Goal: Task Accomplishment & Management: Manage account settings

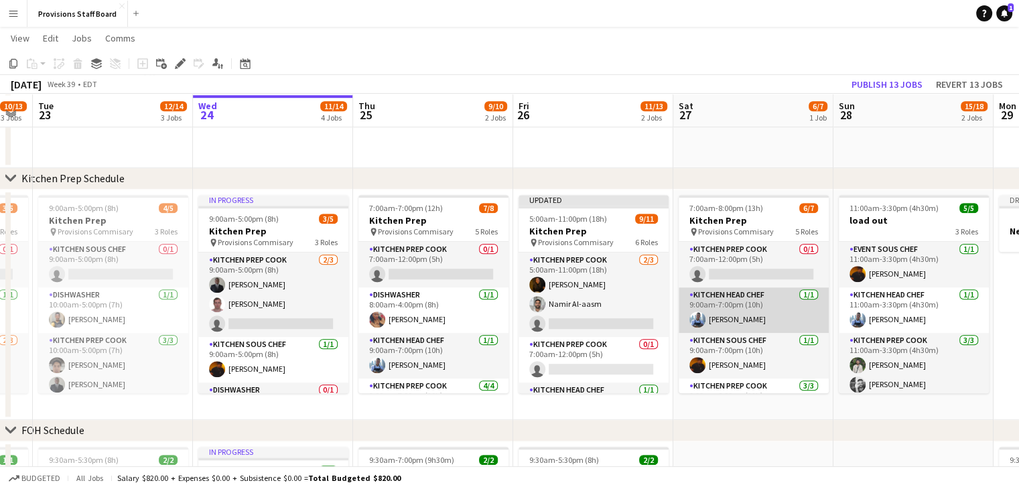
scroll to position [1026, 0]
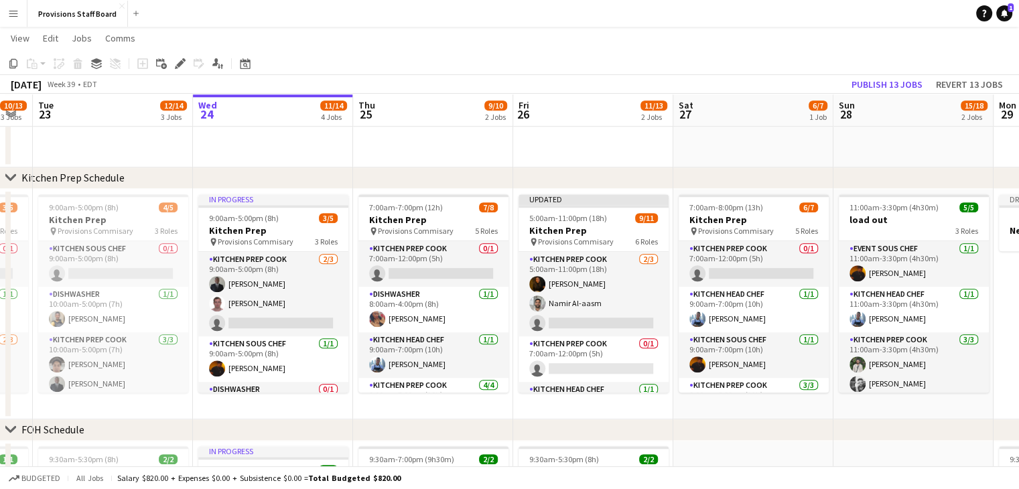
click at [17, 14] on app-icon "Menu" at bounding box center [13, 13] width 11 height 11
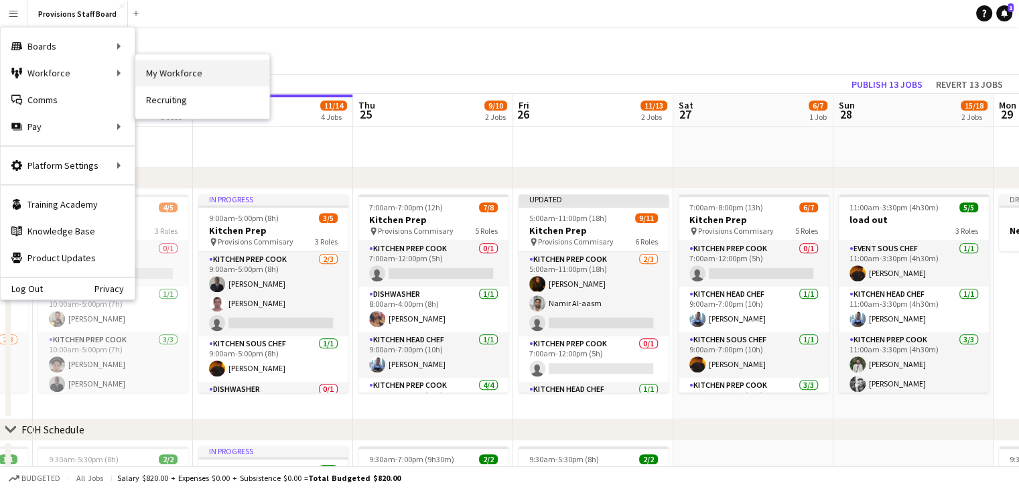
click at [168, 72] on link "My Workforce" at bounding box center [202, 73] width 134 height 27
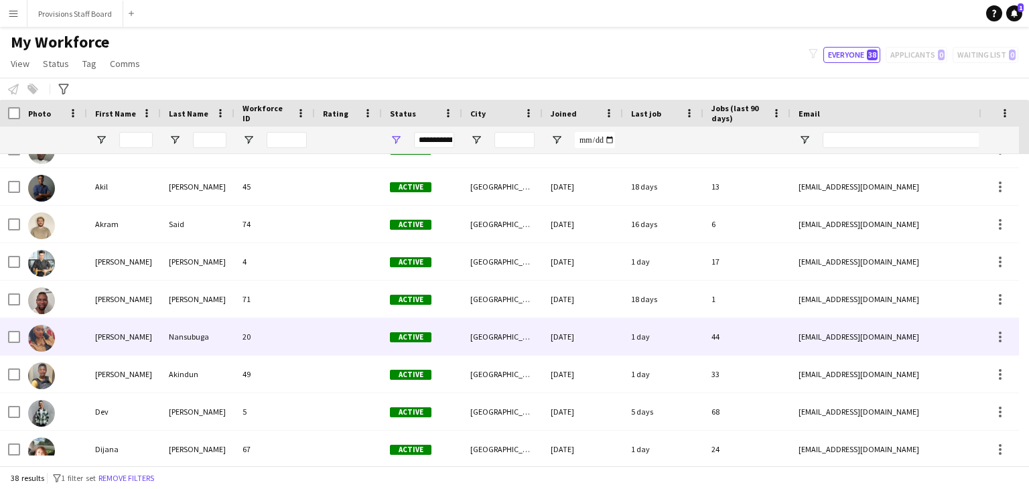
scroll to position [174, 0]
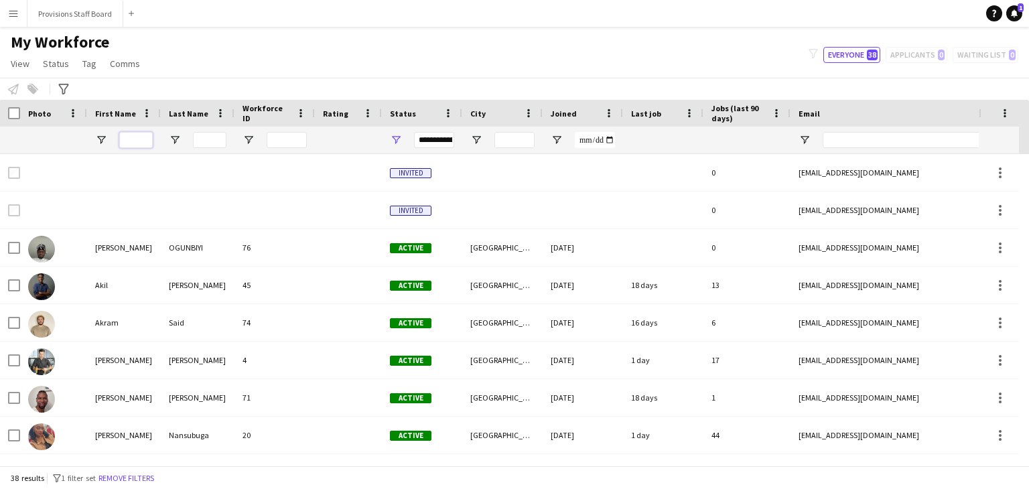
click at [137, 137] on input "First Name Filter Input" at bounding box center [136, 140] width 34 height 16
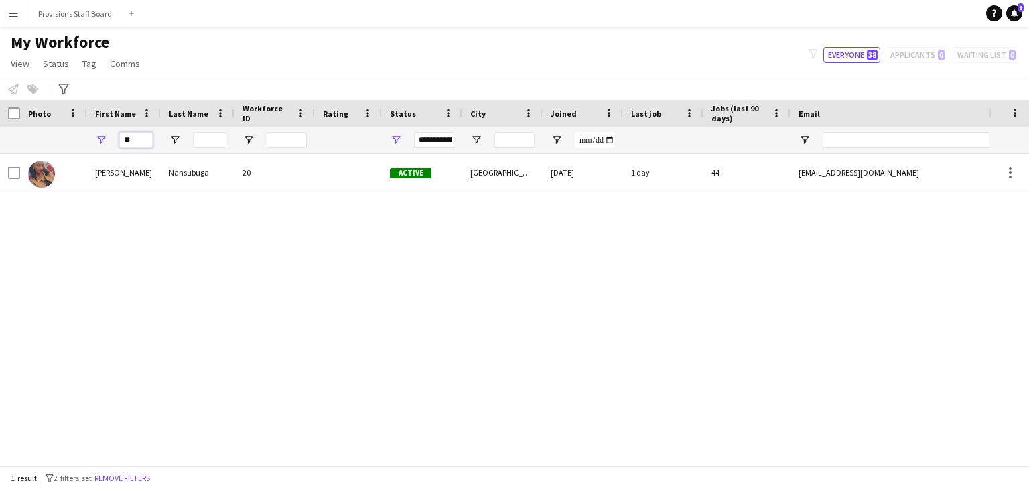
type input "*"
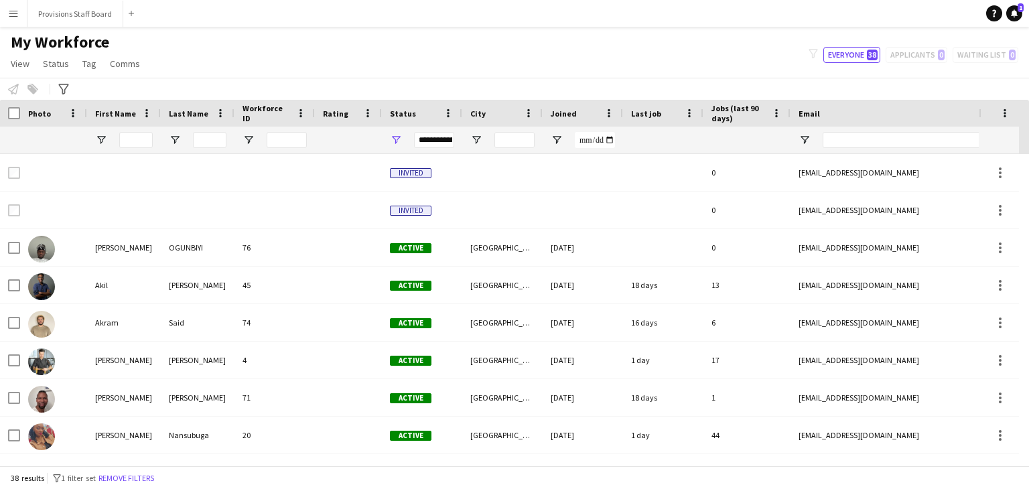
click at [19, 17] on button "Menu" at bounding box center [13, 13] width 27 height 27
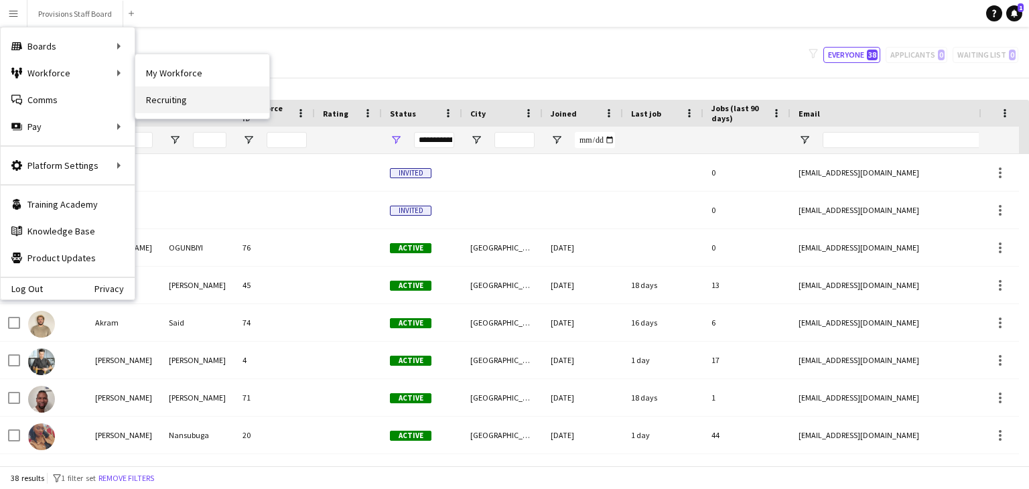
click at [186, 107] on link "Recruiting" at bounding box center [202, 99] width 134 height 27
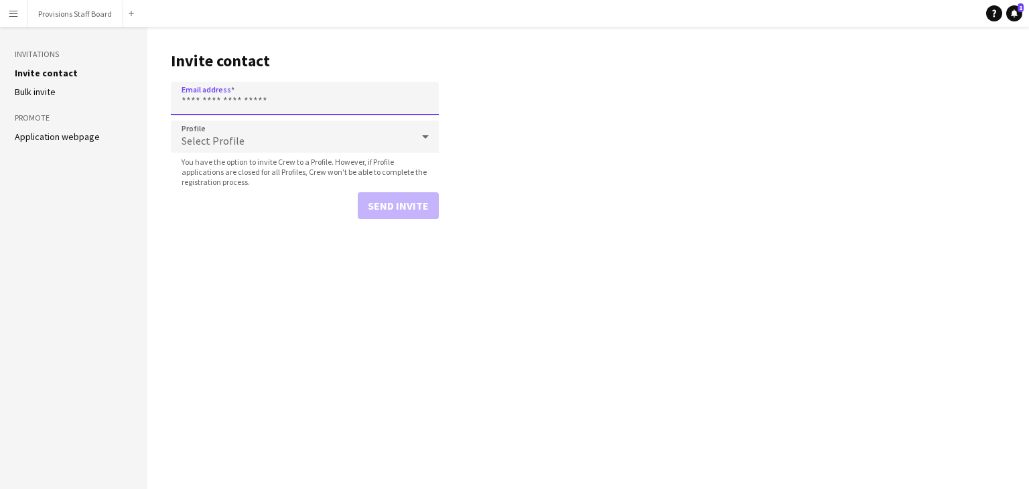
click at [225, 103] on input "Email address" at bounding box center [305, 99] width 268 height 34
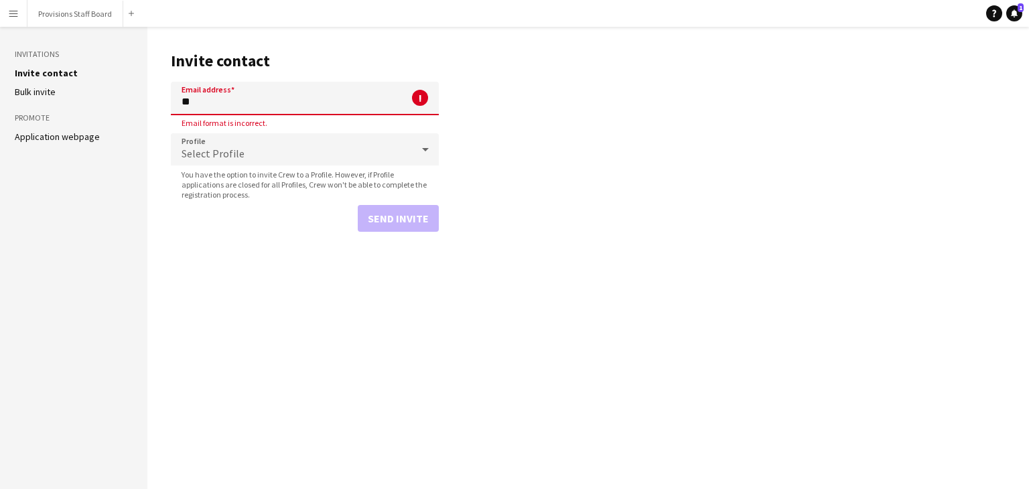
type input "*"
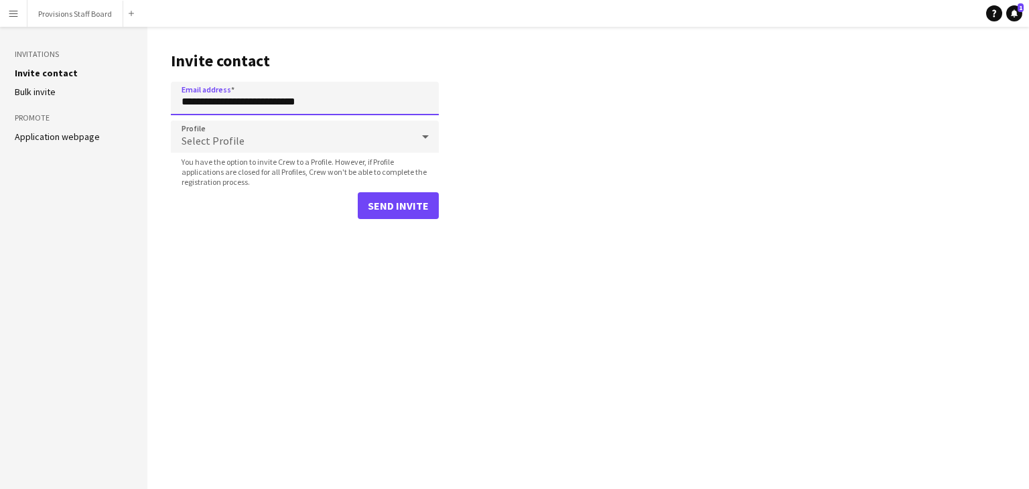
type input "**********"
click at [249, 133] on div "Select Profile" at bounding box center [291, 137] width 241 height 32
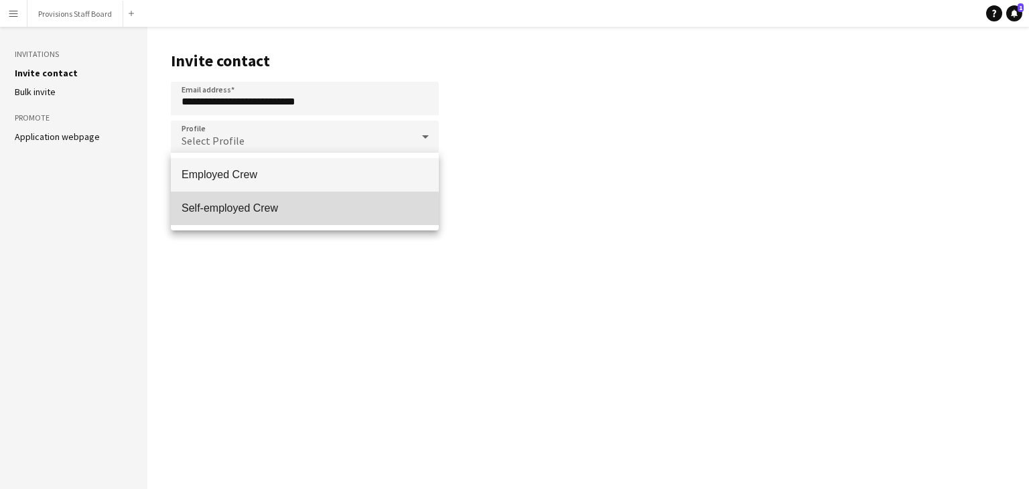
click at [230, 218] on mat-option "Self-employed Crew" at bounding box center [305, 209] width 268 height 34
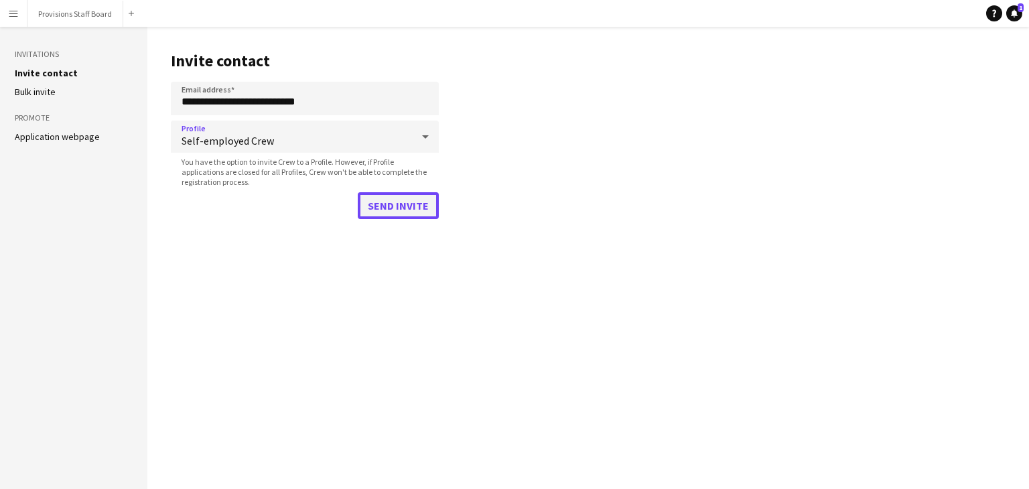
click at [401, 205] on button "Send invite" at bounding box center [398, 205] width 81 height 27
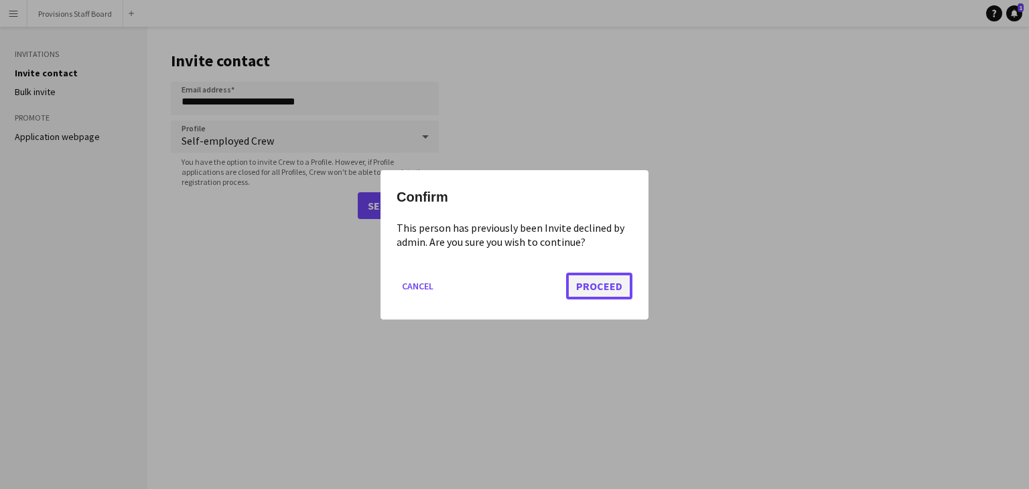
click at [607, 279] on button "Proceed" at bounding box center [599, 285] width 66 height 27
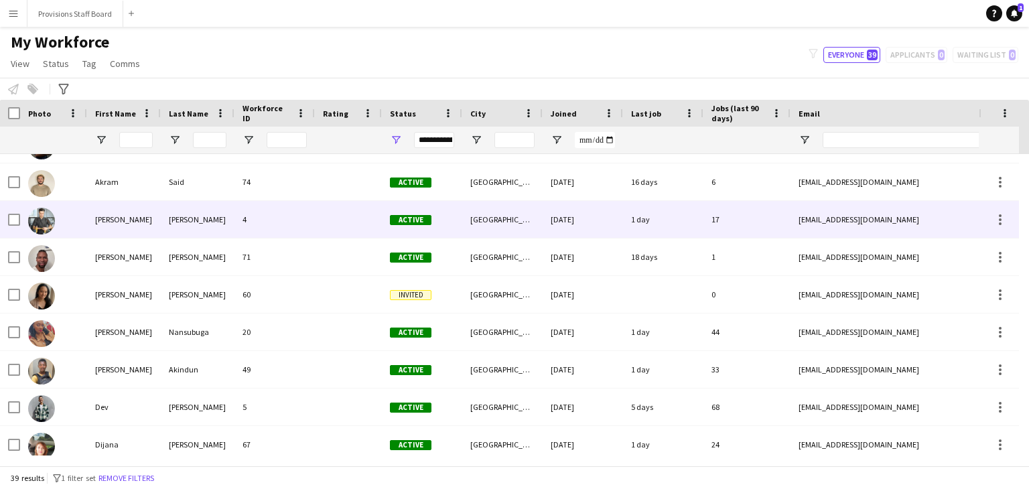
scroll to position [141, 0]
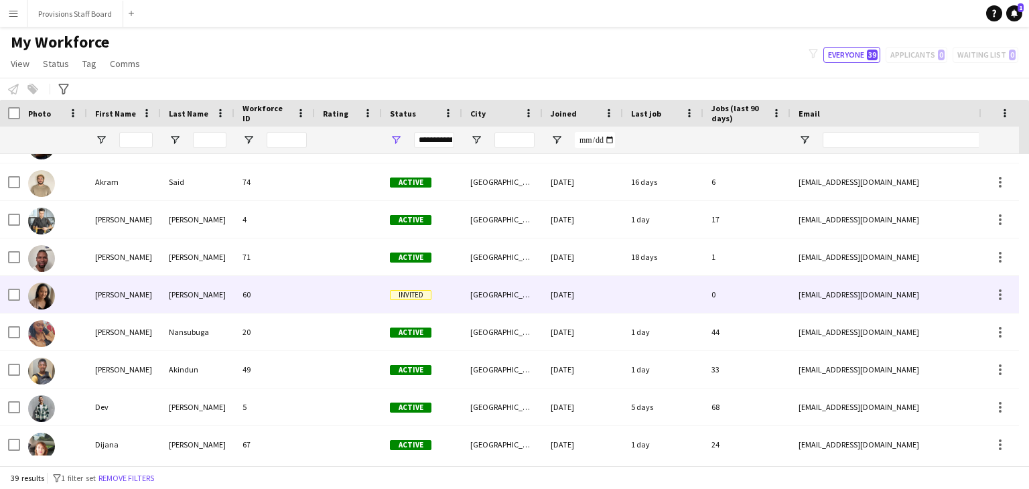
click at [299, 302] on div "60" at bounding box center [275, 294] width 80 height 37
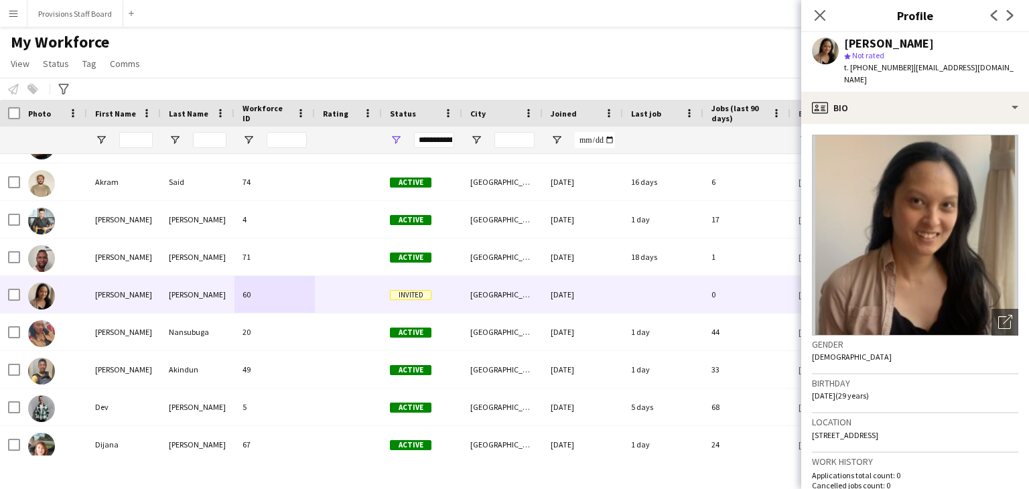
click at [326, 56] on div "My Workforce View Views Default view New view Update view Delete view Edit name…" at bounding box center [514, 55] width 1029 height 46
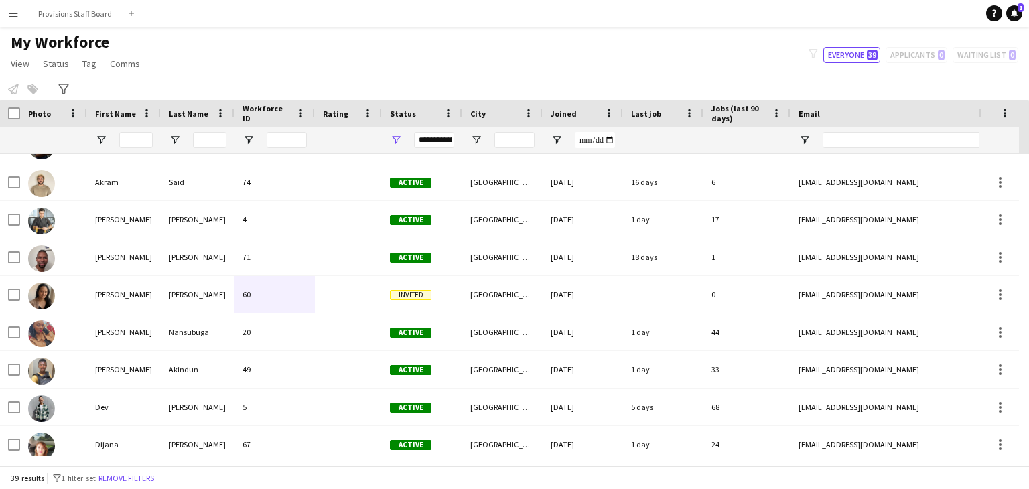
click at [5, 13] on button "Menu" at bounding box center [13, 13] width 27 height 27
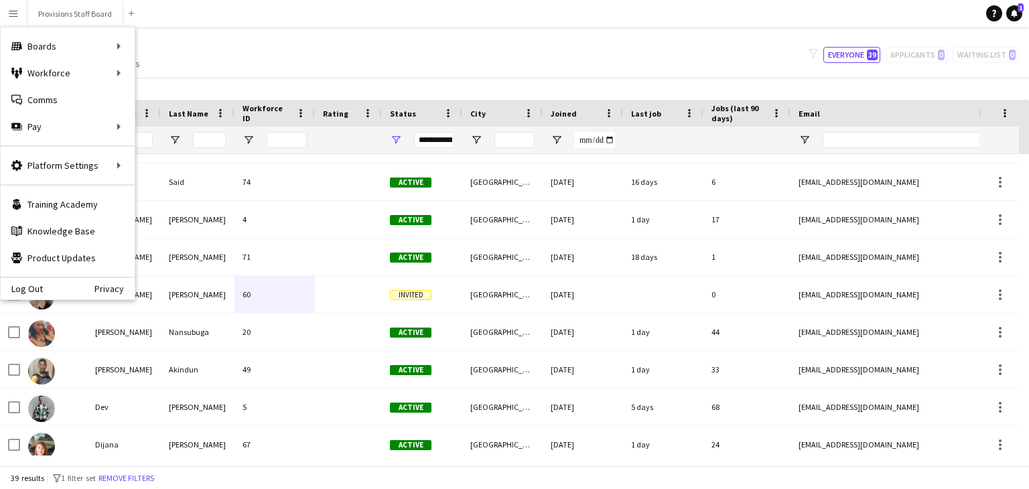
click at [211, 41] on div "My Workforce View Views Default view New view Update view Delete view Edit name…" at bounding box center [514, 55] width 1029 height 46
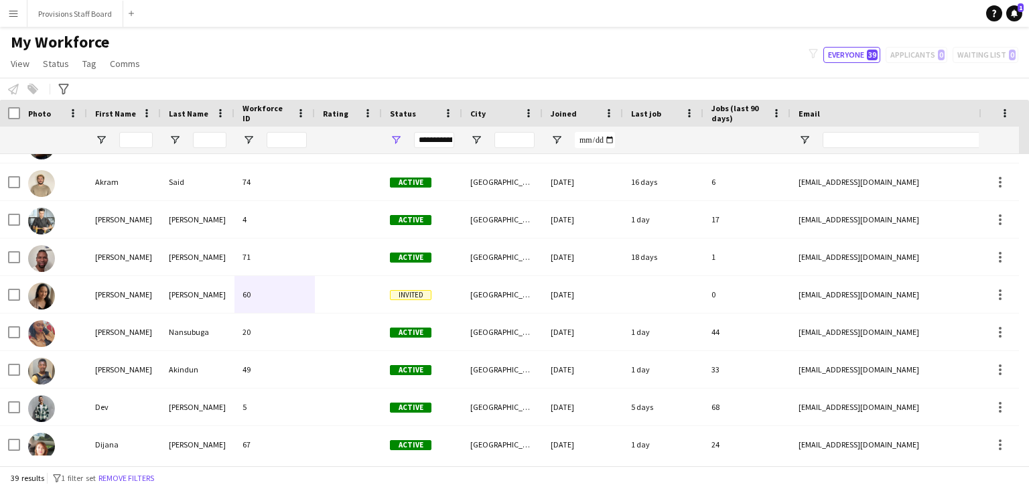
click at [10, 15] on app-icon "Menu" at bounding box center [13, 13] width 11 height 11
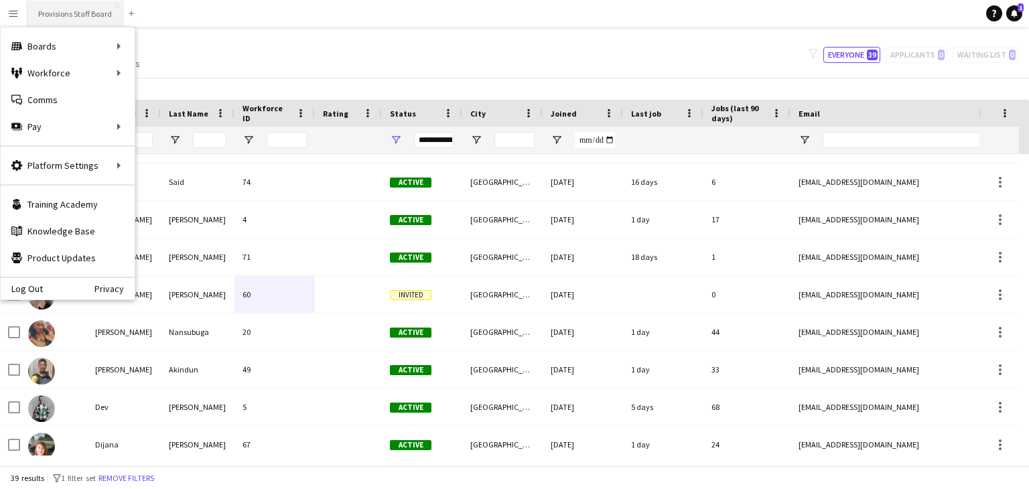
click at [52, 9] on button "Provisions Staff Board Close" at bounding box center [75, 14] width 96 height 26
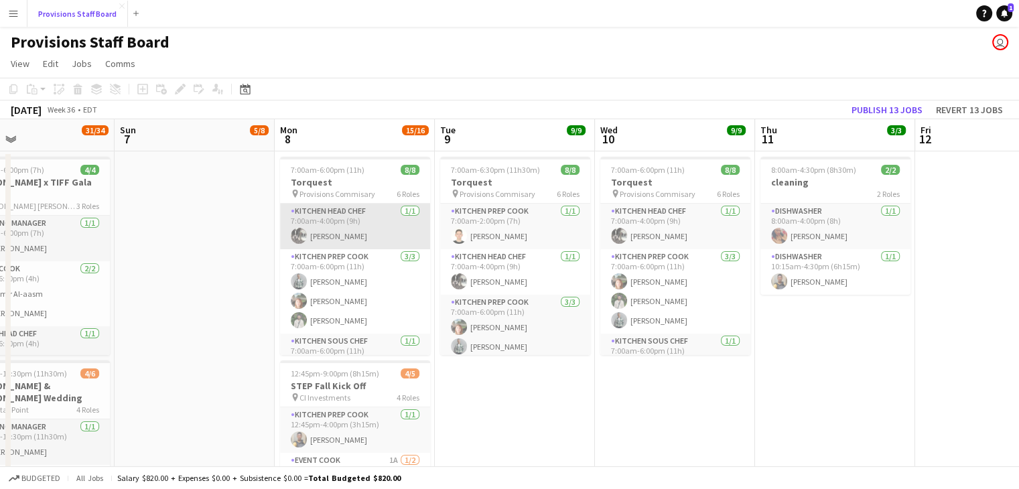
scroll to position [0, 284]
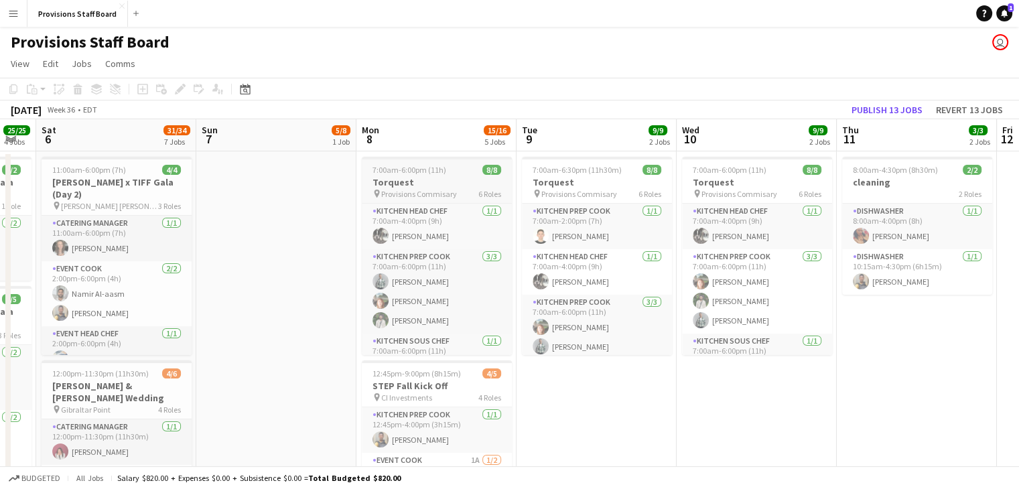
click at [417, 174] on span "7:00am-6:00pm (11h)" at bounding box center [410, 170] width 74 height 10
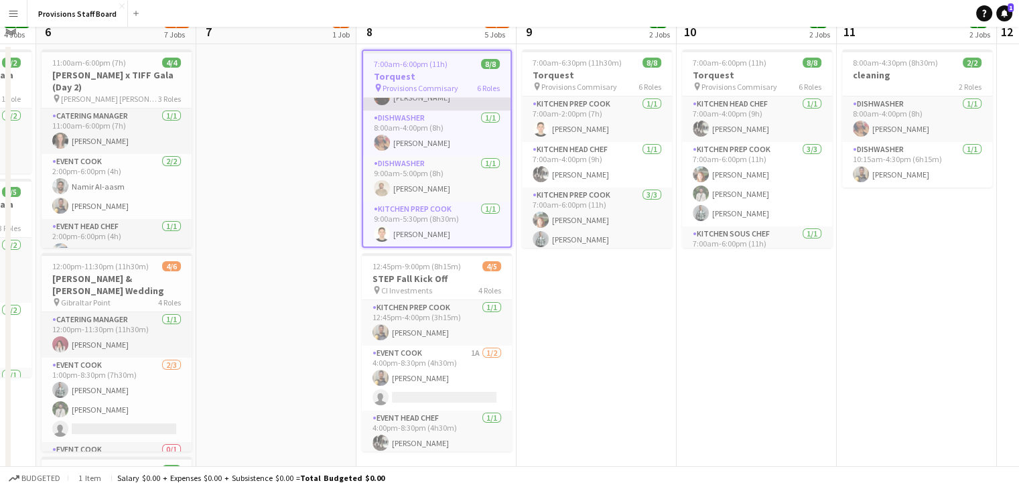
scroll to position [0, 0]
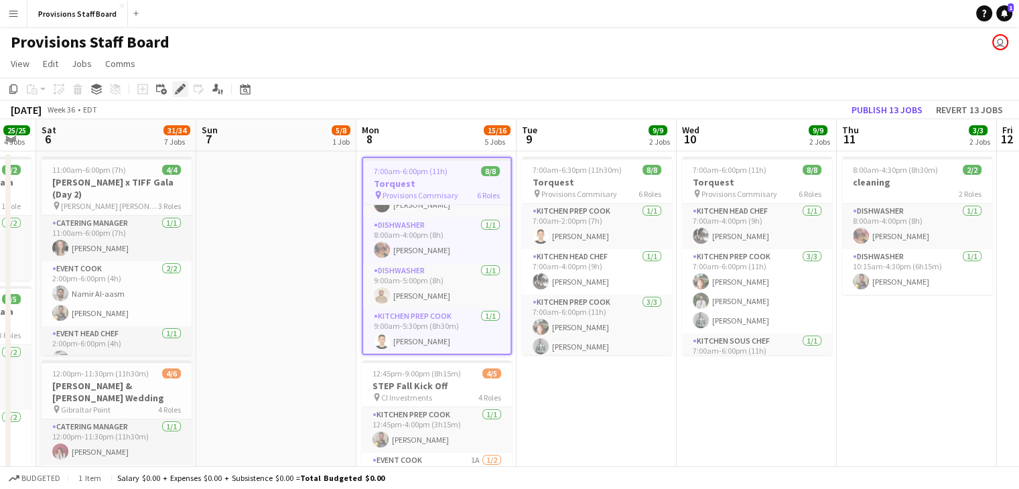
click at [181, 87] on icon at bounding box center [179, 89] width 7 height 7
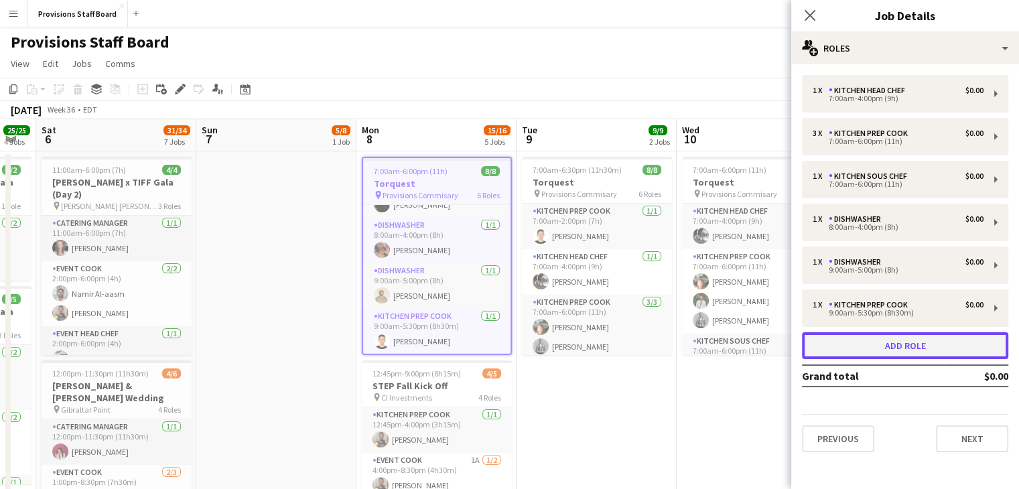
click at [874, 342] on button "Add role" at bounding box center [905, 345] width 206 height 27
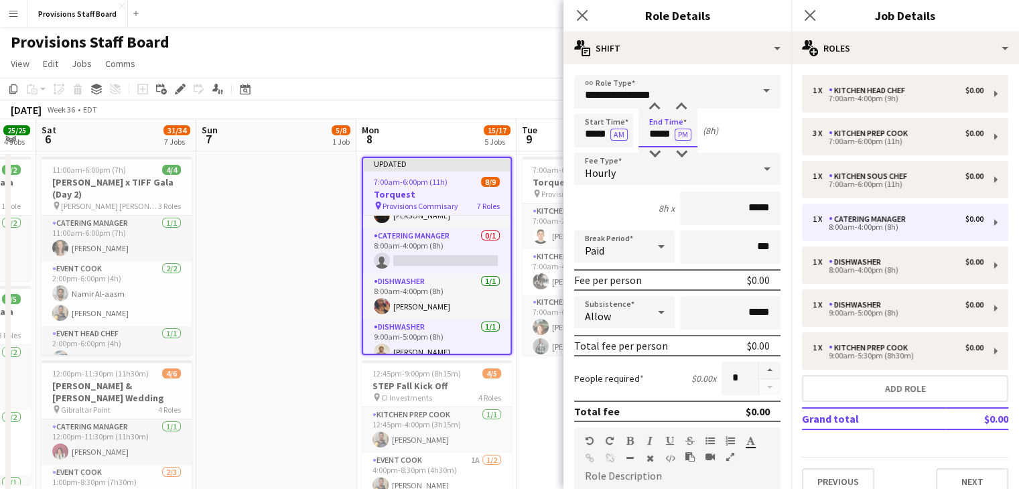
click at [657, 134] on input "*****" at bounding box center [668, 131] width 59 height 34
type input "*****"
click at [638, 97] on input "**********" at bounding box center [677, 92] width 206 height 34
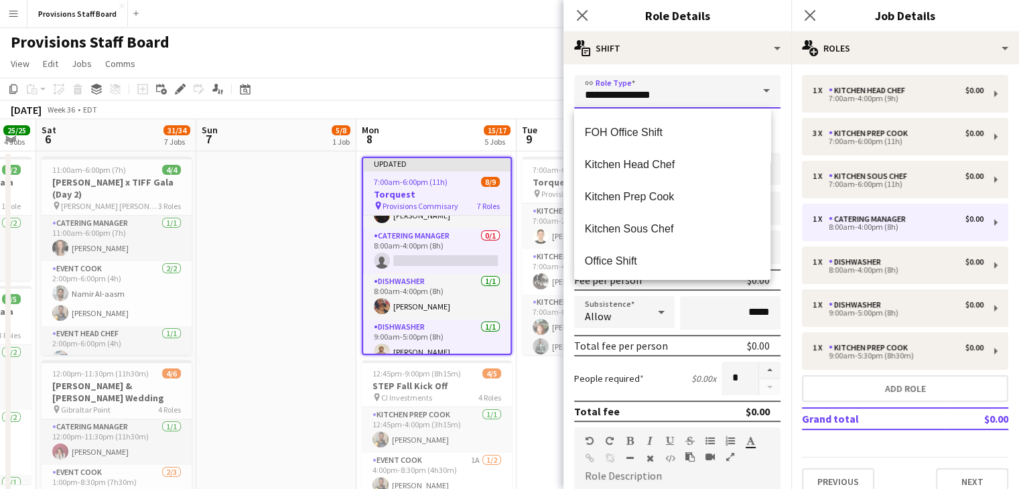
scroll to position [322, 0]
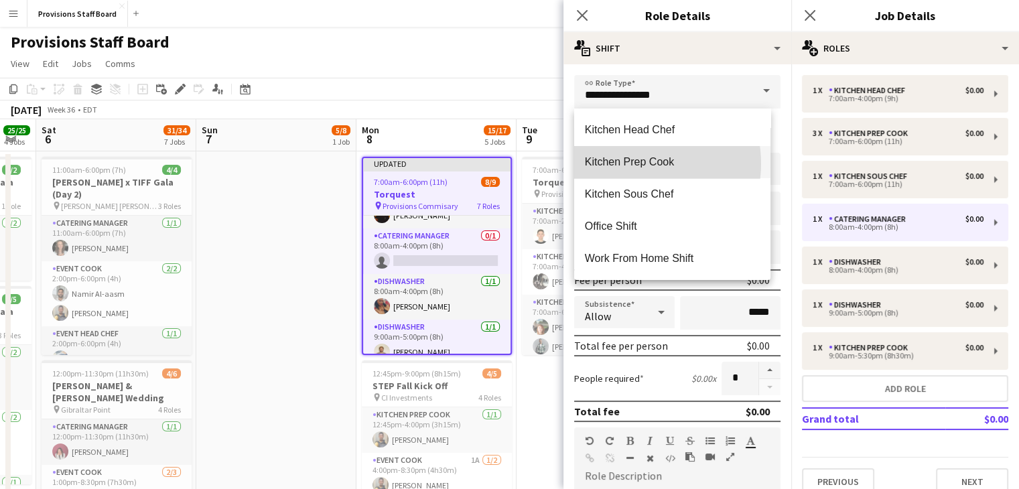
click at [630, 163] on span "Kitchen Prep Cook" at bounding box center [672, 161] width 175 height 13
type input "**********"
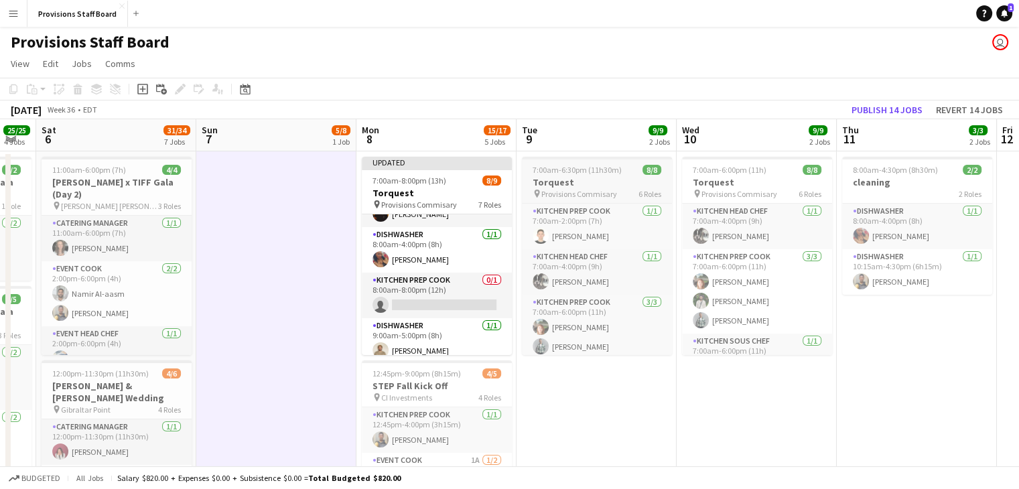
click at [556, 181] on h3 "Torquest" at bounding box center [597, 182] width 150 height 12
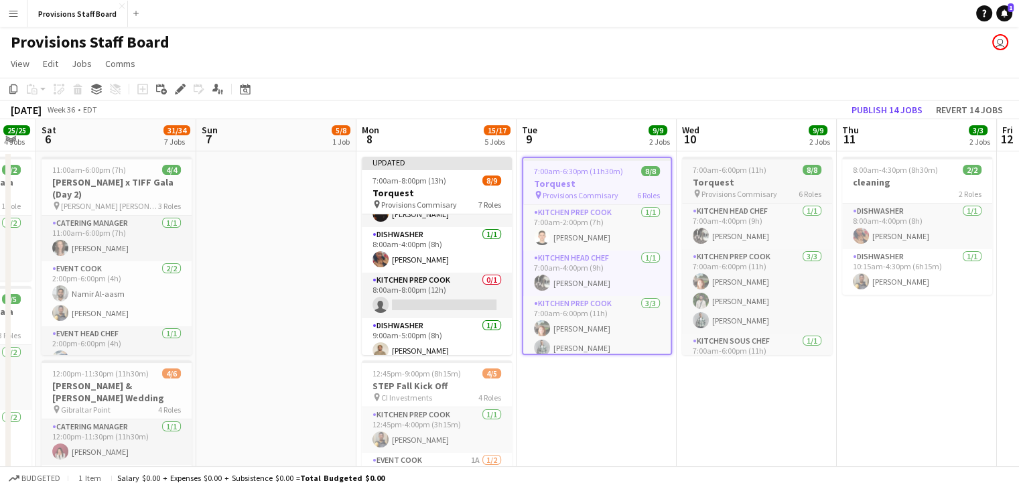
click at [748, 176] on h3 "Torquest" at bounding box center [757, 182] width 150 height 12
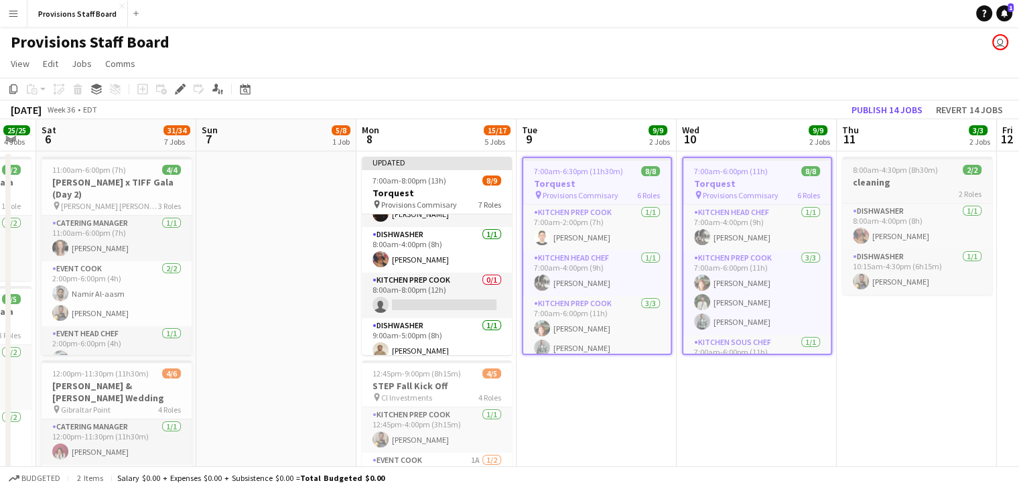
click at [866, 187] on h3 "cleaning" at bounding box center [917, 182] width 150 height 12
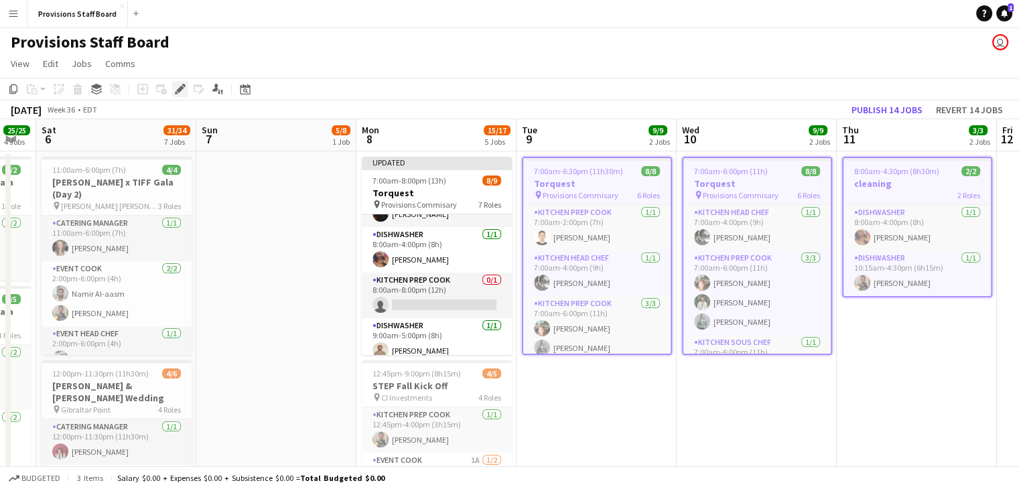
click at [178, 94] on icon "Edit" at bounding box center [180, 89] width 11 height 11
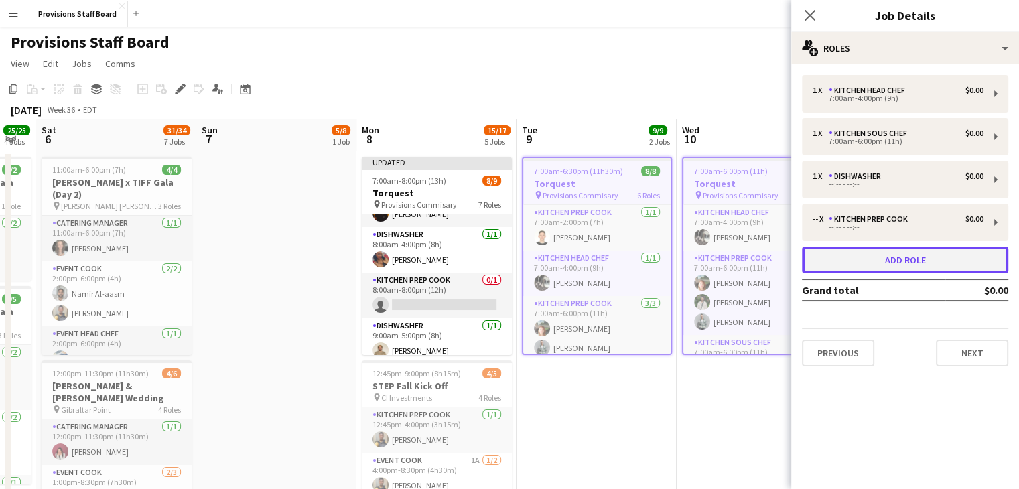
click at [864, 257] on button "Add role" at bounding box center [905, 260] width 206 height 27
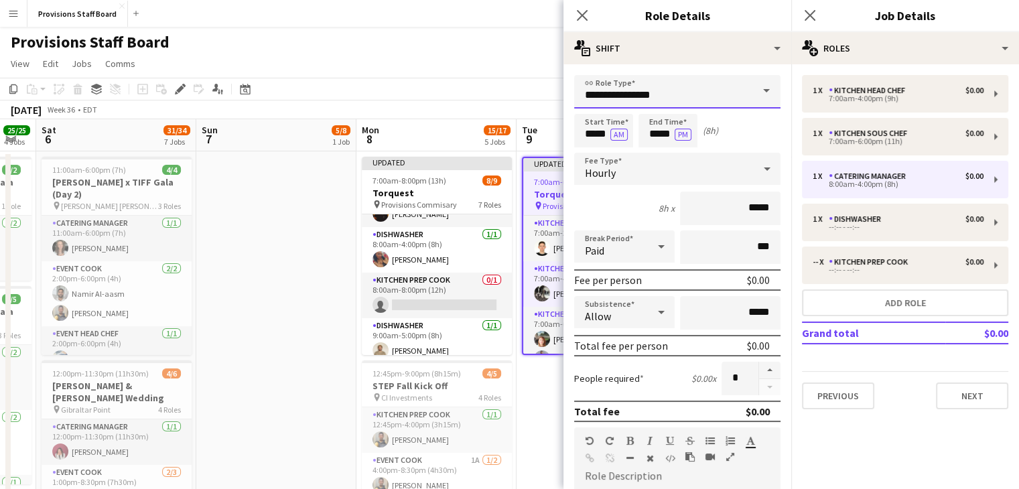
click at [634, 92] on input "**********" at bounding box center [677, 92] width 206 height 34
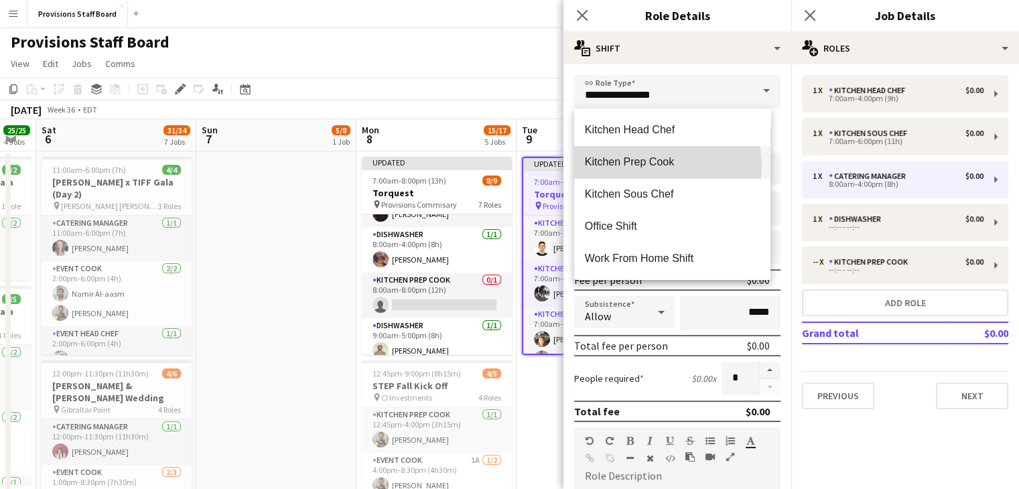
click at [637, 167] on span "Kitchen Prep Cook" at bounding box center [672, 161] width 175 height 13
type input "**********"
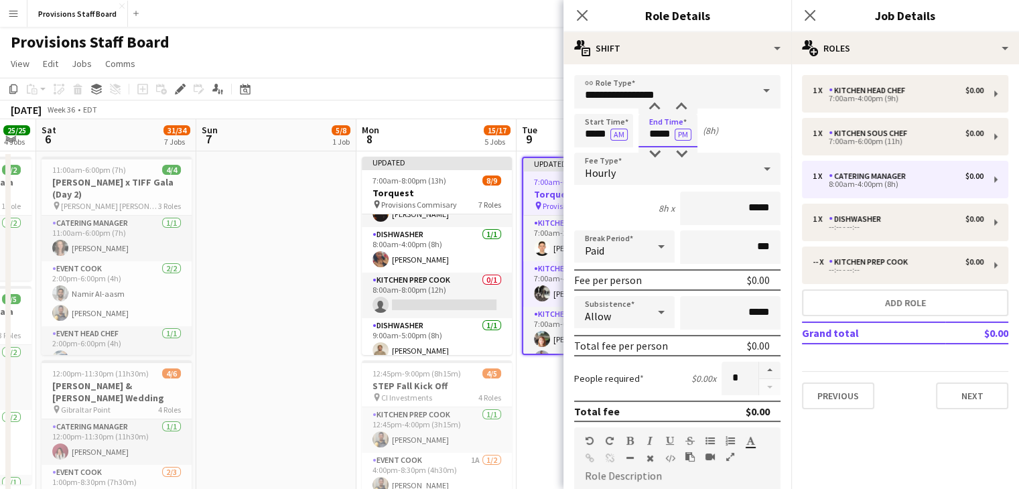
click at [657, 135] on input "*****" at bounding box center [668, 131] width 59 height 34
type input "*****"
click at [448, 72] on app-page-menu "View Day view expanded Day view collapsed Month view Date picker Jump to [DATE]…" at bounding box center [509, 64] width 1019 height 25
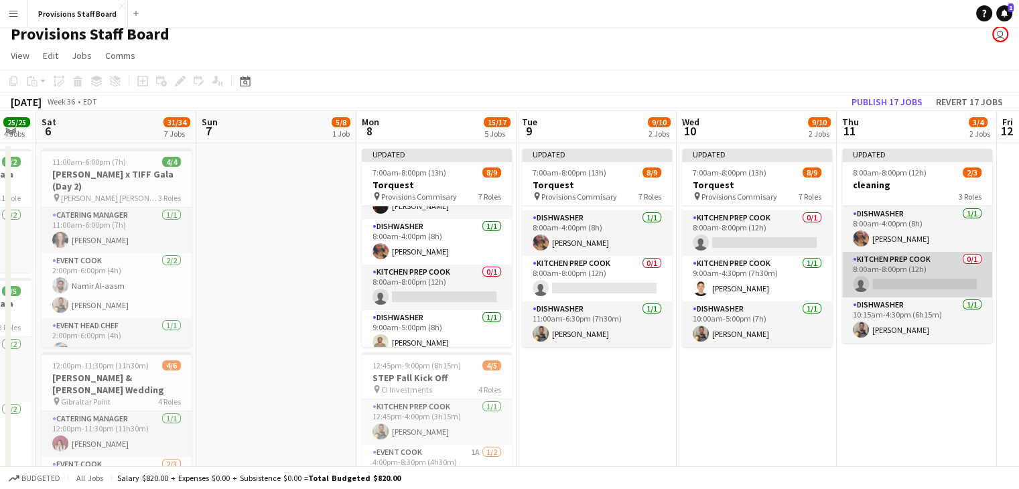
scroll to position [7, 0]
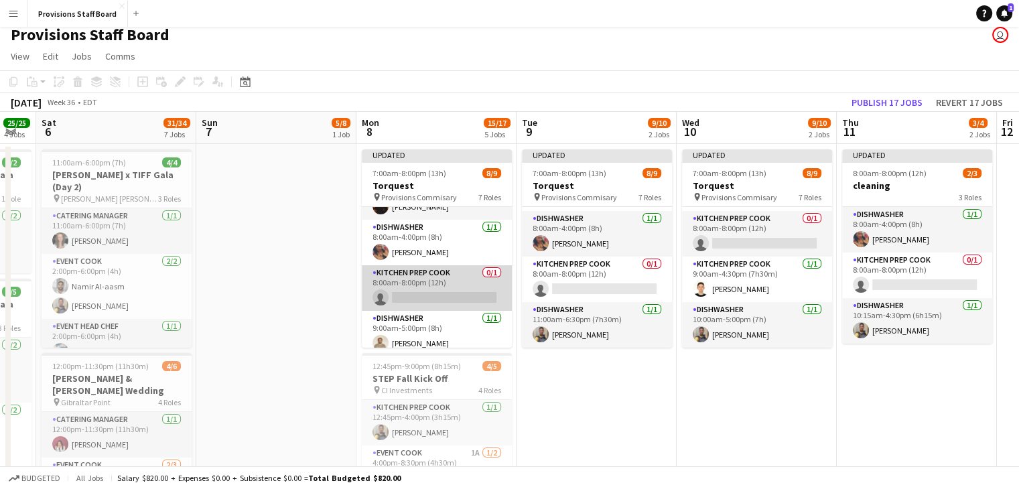
click at [458, 291] on app-card-role "Kitchen Prep Cook 0/1 8:00am-8:00pm (12h) single-neutral-actions" at bounding box center [437, 288] width 150 height 46
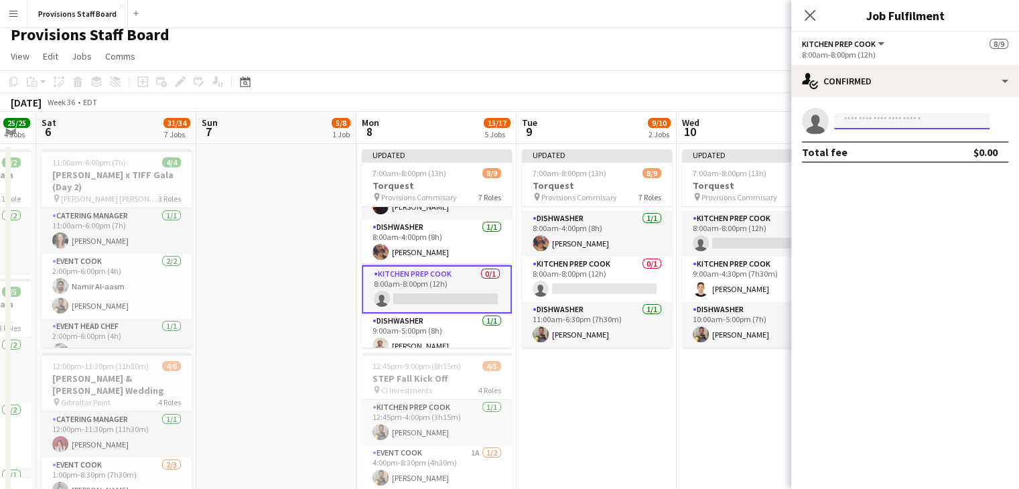
click at [896, 127] on input at bounding box center [911, 121] width 155 height 16
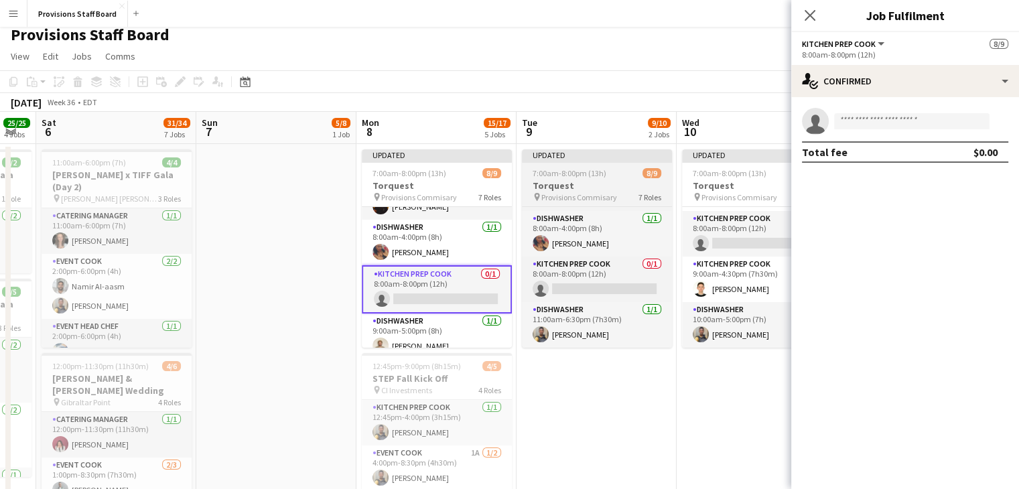
click at [552, 161] on div at bounding box center [597, 161] width 150 height 3
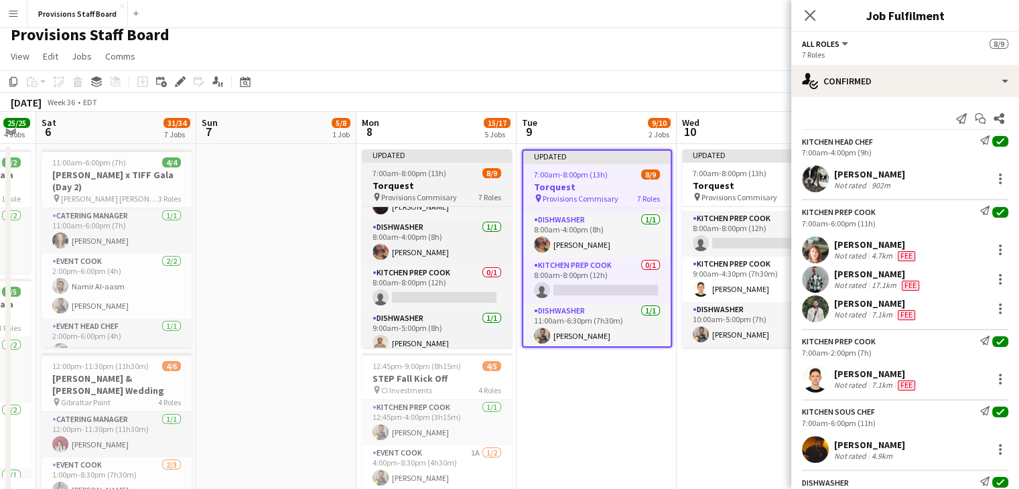
click at [425, 161] on div at bounding box center [437, 161] width 150 height 3
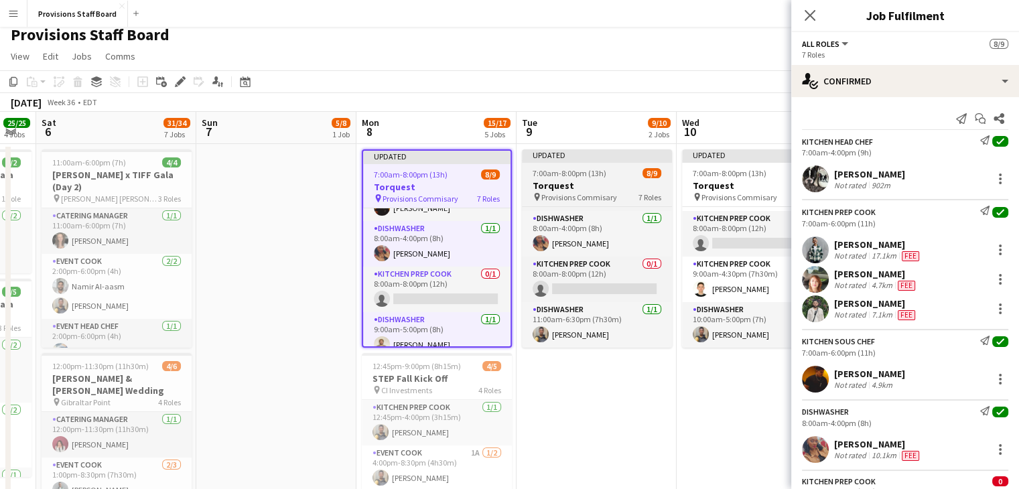
click at [537, 178] on span "7:00am-8:00pm (13h)" at bounding box center [570, 173] width 74 height 10
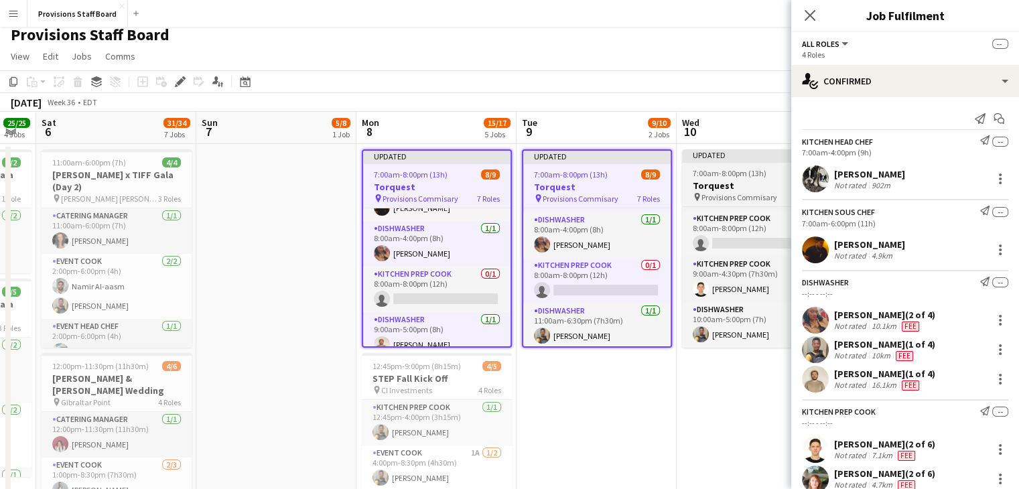
click at [727, 178] on span "7:00am-8:00pm (13h)" at bounding box center [730, 173] width 74 height 10
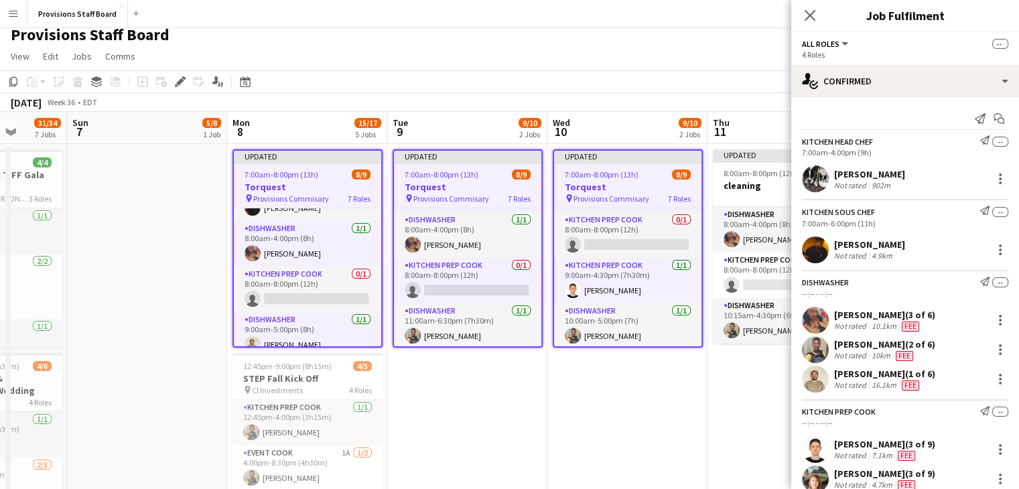
scroll to position [0, 389]
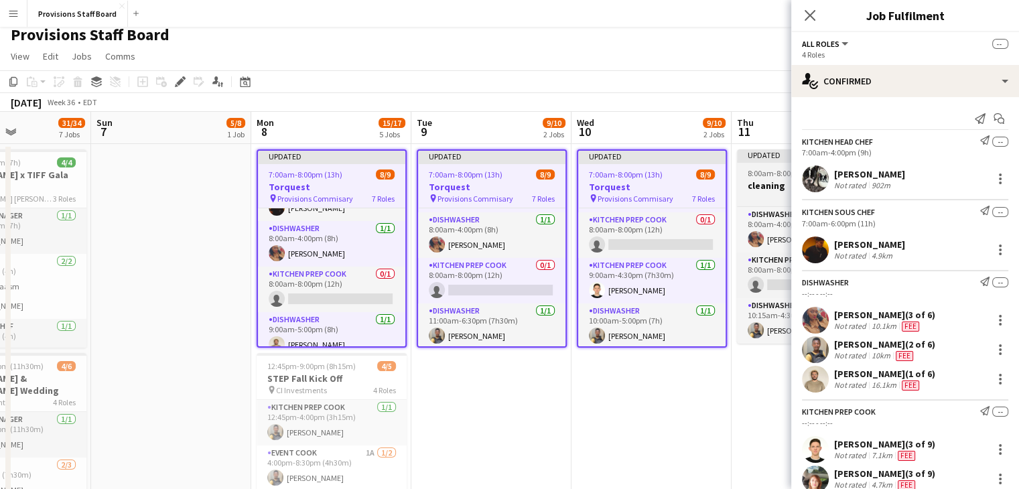
click at [756, 180] on h3 "cleaning" at bounding box center [812, 186] width 150 height 12
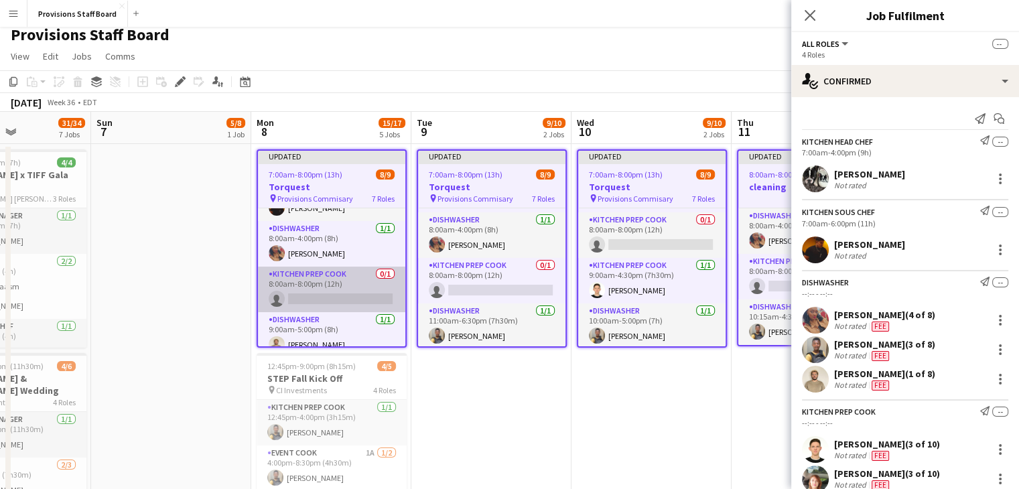
click at [300, 295] on app-card-role "Kitchen Prep Cook 0/1 8:00am-8:00pm (12h) single-neutral-actions" at bounding box center [331, 290] width 147 height 46
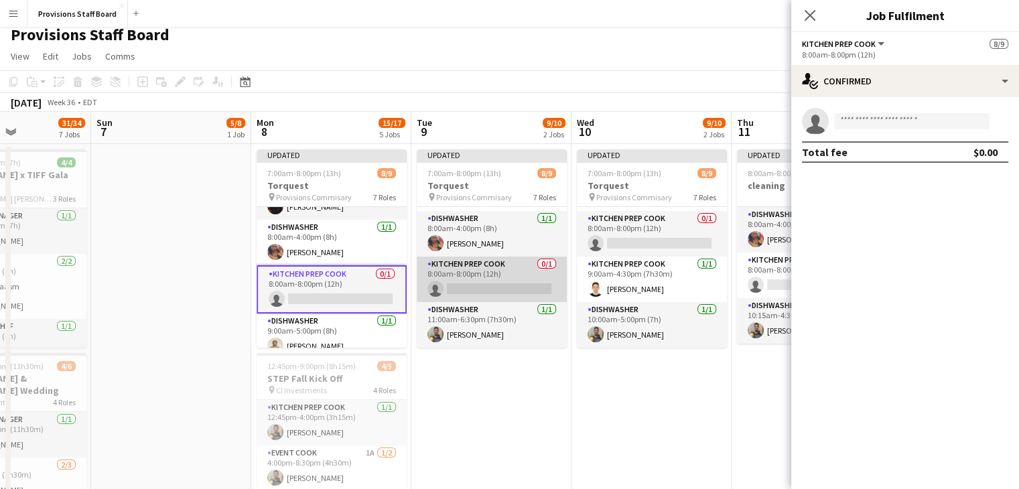
click at [512, 282] on app-card-role "Kitchen Prep Cook 0/1 8:00am-8:00pm (12h) single-neutral-actions" at bounding box center [492, 280] width 150 height 46
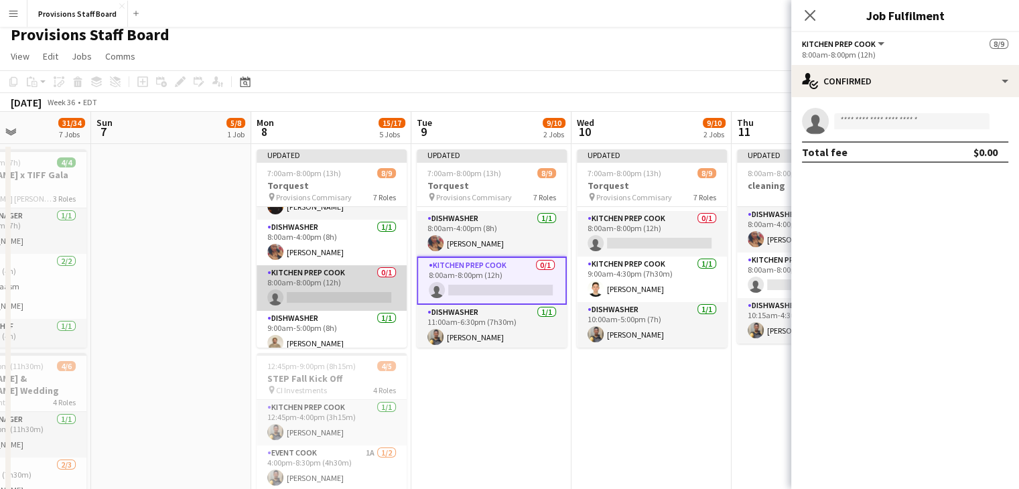
click at [331, 289] on app-card-role "Kitchen Prep Cook 0/1 8:00am-8:00pm (12h) single-neutral-actions" at bounding box center [332, 288] width 150 height 46
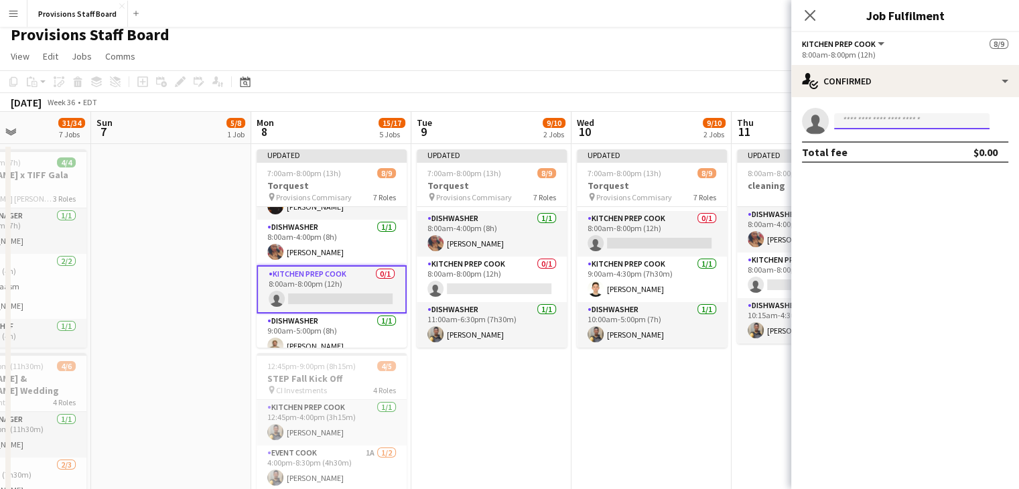
click at [887, 121] on input at bounding box center [911, 121] width 155 height 16
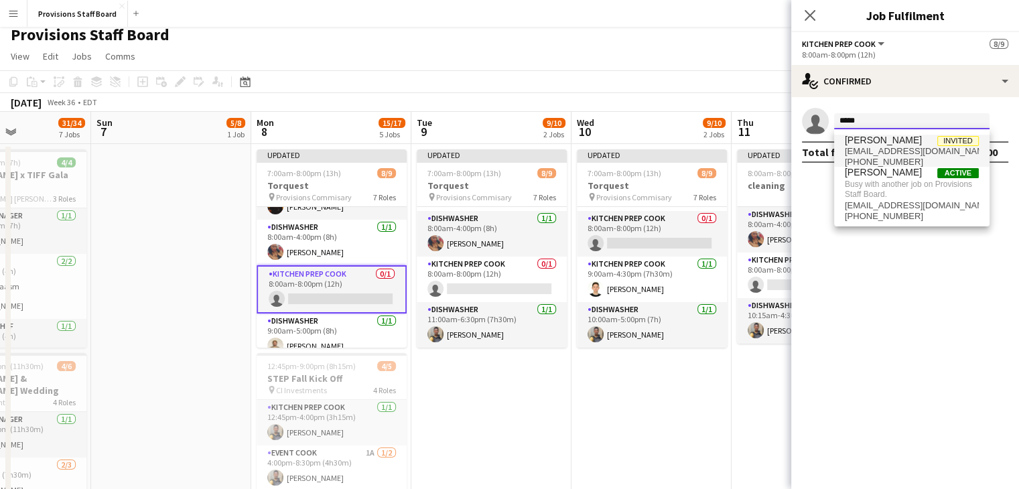
type input "*****"
click at [878, 143] on span "[PERSON_NAME]" at bounding box center [883, 140] width 77 height 11
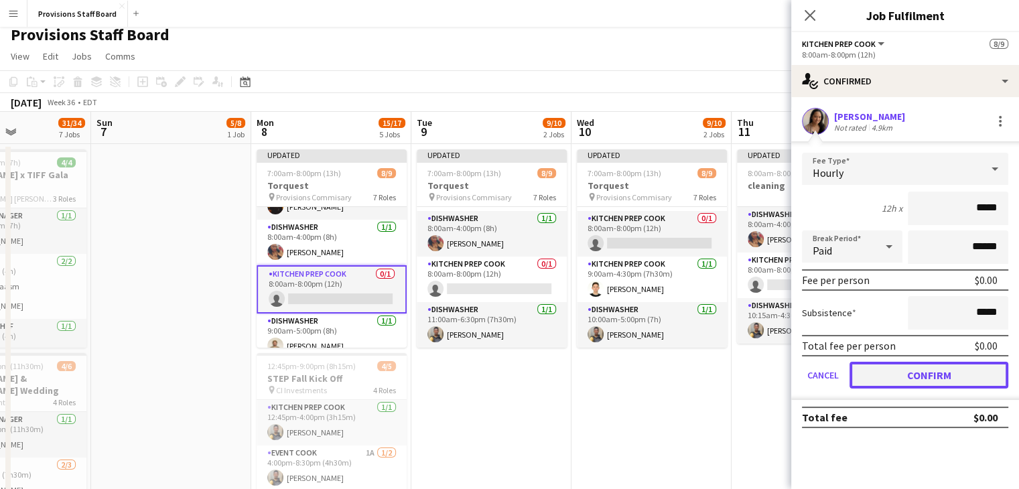
click at [929, 377] on button "Confirm" at bounding box center [929, 375] width 159 height 27
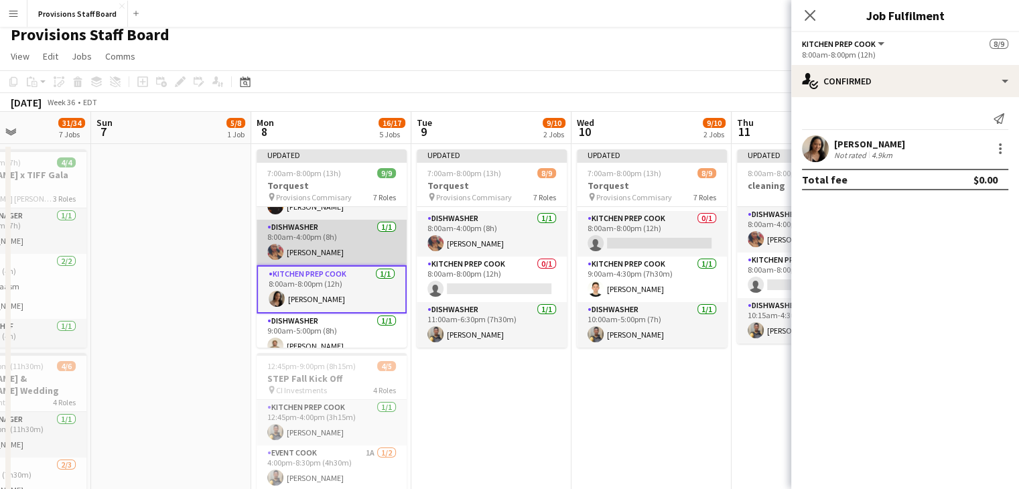
click at [362, 263] on app-card-role "Dishwasher [DATE] 8:00am-4:00pm (8h) [PERSON_NAME]" at bounding box center [332, 243] width 150 height 46
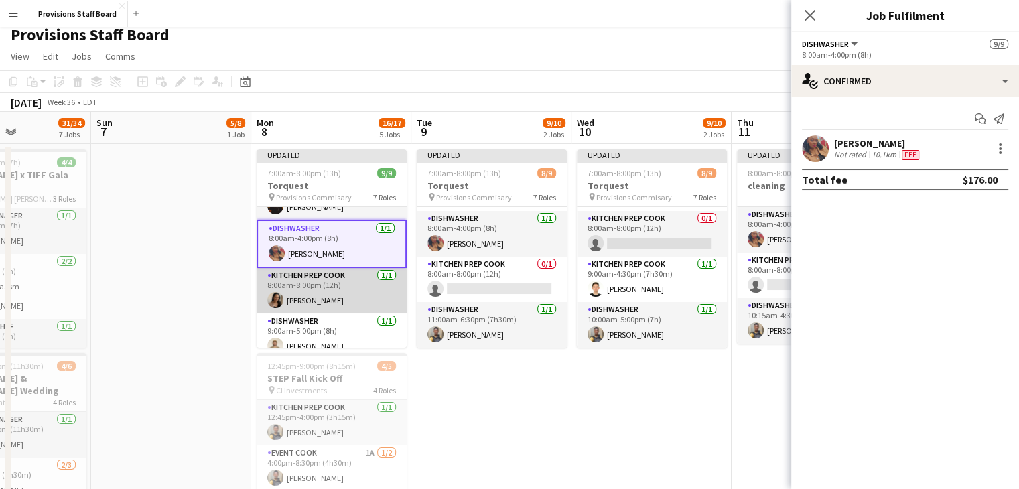
click at [354, 290] on app-card-role "Kitchen Prep Cook [DATE] 8:00am-8:00pm (12h) [PERSON_NAME]" at bounding box center [332, 291] width 150 height 46
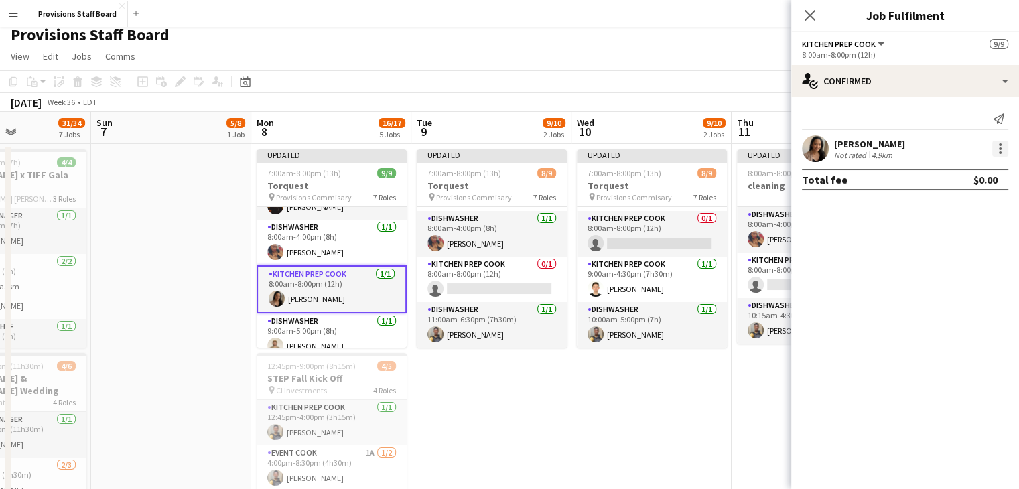
click at [1002, 144] on div at bounding box center [1000, 149] width 16 height 16
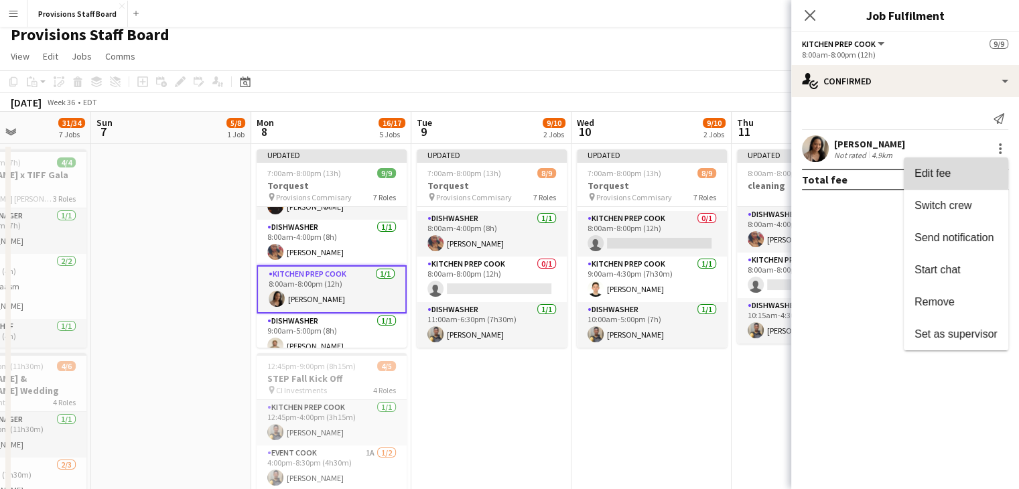
click at [936, 174] on span "Edit fee" at bounding box center [933, 173] width 36 height 11
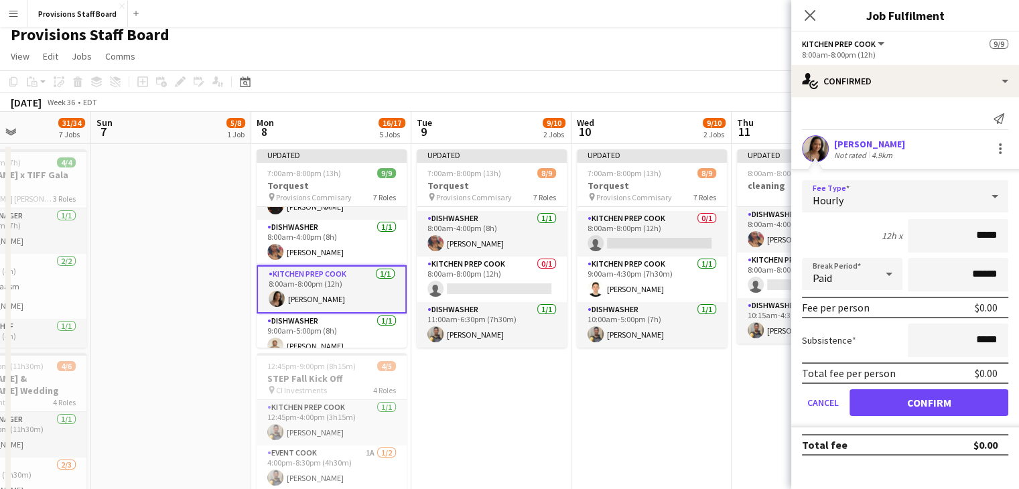
click at [836, 196] on span "Hourly" at bounding box center [828, 200] width 31 height 13
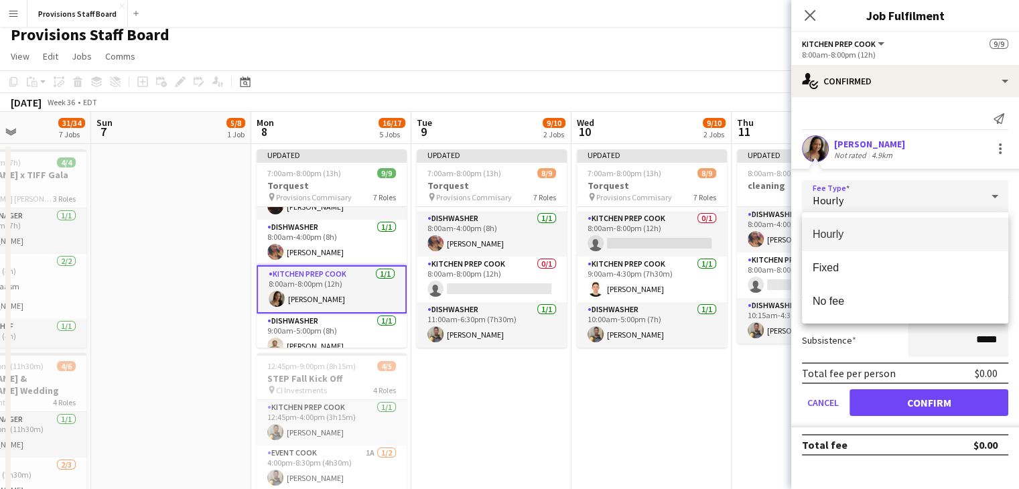
click at [884, 109] on div at bounding box center [509, 244] width 1019 height 489
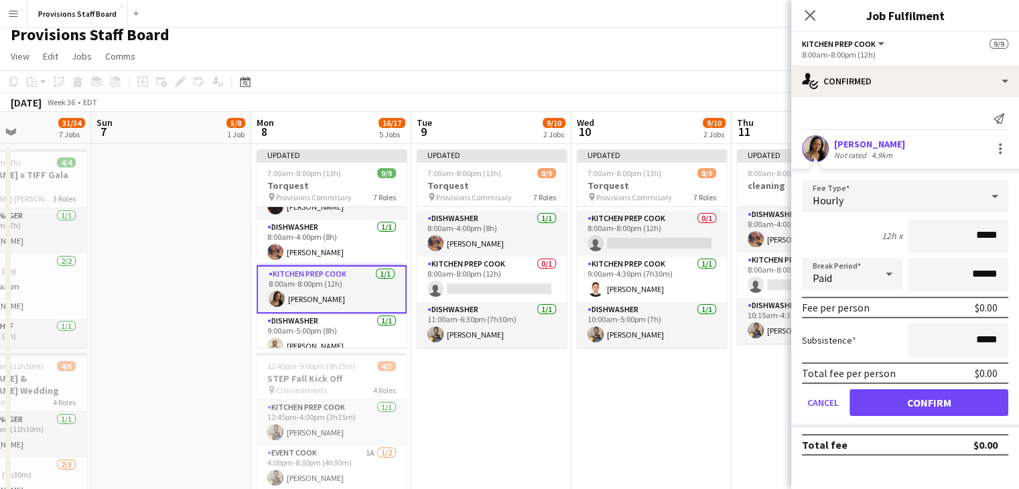
click at [888, 143] on div "[PERSON_NAME]" at bounding box center [869, 144] width 71 height 12
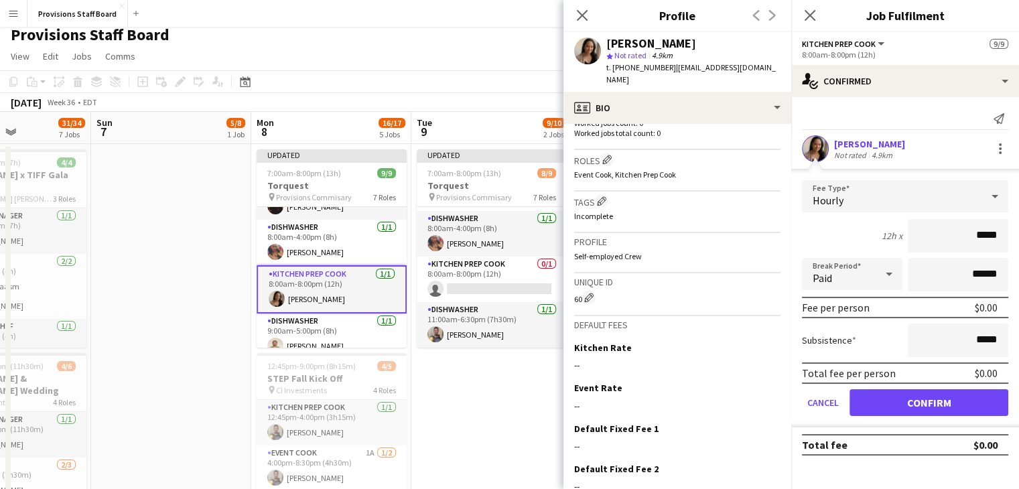
scroll to position [383, 0]
click at [595, 358] on div "--" at bounding box center [677, 364] width 206 height 12
click at [770, 341] on app-icon "Edit this field" at bounding box center [775, 346] width 11 height 11
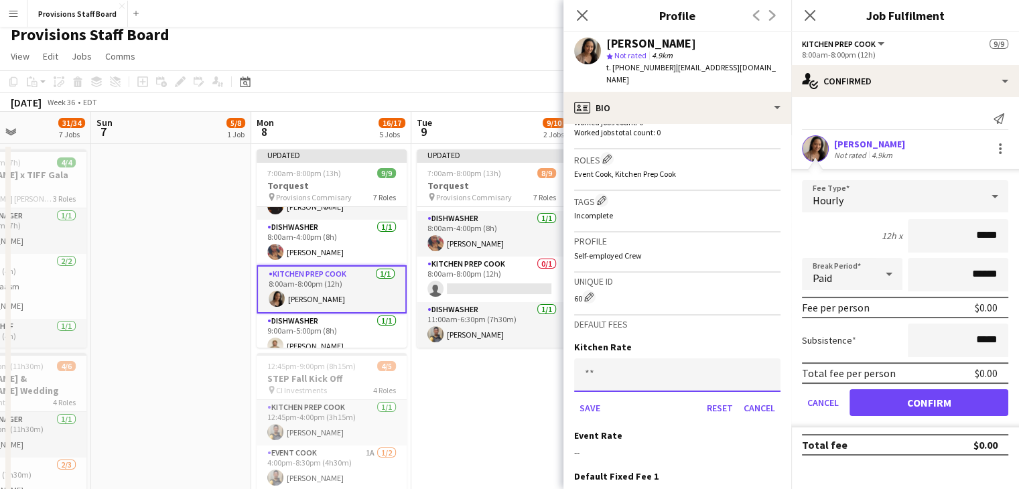
click at [590, 360] on input at bounding box center [677, 375] width 206 height 34
type input "******"
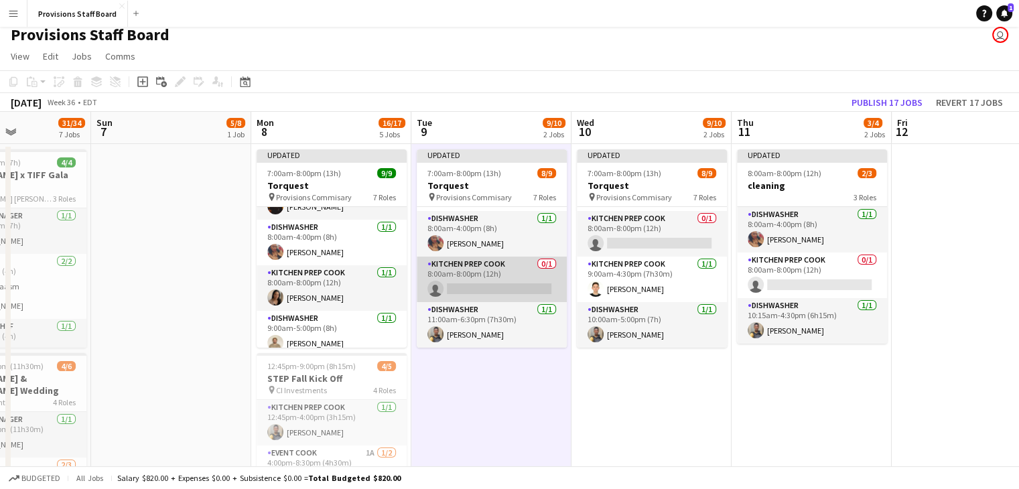
click at [480, 290] on app-card-role "Kitchen Prep Cook 0/1 8:00am-8:00pm (12h) single-neutral-actions" at bounding box center [492, 280] width 150 height 46
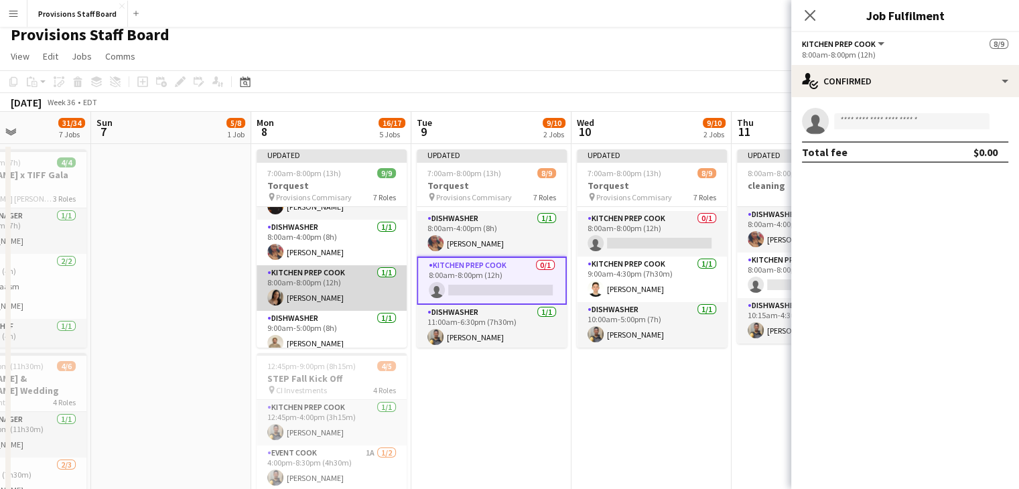
click at [352, 307] on app-card-role "Kitchen Prep Cook [DATE] 8:00am-8:00pm (12h) [PERSON_NAME]" at bounding box center [332, 288] width 150 height 46
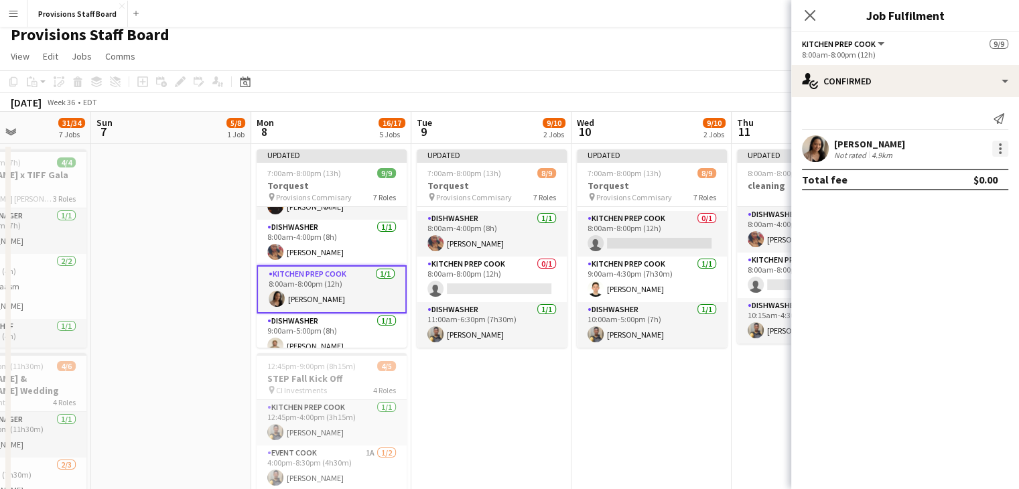
click at [995, 151] on div at bounding box center [1000, 149] width 16 height 16
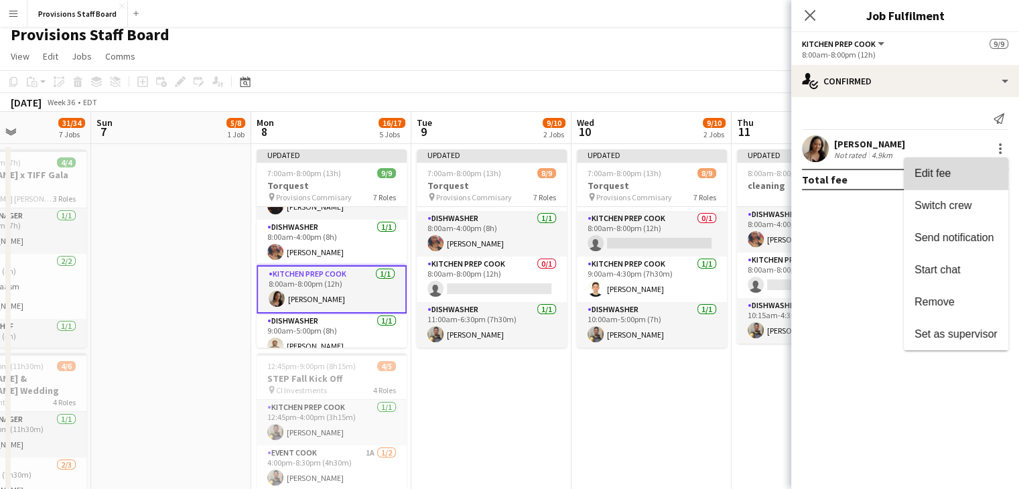
click at [948, 172] on span "Edit fee" at bounding box center [933, 173] width 36 height 11
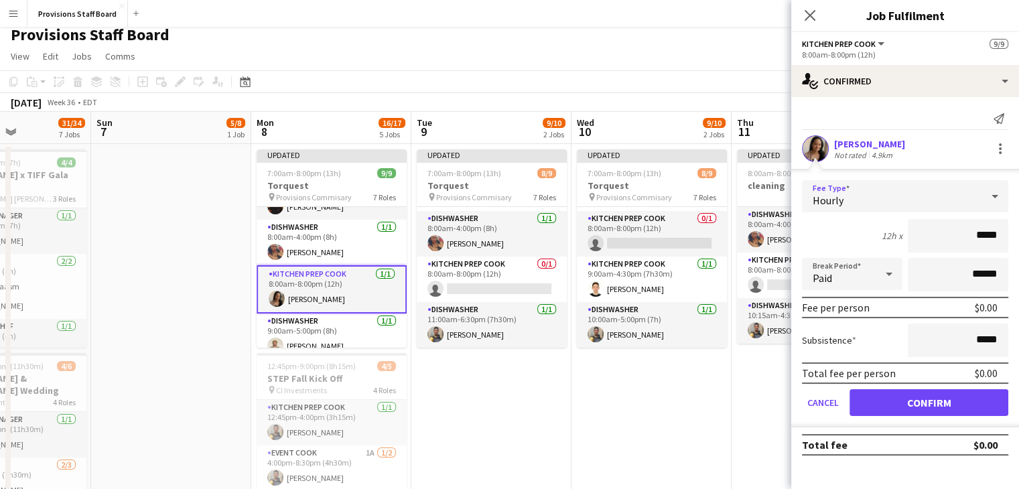
click at [895, 207] on div "Hourly" at bounding box center [892, 196] width 180 height 32
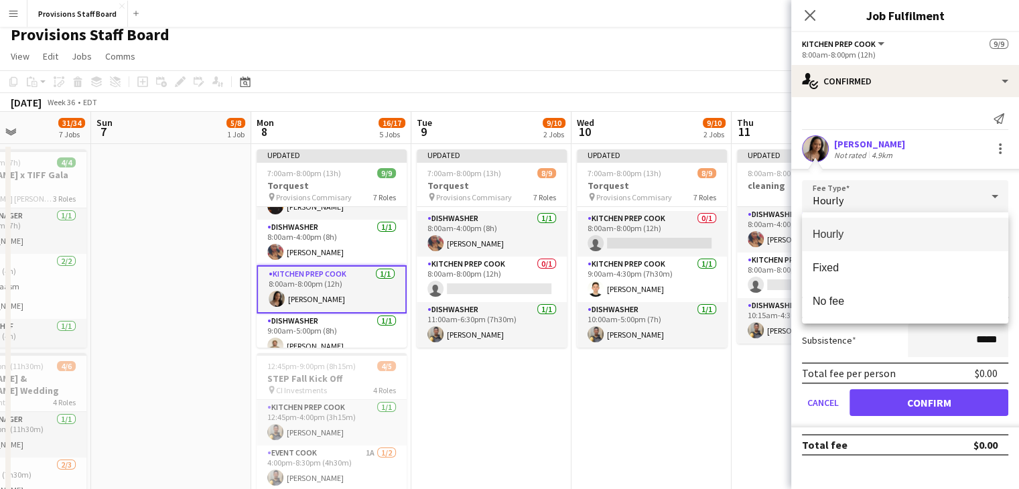
click at [733, 460] on div at bounding box center [509, 244] width 1019 height 489
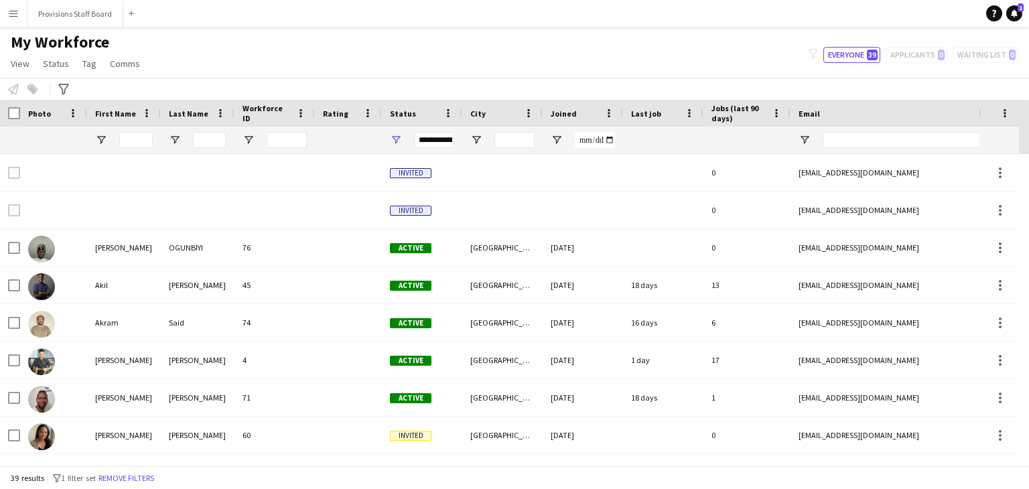
click at [15, 16] on app-icon "Menu" at bounding box center [13, 13] width 11 height 11
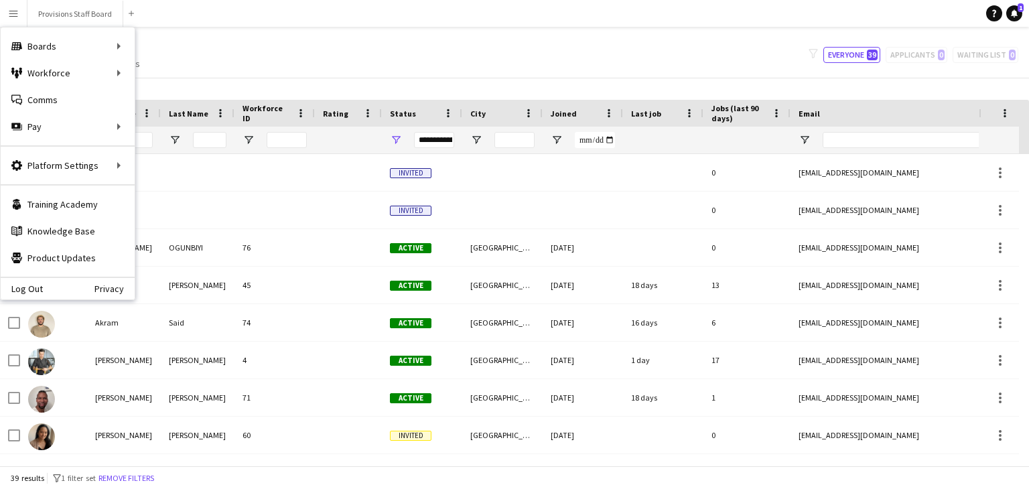
click at [265, 53] on div "My Workforce View Views Default view New view Update view Delete view Edit name…" at bounding box center [514, 55] width 1029 height 46
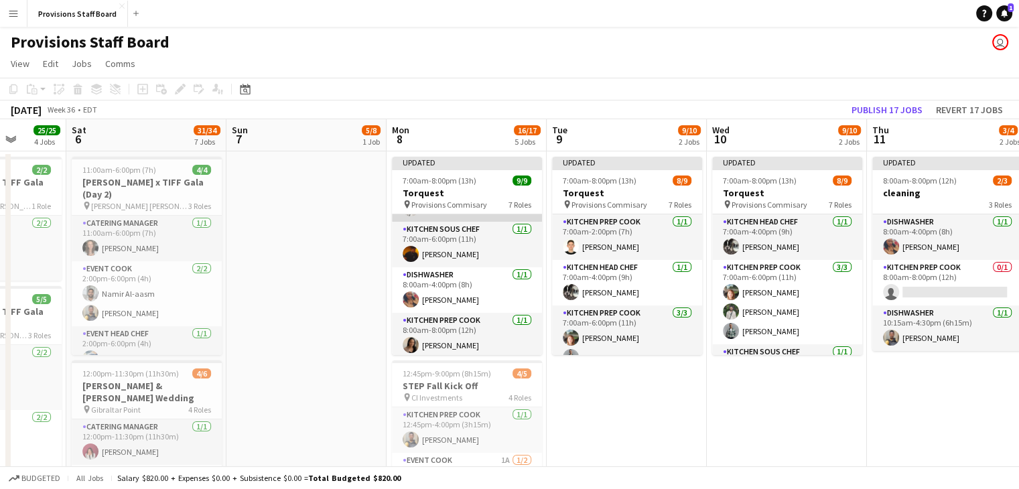
scroll to position [123, 0]
click at [448, 294] on app-card-role "Dishwasher [DATE] 8:00am-4:00pm (8h) [PERSON_NAME]" at bounding box center [467, 290] width 150 height 46
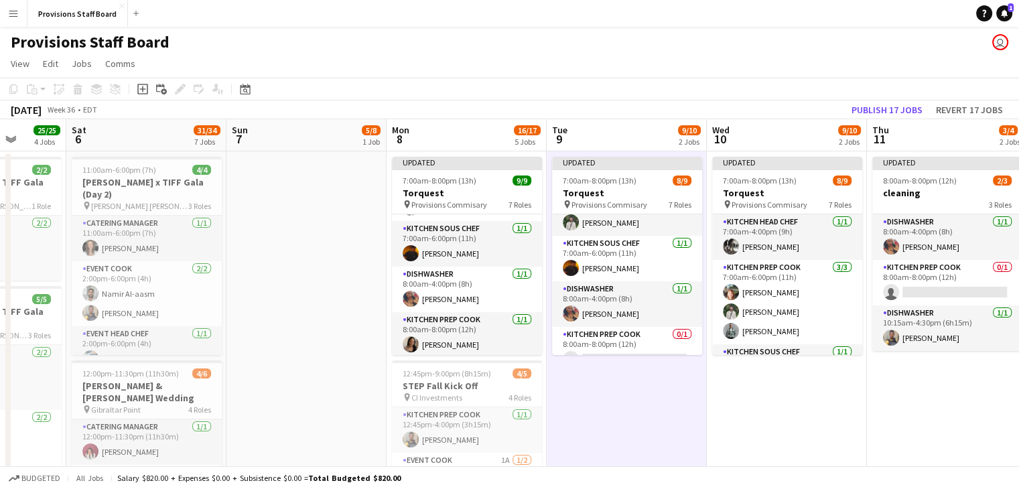
scroll to position [217, 0]
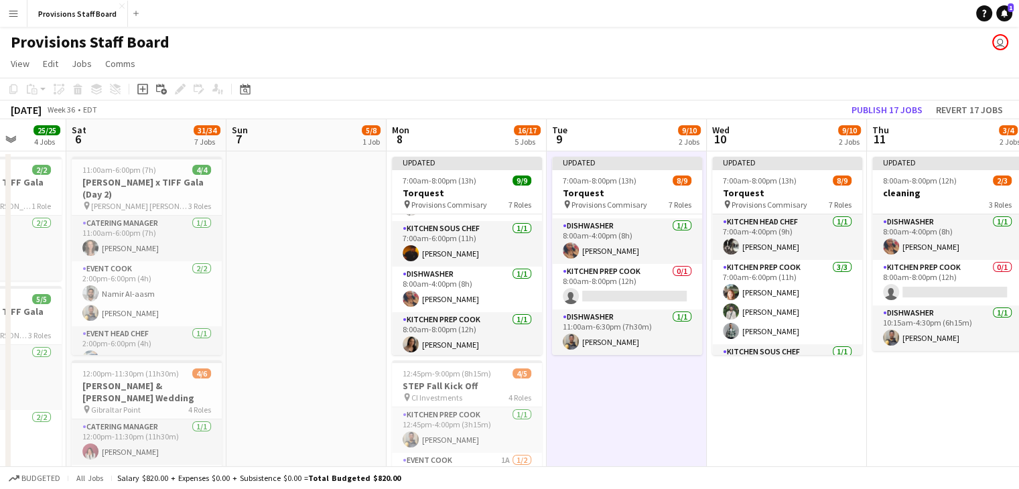
click at [614, 295] on app-card-role "Kitchen Prep Cook 0/1 8:00am-8:00pm (12h) single-neutral-actions" at bounding box center [627, 287] width 150 height 46
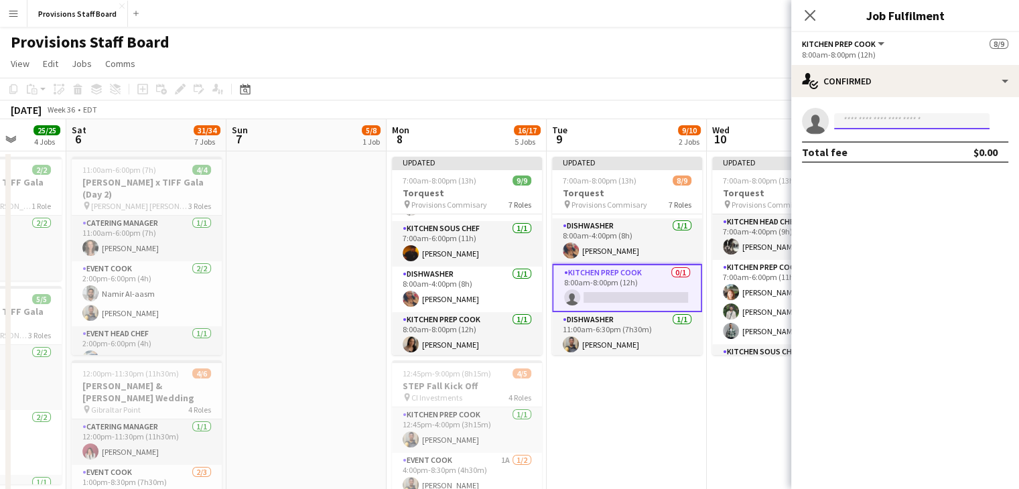
click at [858, 116] on input at bounding box center [911, 121] width 155 height 16
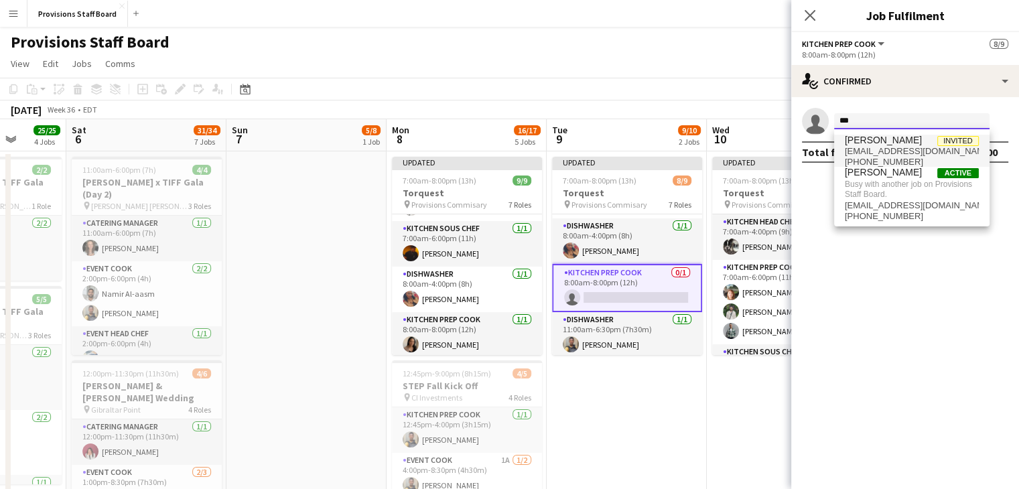
type input "***"
click at [883, 147] on span "[EMAIL_ADDRESS][DOMAIN_NAME]" at bounding box center [912, 151] width 134 height 11
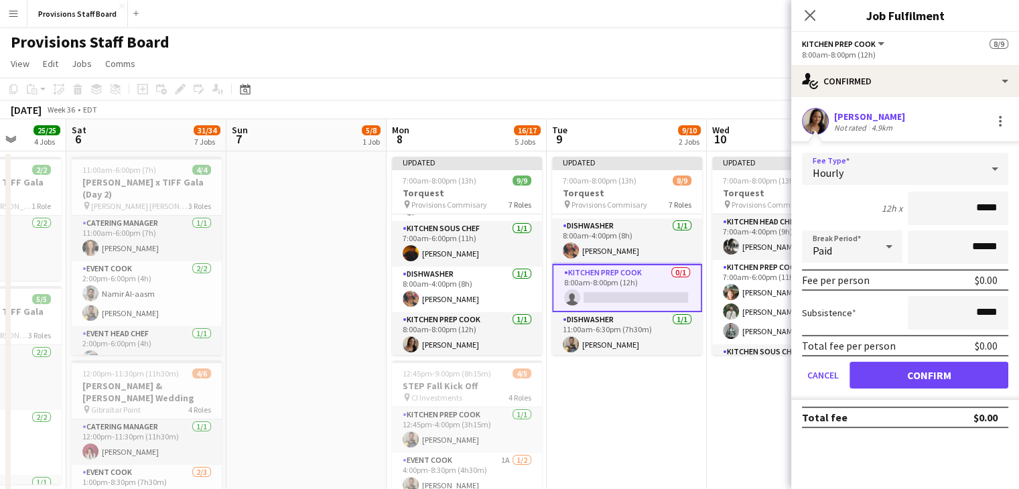
click at [863, 167] on div "Hourly" at bounding box center [892, 169] width 180 height 32
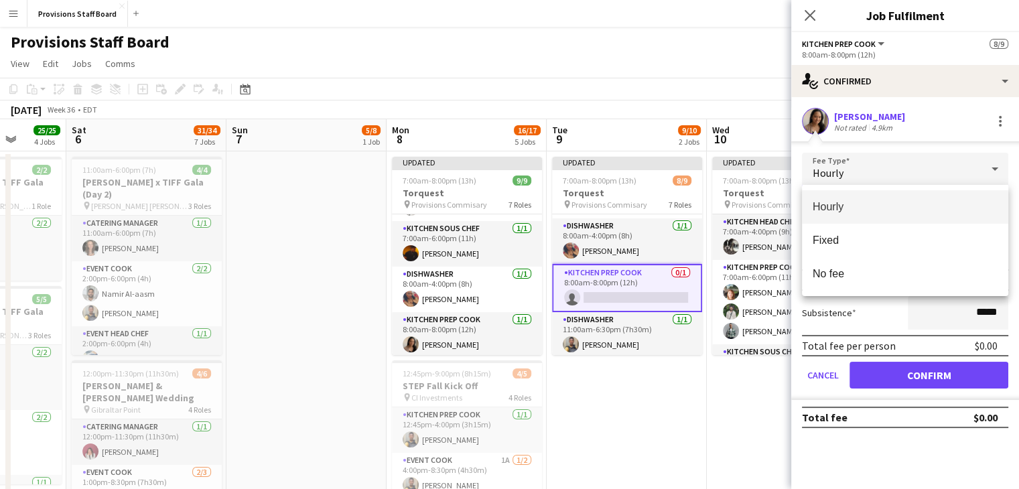
click at [703, 420] on div at bounding box center [509, 244] width 1019 height 489
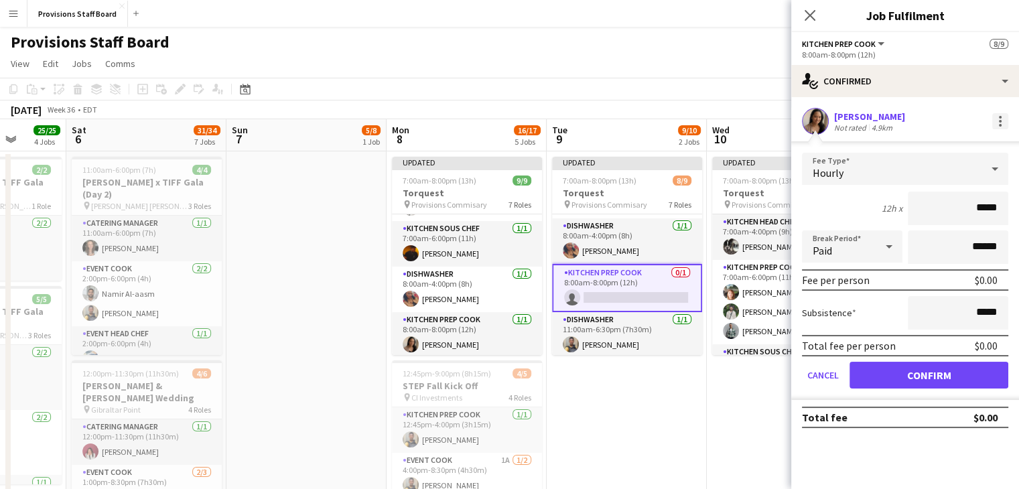
click at [997, 119] on div at bounding box center [1000, 121] width 16 height 16
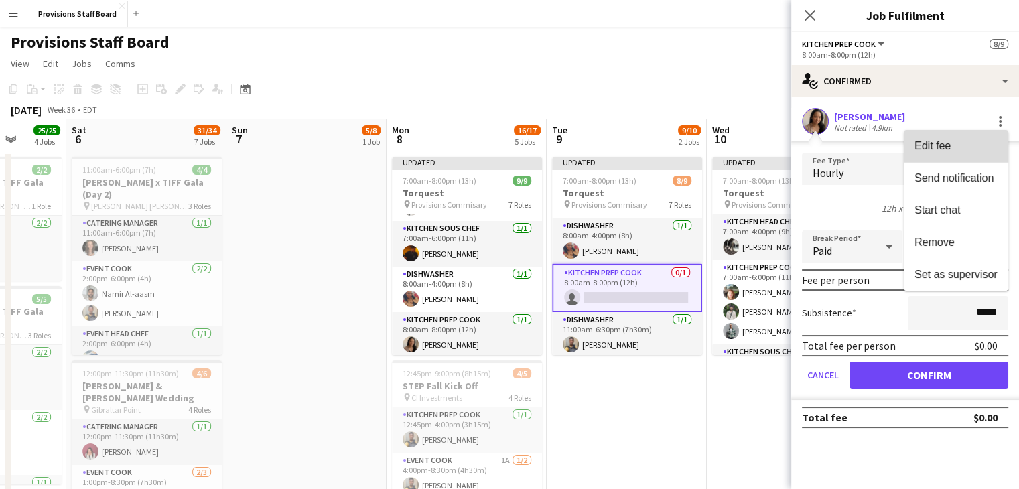
click at [948, 151] on span "Edit fee" at bounding box center [933, 145] width 36 height 11
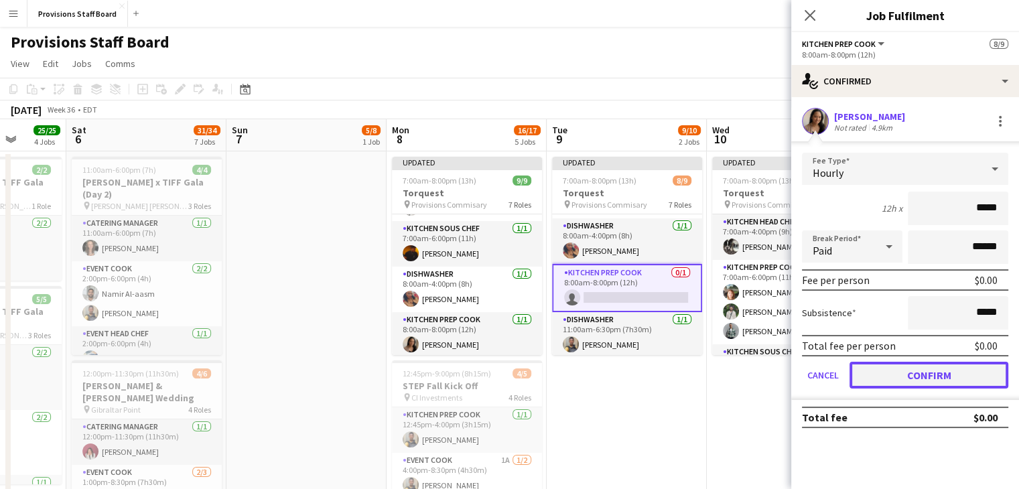
click at [914, 375] on button "Confirm" at bounding box center [929, 375] width 159 height 27
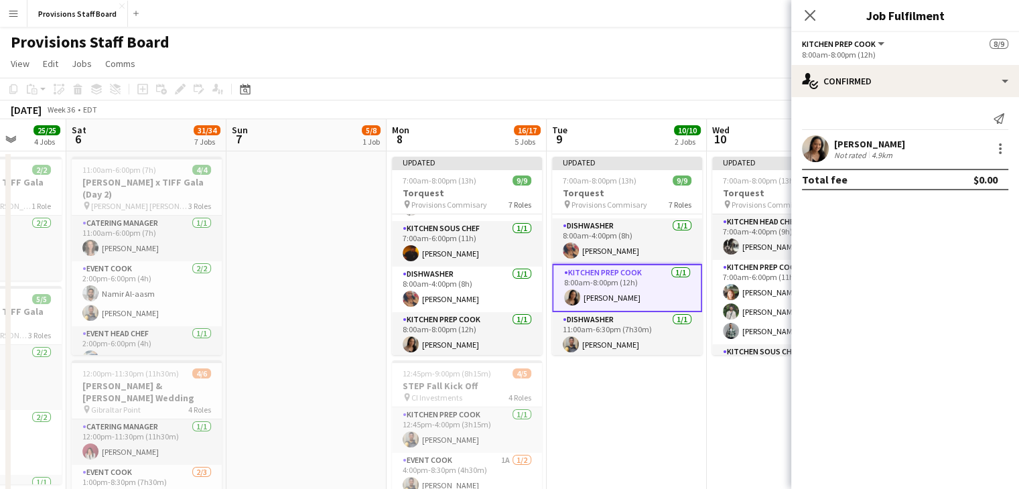
click at [606, 297] on app-card-role "Kitchen Prep Cook [DATE] 8:00am-8:00pm (12h) [PERSON_NAME]" at bounding box center [627, 288] width 150 height 48
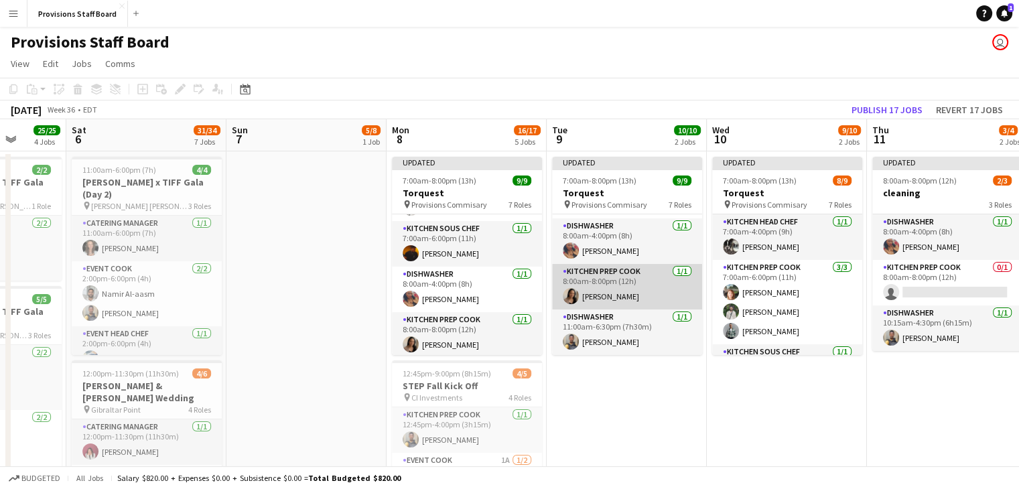
click at [606, 297] on app-card-role "Kitchen Prep Cook [DATE] 8:00am-8:00pm (12h) [PERSON_NAME]" at bounding box center [627, 287] width 150 height 46
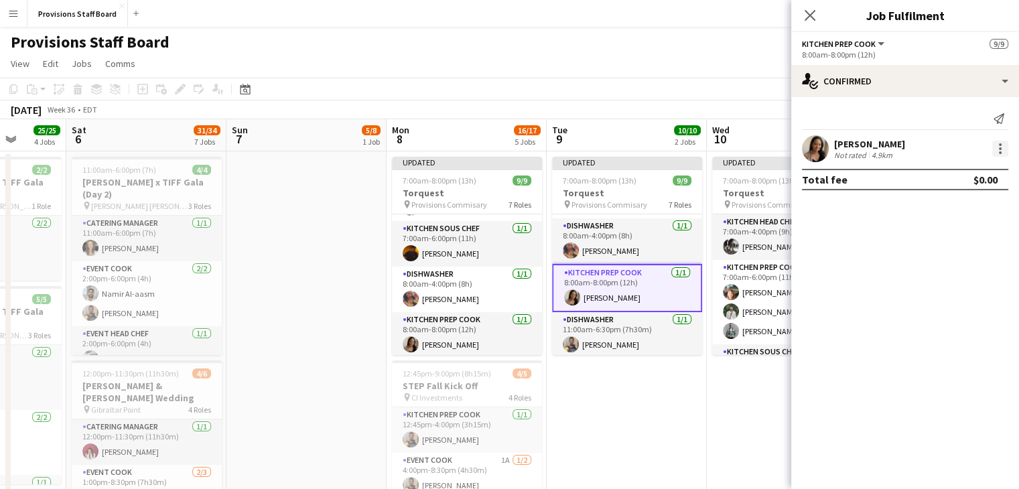
click at [1002, 147] on div at bounding box center [1000, 149] width 16 height 16
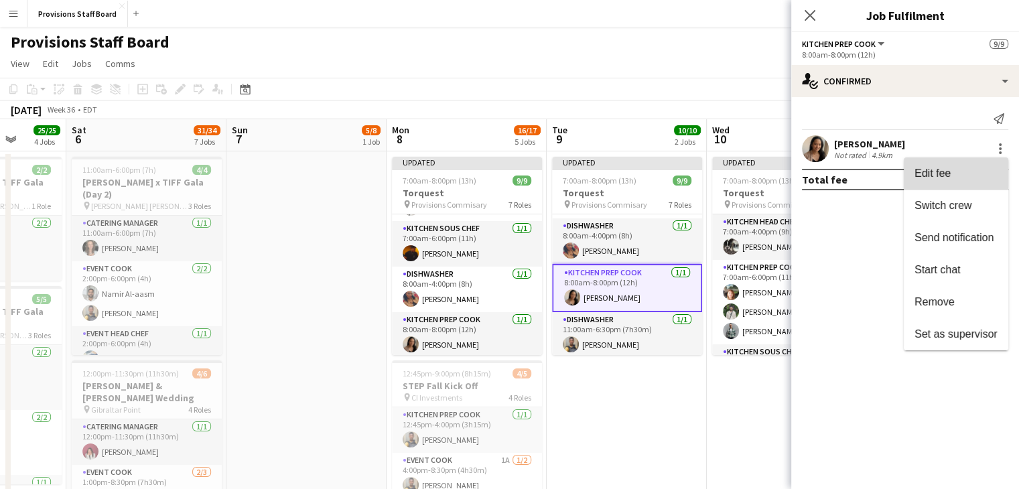
click at [939, 172] on span "Edit fee" at bounding box center [933, 173] width 36 height 11
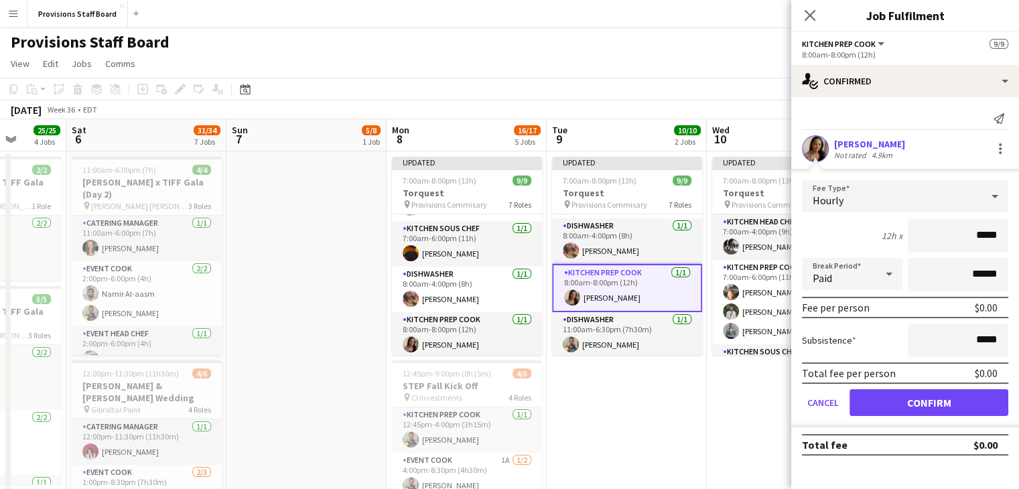
click at [909, 201] on div "Hourly" at bounding box center [892, 196] width 180 height 32
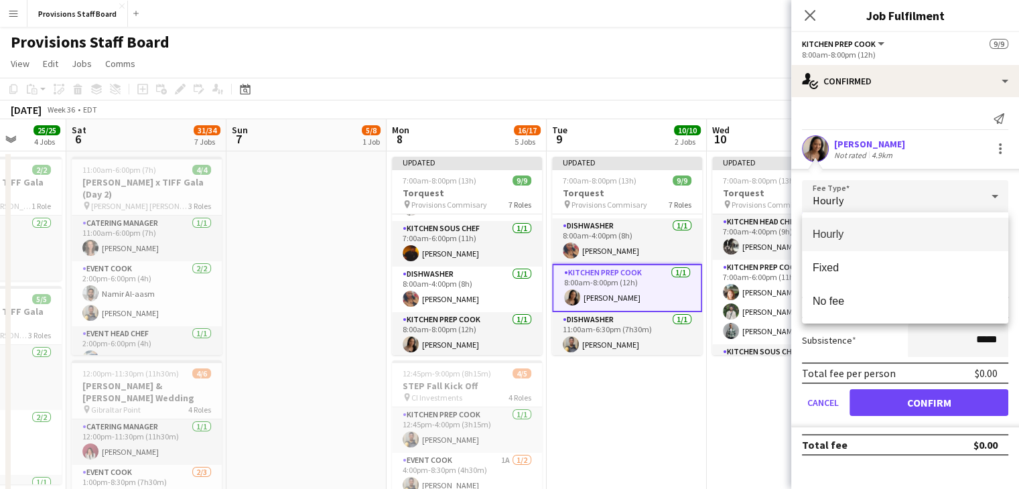
click at [657, 409] on div at bounding box center [509, 244] width 1019 height 489
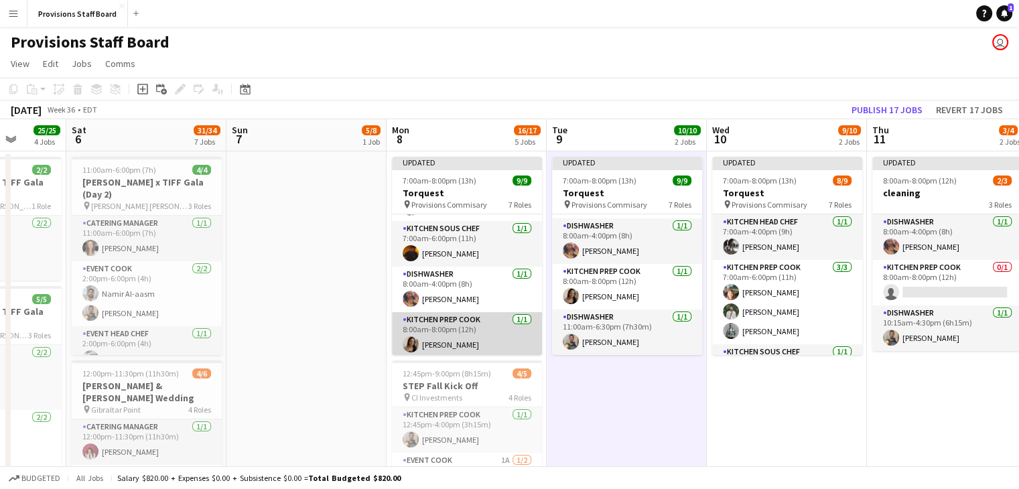
click at [464, 333] on app-card-role "Kitchen Prep Cook [DATE] 8:00am-8:00pm (12h) [PERSON_NAME]" at bounding box center [467, 335] width 150 height 46
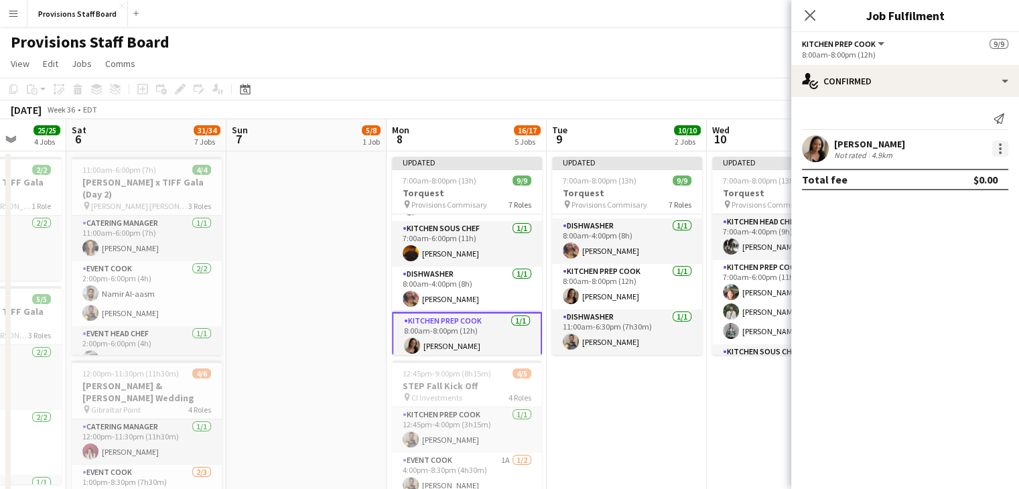
click at [1000, 143] on div at bounding box center [1000, 144] width 3 height 3
click at [821, 220] on div at bounding box center [509, 244] width 1019 height 489
click at [876, 145] on div "[PERSON_NAME]" at bounding box center [869, 144] width 71 height 12
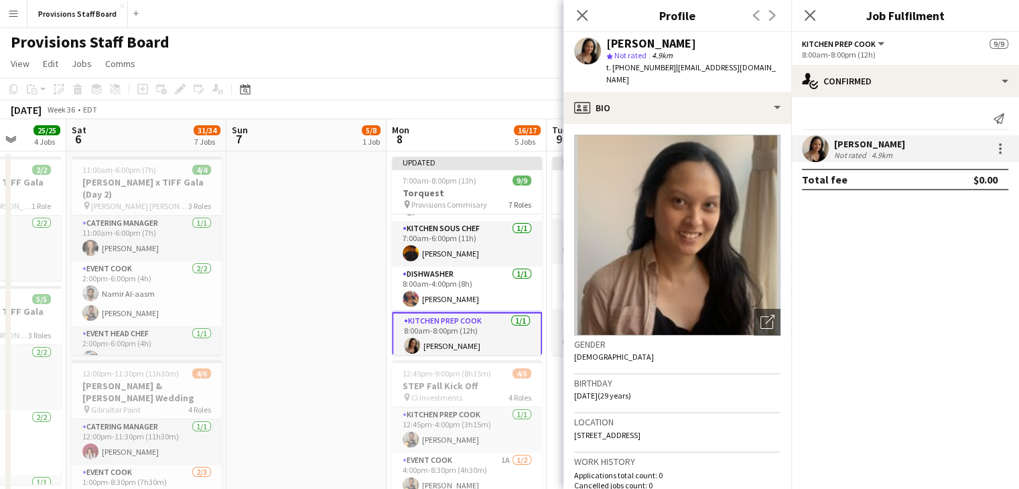
click at [876, 145] on div "[PERSON_NAME]" at bounding box center [869, 144] width 71 height 12
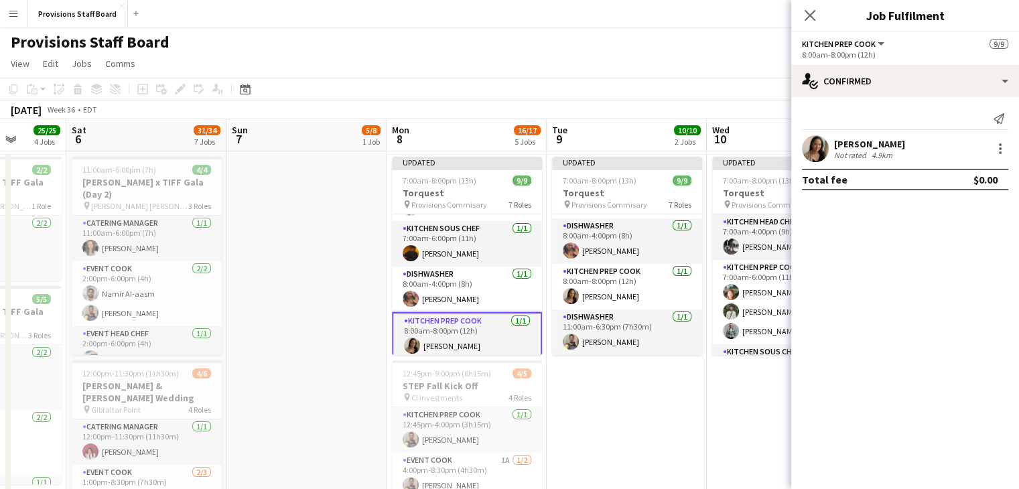
click at [852, 147] on div "[PERSON_NAME]" at bounding box center [869, 144] width 71 height 12
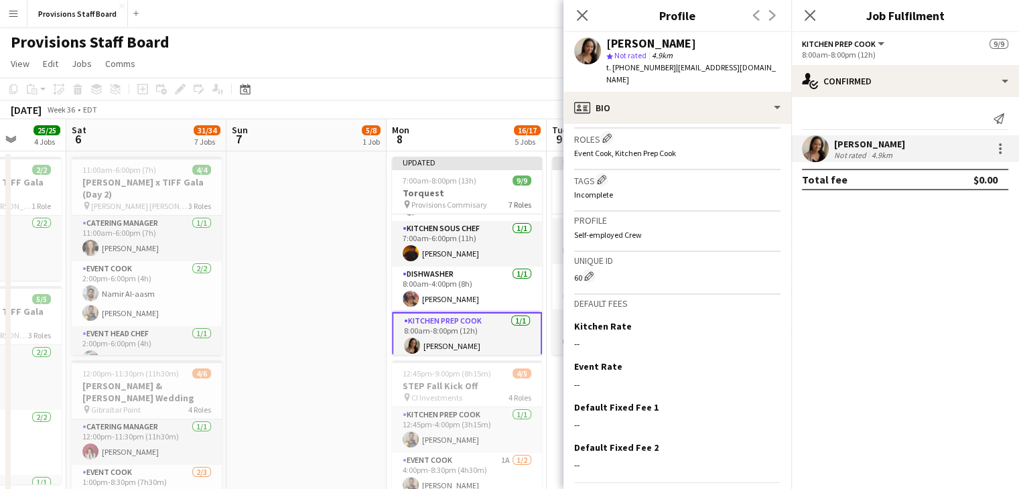
scroll to position [432, 0]
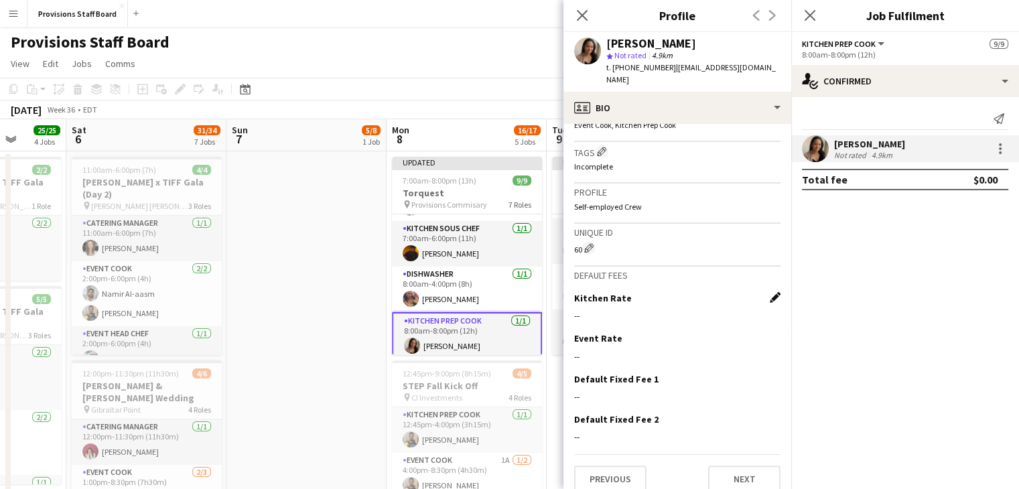
click at [770, 292] on app-icon "Edit this field" at bounding box center [775, 297] width 11 height 11
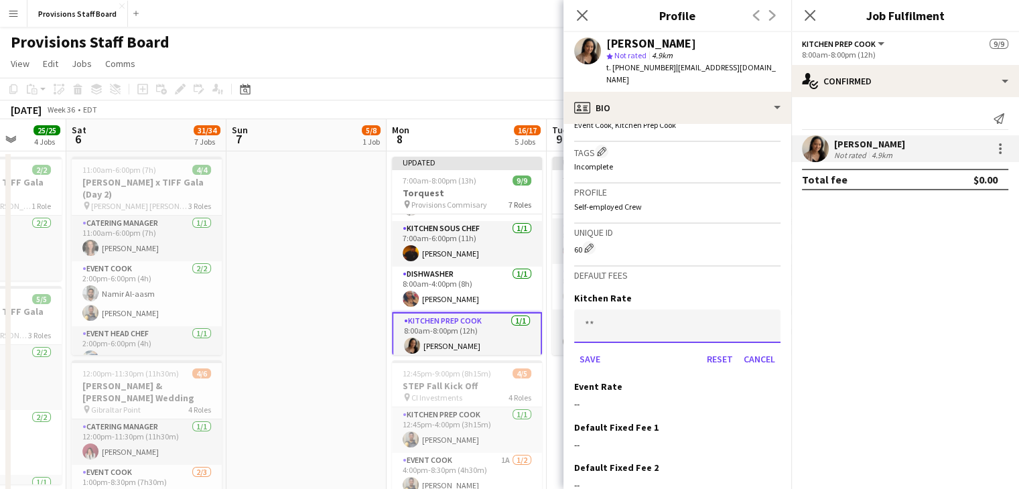
click at [600, 323] on input at bounding box center [677, 327] width 206 height 34
type input "******"
click at [588, 348] on button "Save" at bounding box center [589, 358] width 31 height 21
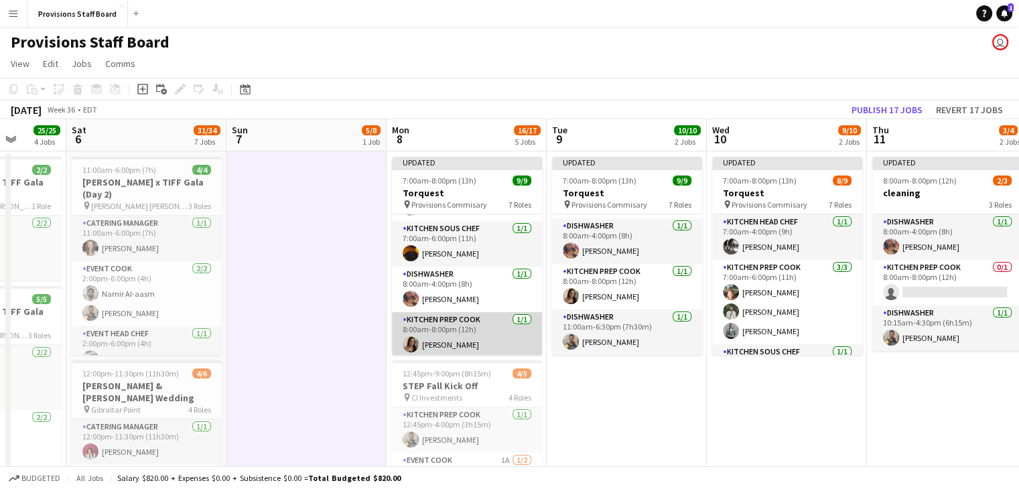
click at [458, 330] on app-card-role "Kitchen Prep Cook [DATE] 8:00am-8:00pm (12h) [PERSON_NAME]" at bounding box center [467, 335] width 150 height 46
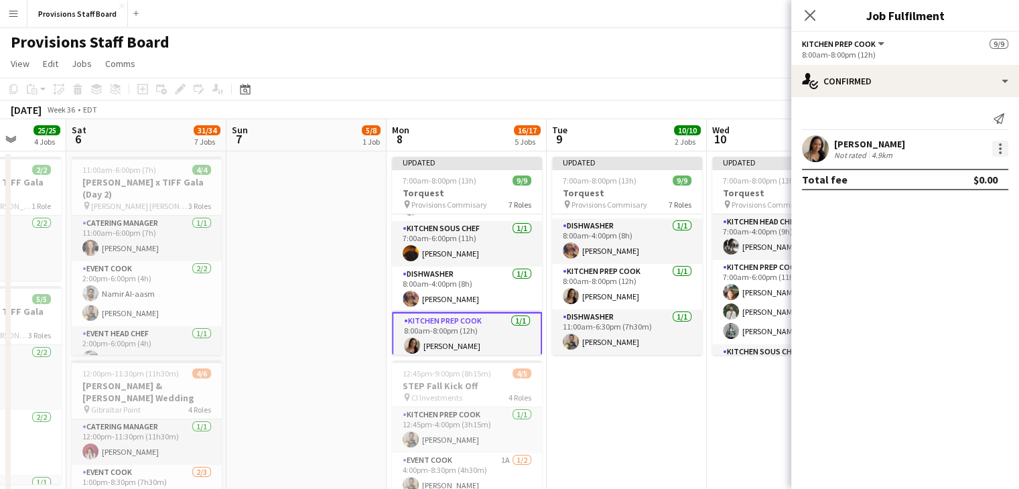
click at [1000, 147] on div at bounding box center [1000, 148] width 3 height 3
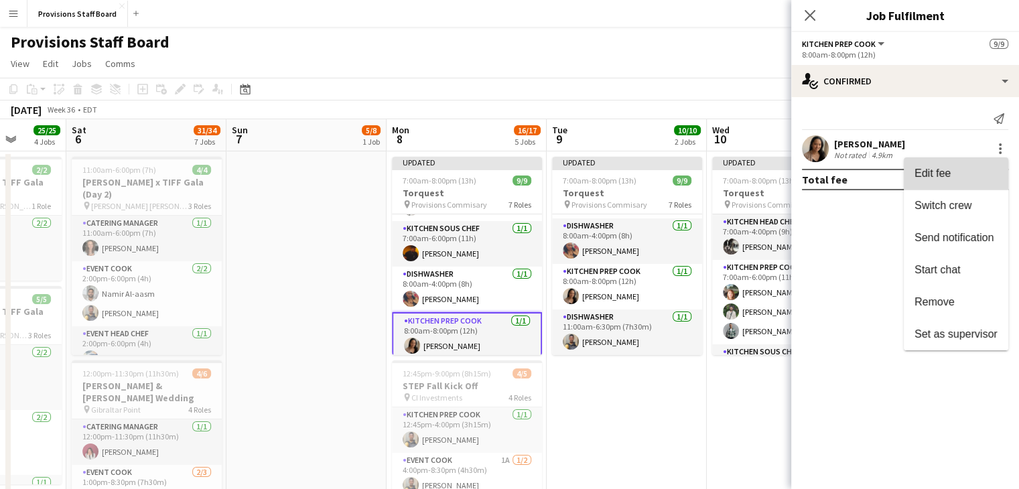
click at [941, 168] on span "Edit fee" at bounding box center [933, 173] width 36 height 11
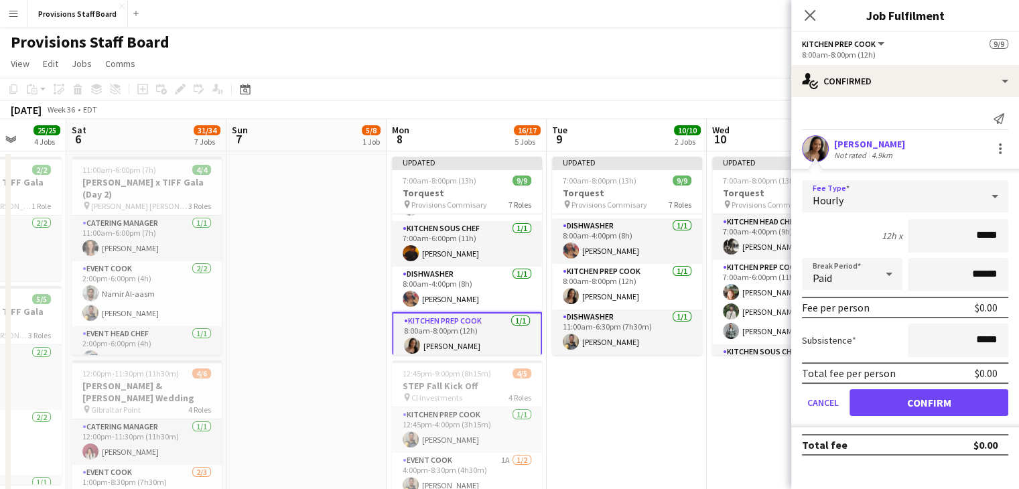
click at [911, 201] on div "Hourly" at bounding box center [892, 196] width 180 height 32
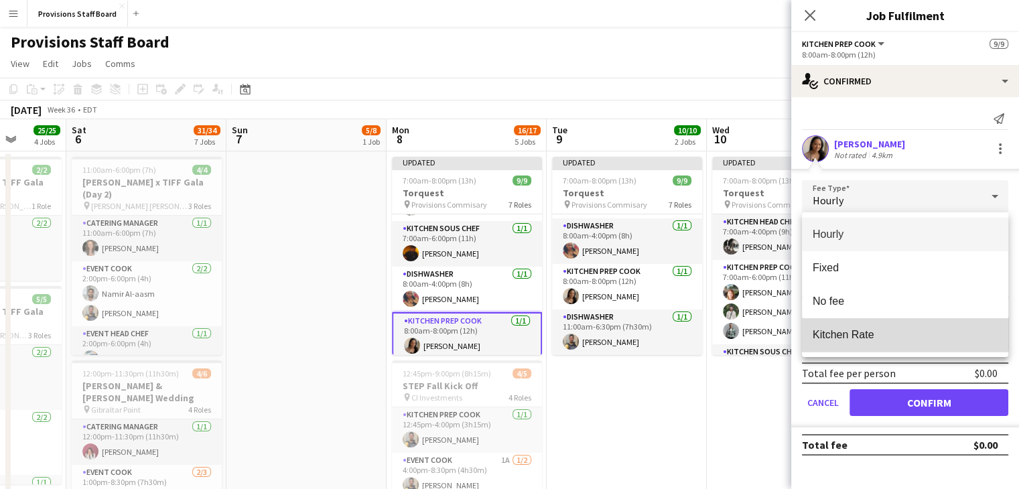
click at [864, 328] on span "Kitchen Rate" at bounding box center [905, 334] width 185 height 13
type input "******"
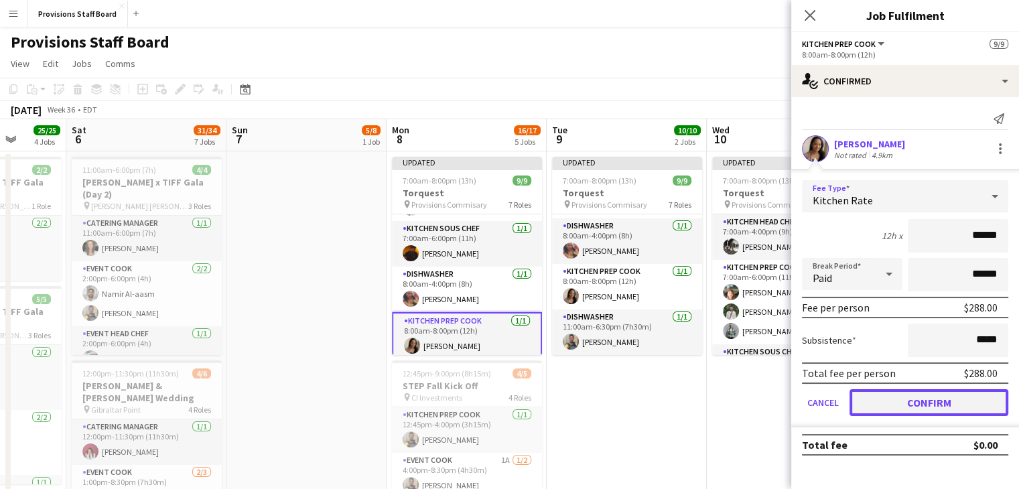
click at [888, 395] on button "Confirm" at bounding box center [929, 402] width 159 height 27
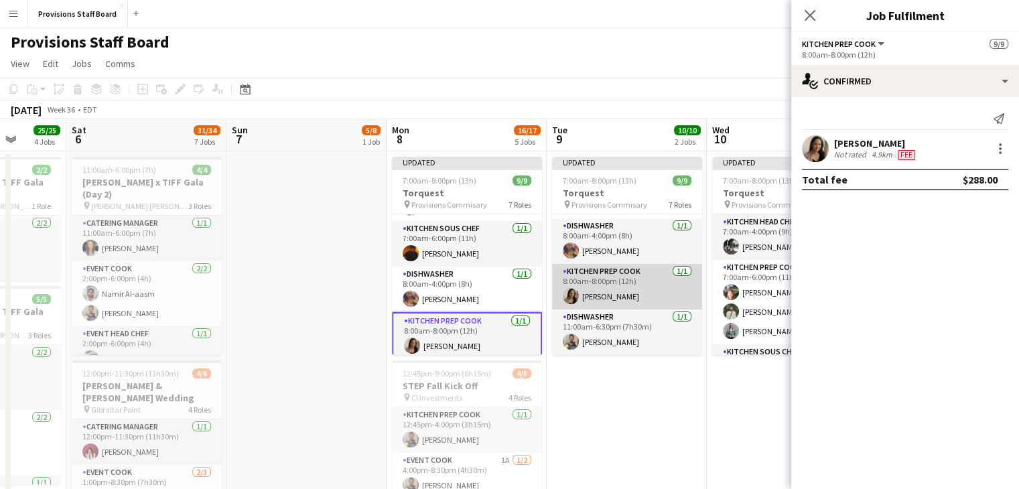
click at [617, 279] on app-card-role "Kitchen Prep Cook [DATE] 8:00am-8:00pm (12h) [PERSON_NAME]" at bounding box center [627, 287] width 150 height 46
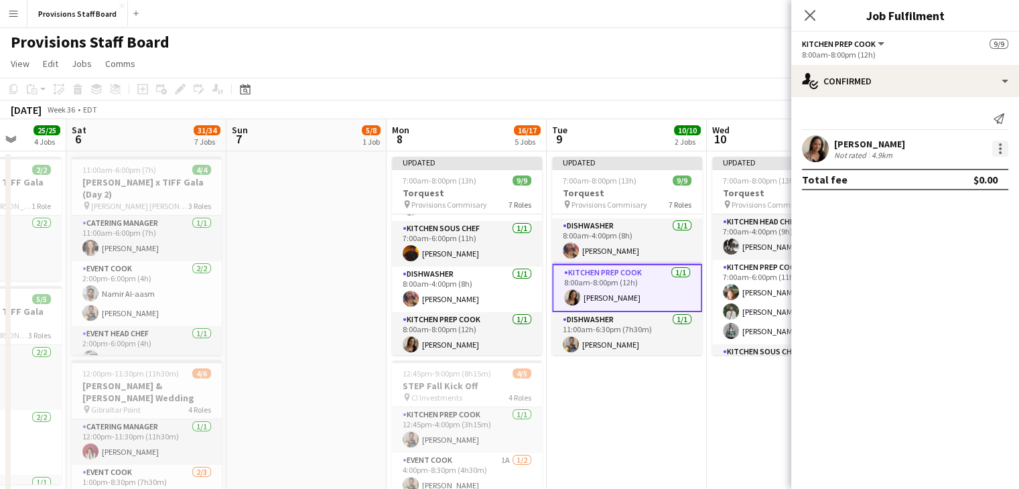
click at [1004, 145] on div at bounding box center [1000, 149] width 16 height 16
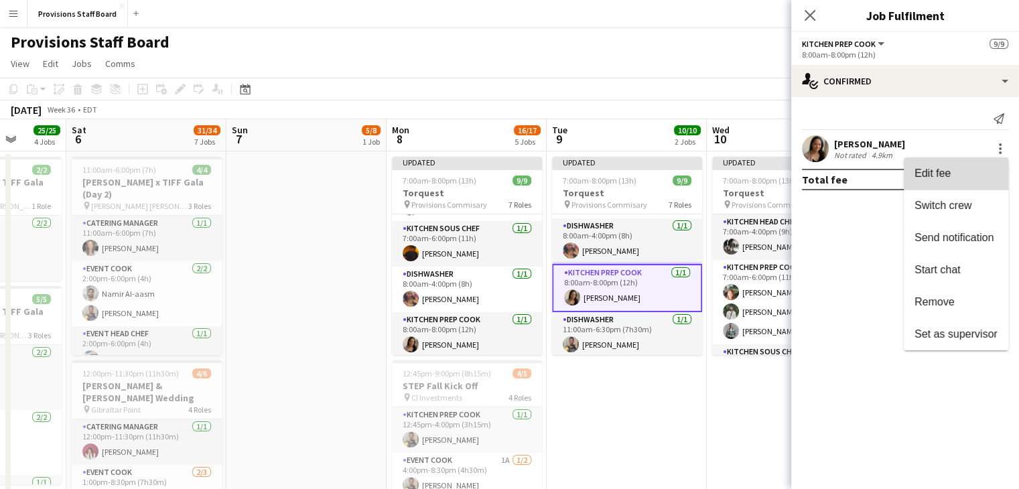
click at [955, 172] on span "Edit fee" at bounding box center [956, 174] width 83 height 12
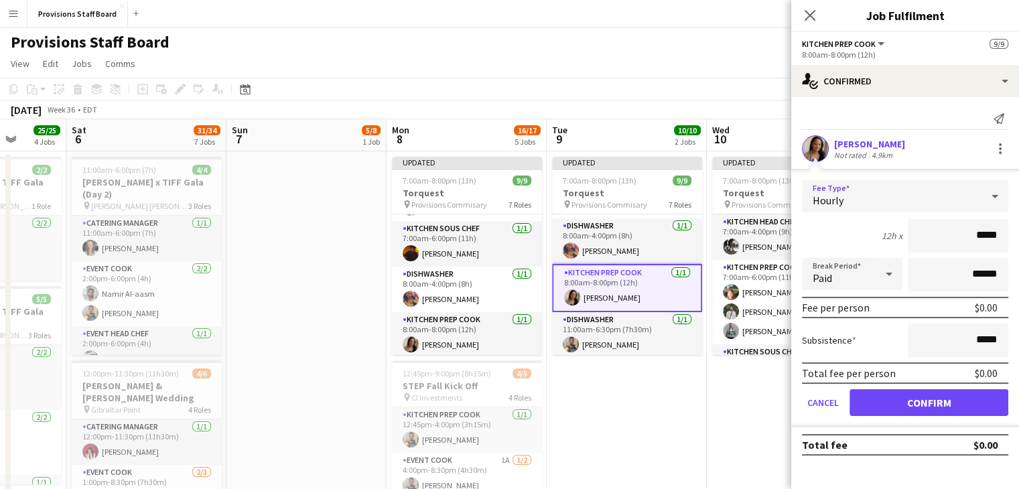
click at [923, 197] on div "Hourly" at bounding box center [892, 196] width 180 height 32
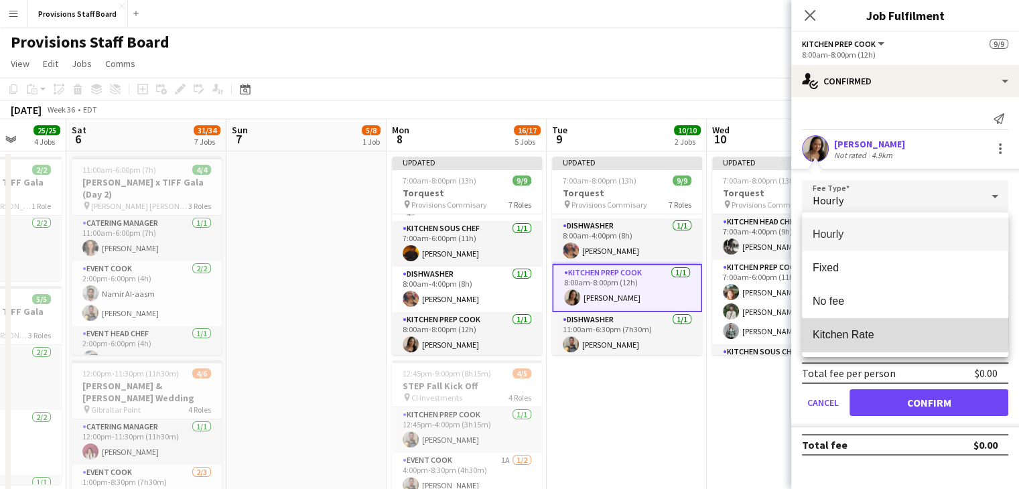
click at [848, 330] on span "Kitchen Rate" at bounding box center [905, 334] width 185 height 13
type input "******"
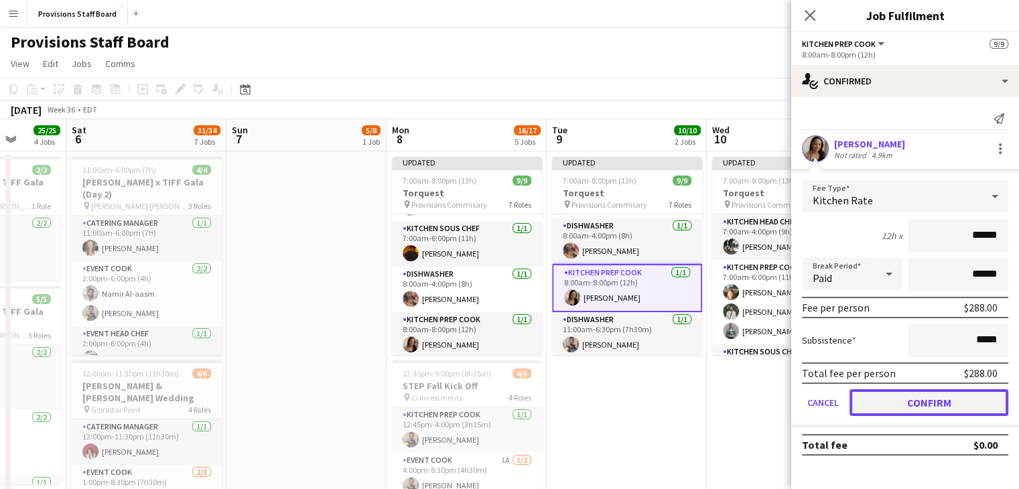
click at [892, 395] on button "Confirm" at bounding box center [929, 402] width 159 height 27
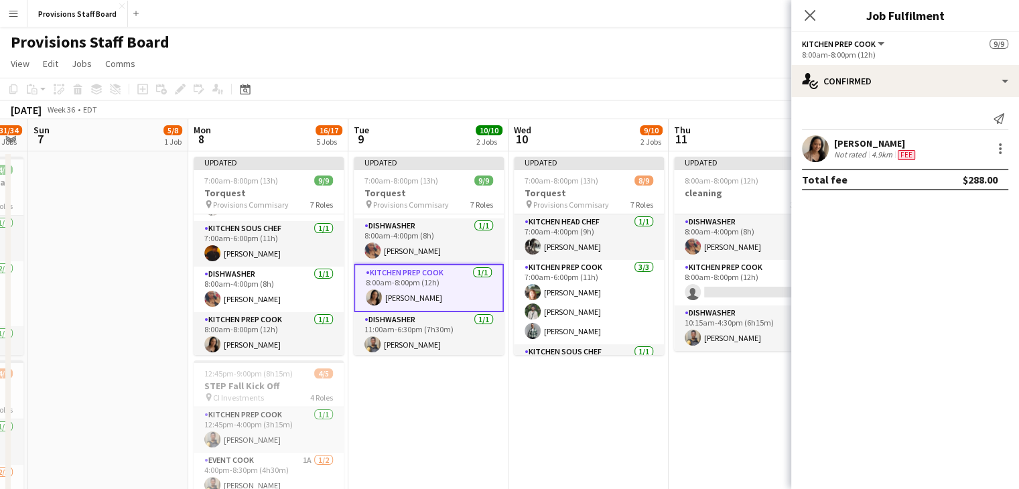
scroll to position [0, 474]
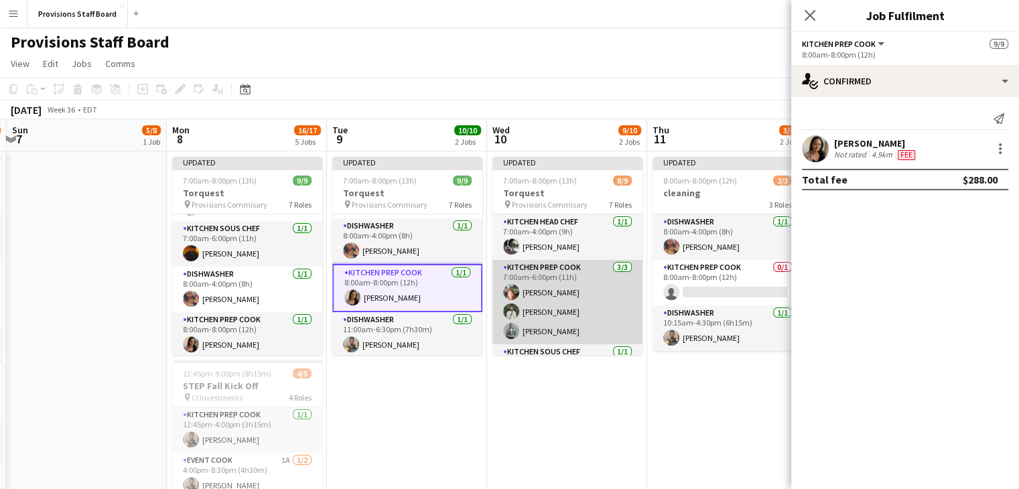
click at [531, 304] on app-card-role "Kitchen Prep Cook [DATE] 7:00am-6:00pm (11h) [PERSON_NAME] [PERSON_NAME] [PERSO…" at bounding box center [567, 302] width 150 height 84
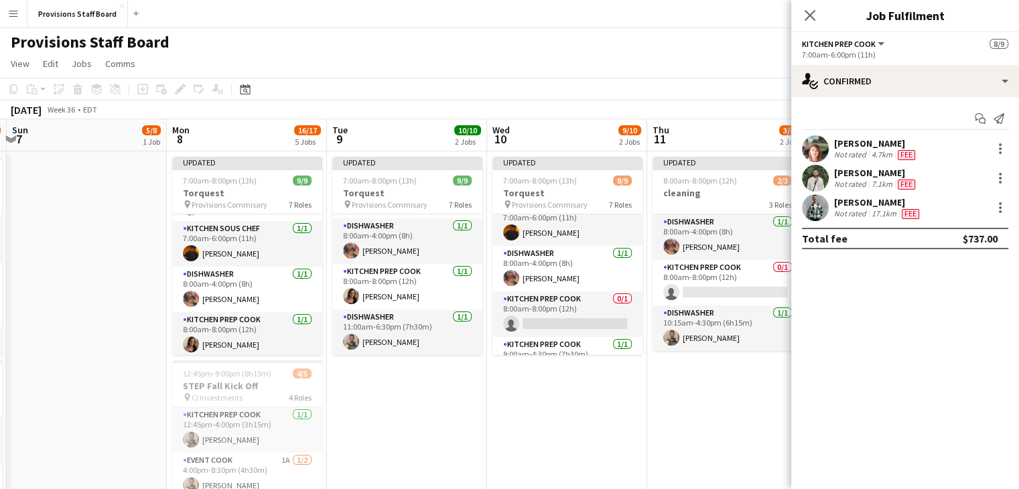
scroll to position [152, 0]
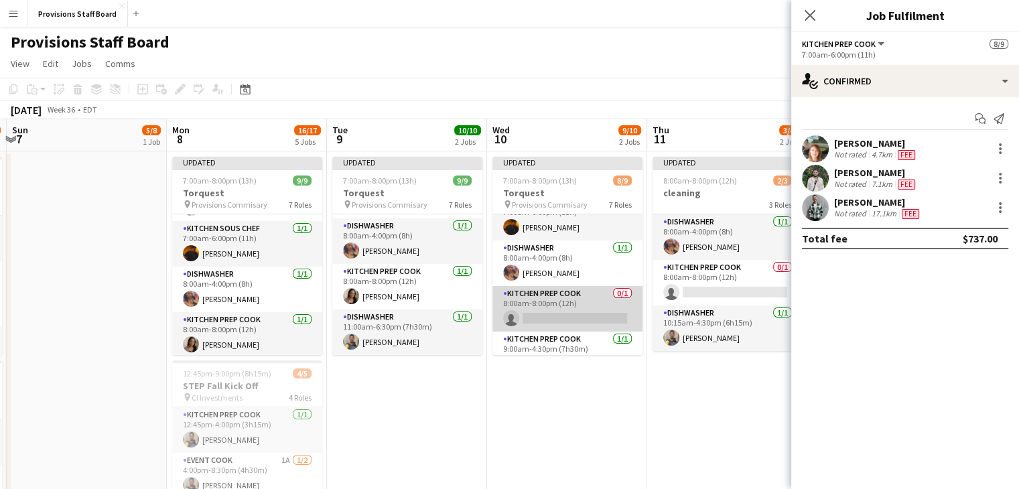
click at [568, 315] on app-card-role "Kitchen Prep Cook 0/1 8:00am-8:00pm (12h) single-neutral-actions" at bounding box center [567, 309] width 150 height 46
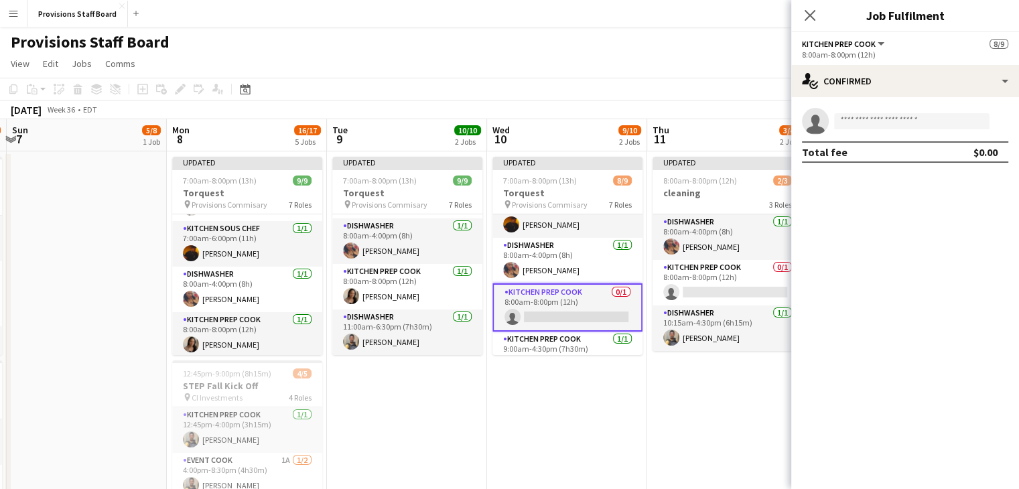
scroll to position [150, 0]
click at [859, 123] on input at bounding box center [911, 121] width 155 height 16
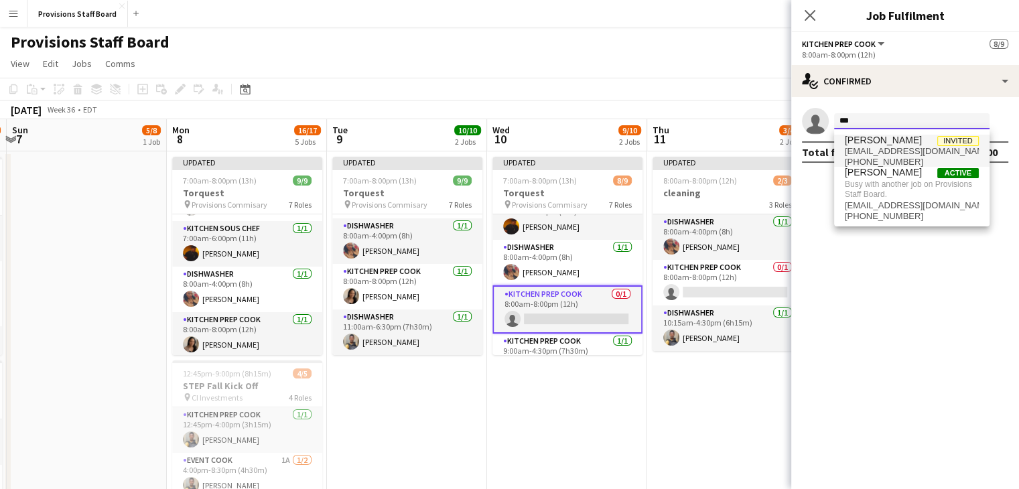
type input "***"
click at [864, 146] on span "[EMAIL_ADDRESS][DOMAIN_NAME]" at bounding box center [912, 151] width 134 height 11
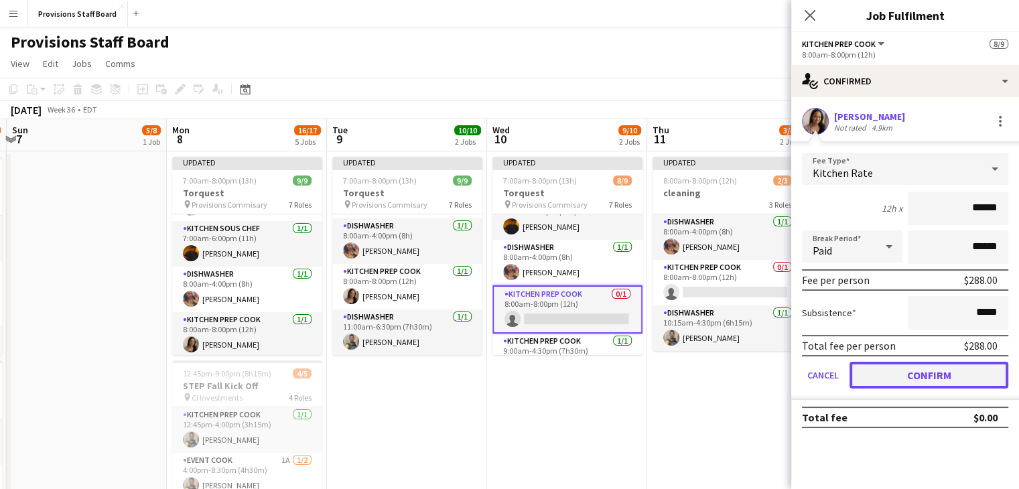
click at [896, 368] on button "Confirm" at bounding box center [929, 375] width 159 height 27
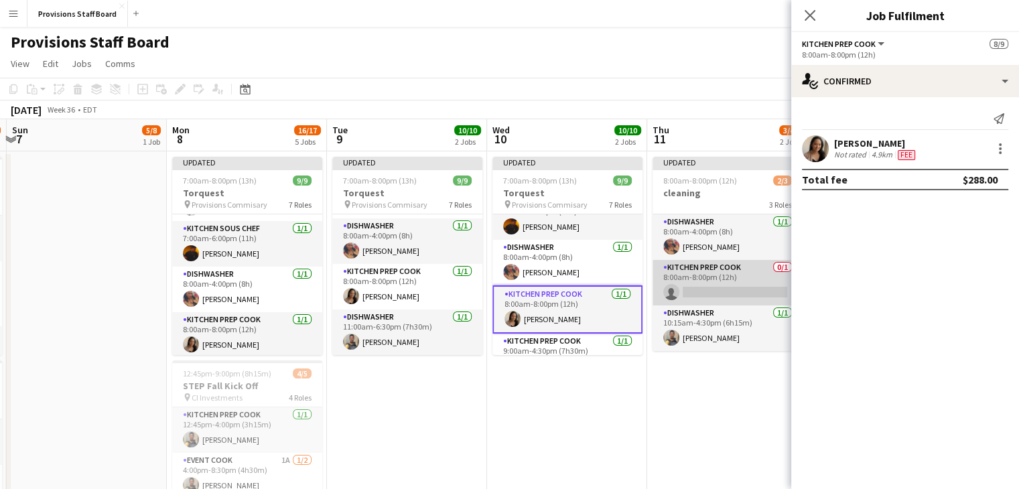
click at [735, 297] on app-card-role "Kitchen Prep Cook 0/1 8:00am-8:00pm (12h) single-neutral-actions" at bounding box center [728, 283] width 150 height 46
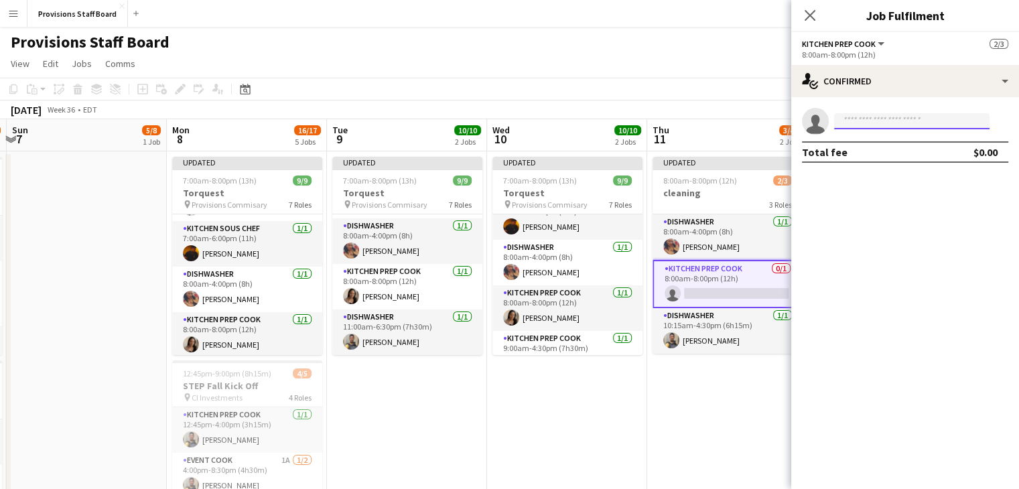
click at [885, 118] on input at bounding box center [911, 121] width 155 height 16
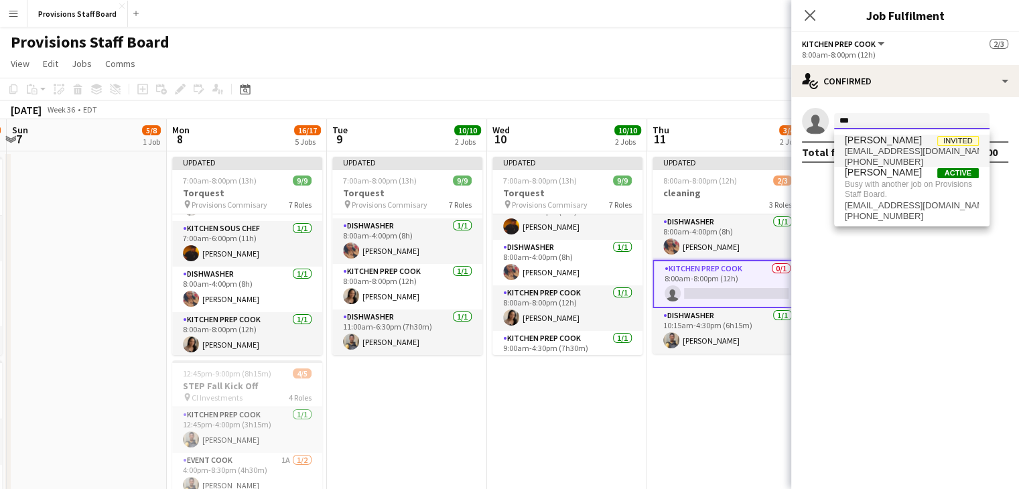
type input "***"
click at [884, 135] on span "[PERSON_NAME]" at bounding box center [883, 140] width 77 height 11
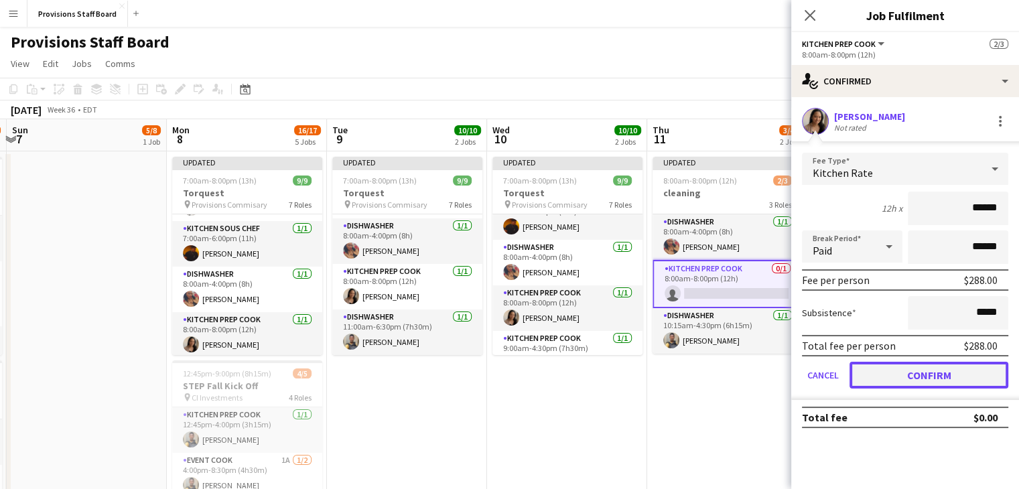
click at [905, 373] on button "Confirm" at bounding box center [929, 375] width 159 height 27
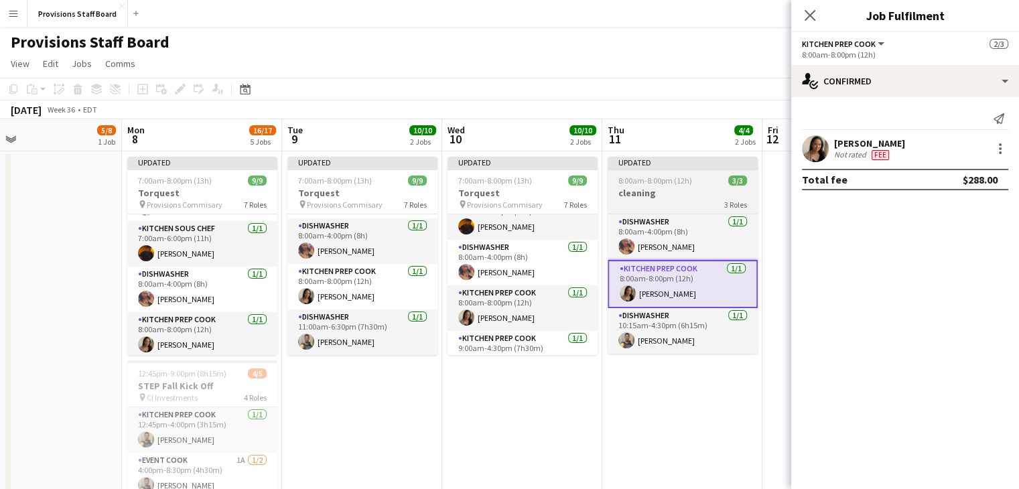
scroll to position [0, 358]
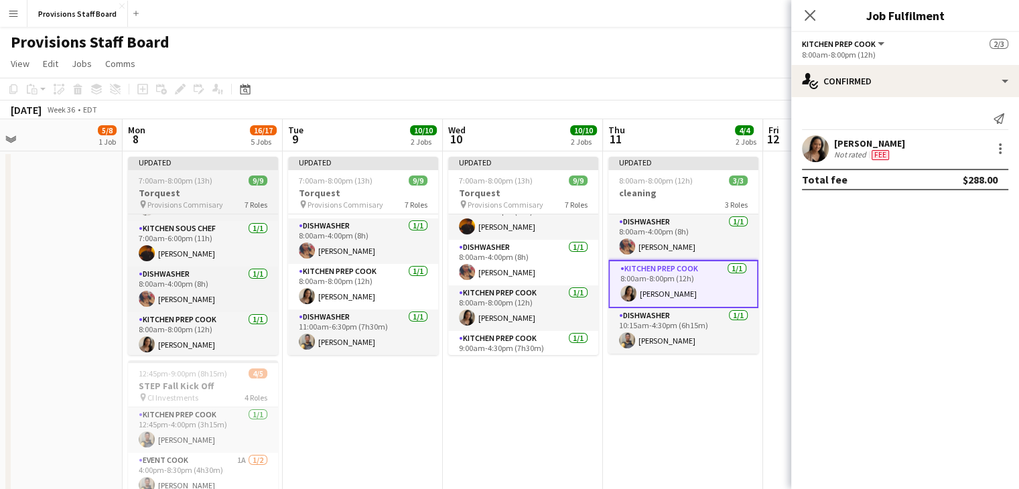
click at [184, 184] on span "7:00am-8:00pm (13h)" at bounding box center [176, 181] width 74 height 10
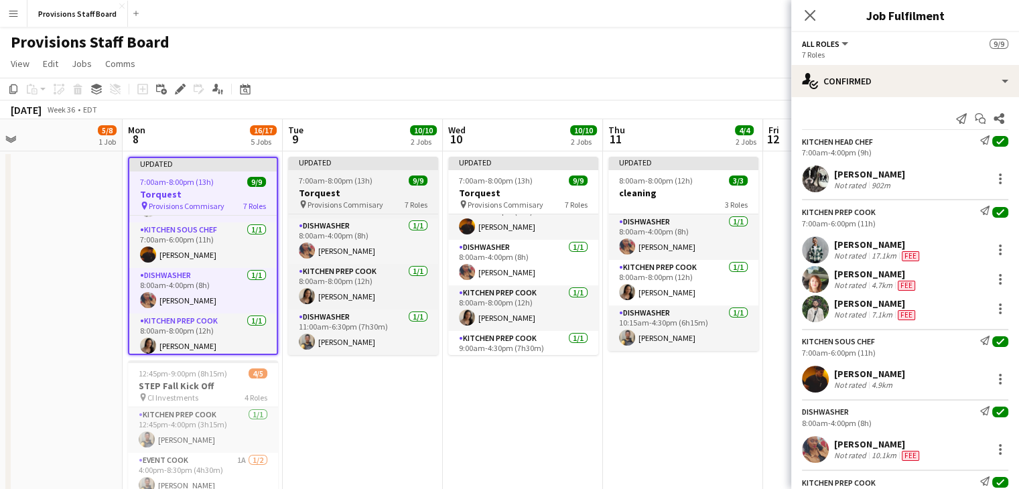
click at [343, 176] on span "7:00am-8:00pm (13h)" at bounding box center [336, 181] width 74 height 10
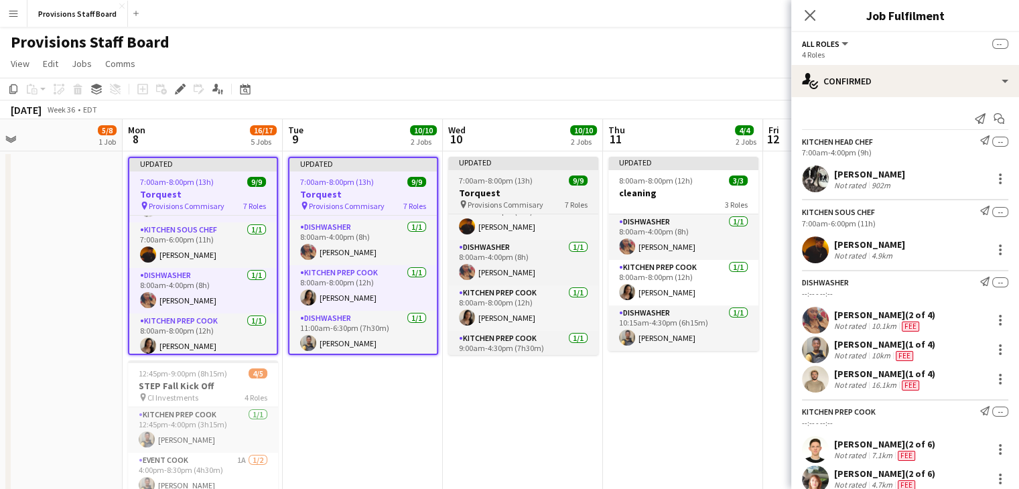
click at [531, 170] on app-job-card "Updated 7:00am-8:00pm (13h) 9/9 Torquest pin Provisions Commisary 7 Roles Kitch…" at bounding box center [523, 256] width 150 height 198
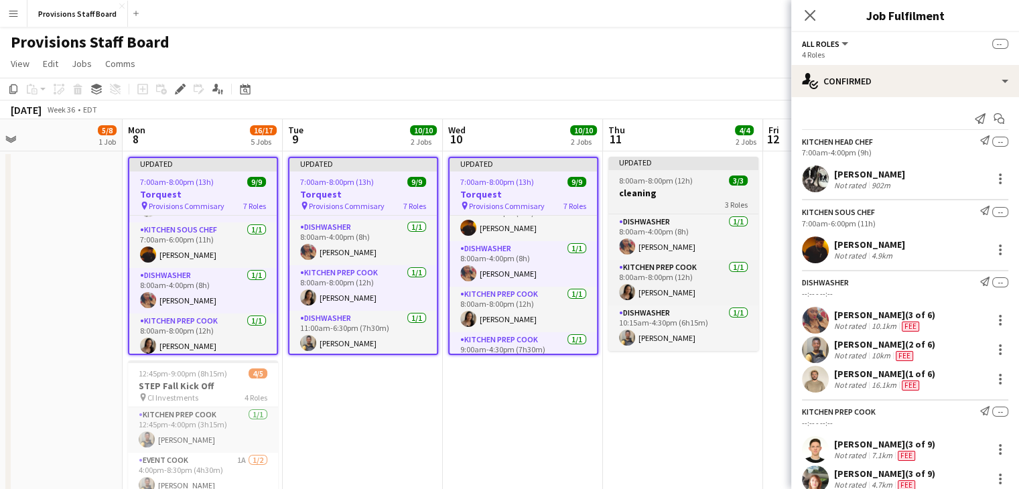
click at [644, 182] on span "8:00am-8:00pm (12h)" at bounding box center [656, 181] width 74 height 10
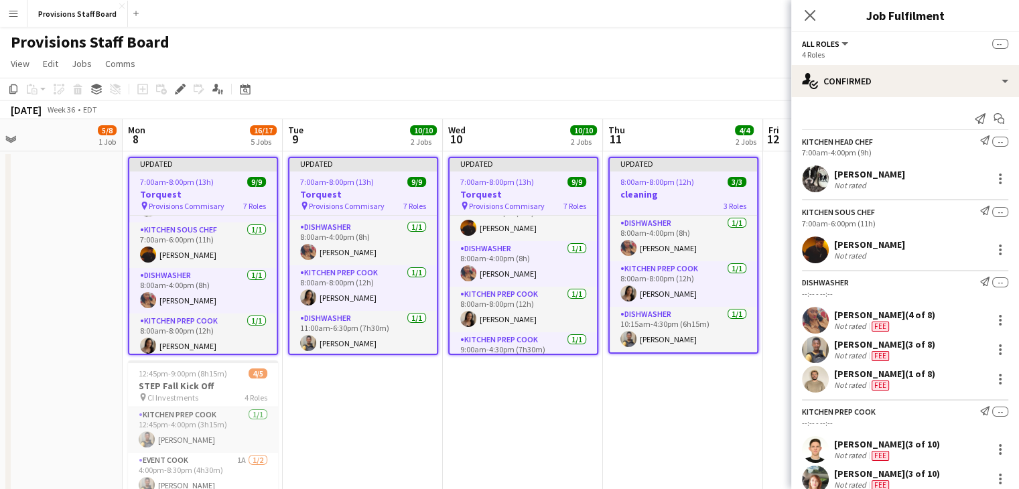
click at [681, 47] on div "Provisions Staff Board user" at bounding box center [509, 39] width 1019 height 25
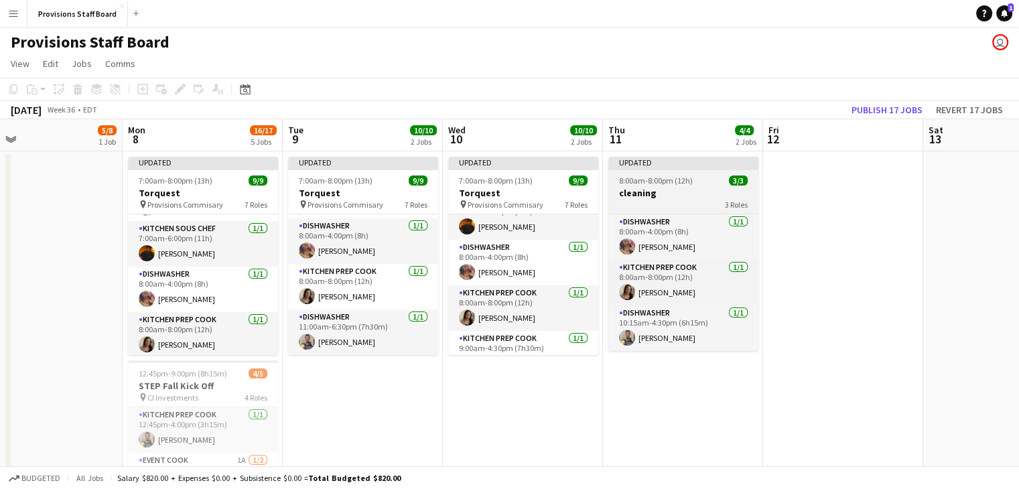
click at [670, 185] on span "8:00am-8:00pm (12h)" at bounding box center [656, 181] width 74 height 10
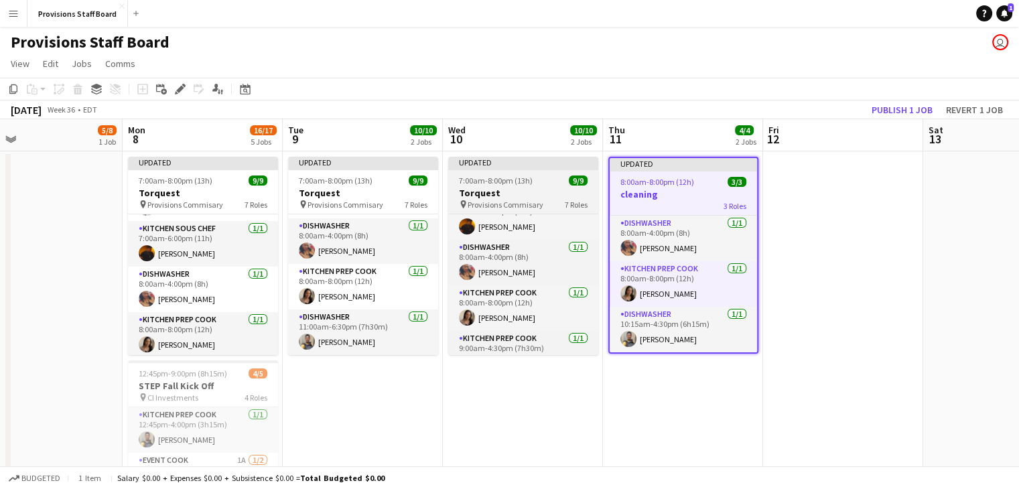
click at [557, 183] on div "7:00am-8:00pm (13h) 9/9" at bounding box center [523, 181] width 150 height 10
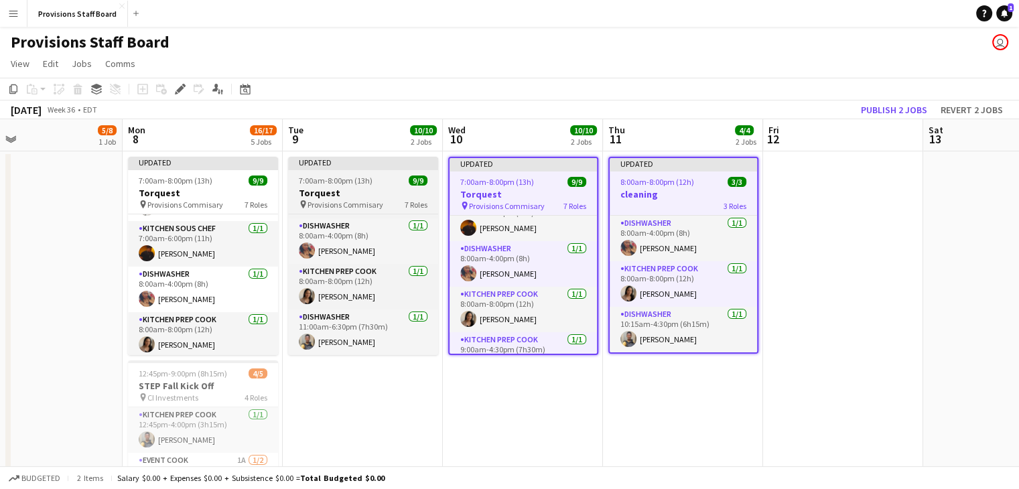
click at [399, 182] on div "7:00am-8:00pm (13h) 9/9" at bounding box center [363, 181] width 150 height 10
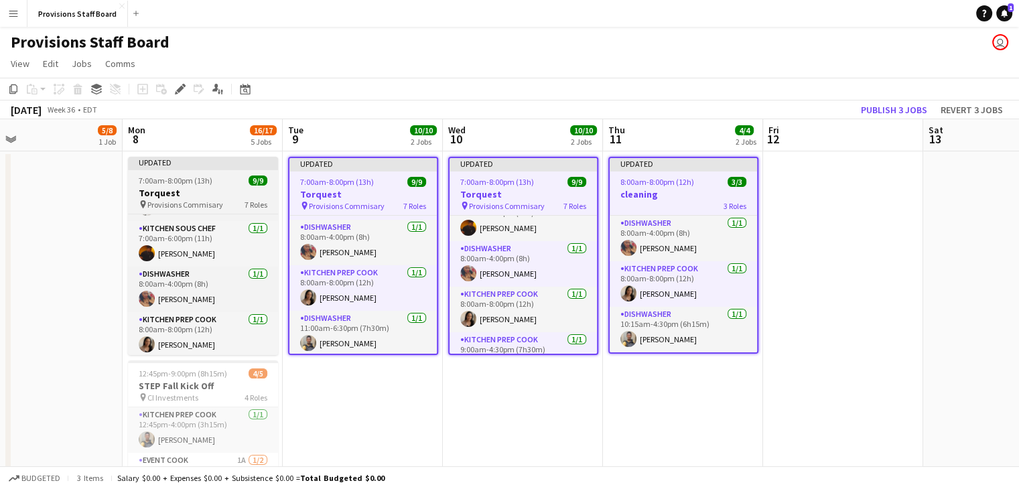
click at [226, 196] on h3 "Torquest" at bounding box center [203, 193] width 150 height 12
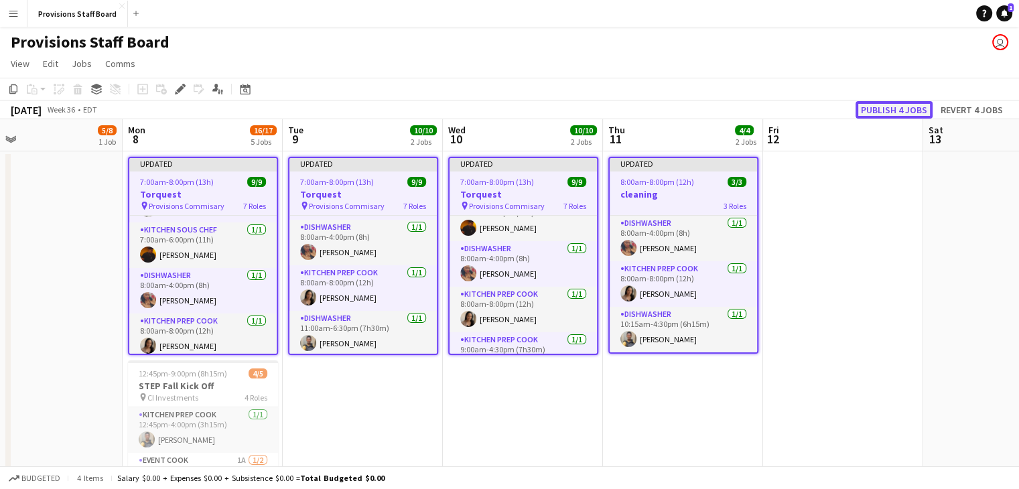
click at [895, 110] on button "Publish 4 jobs" at bounding box center [894, 109] width 77 height 17
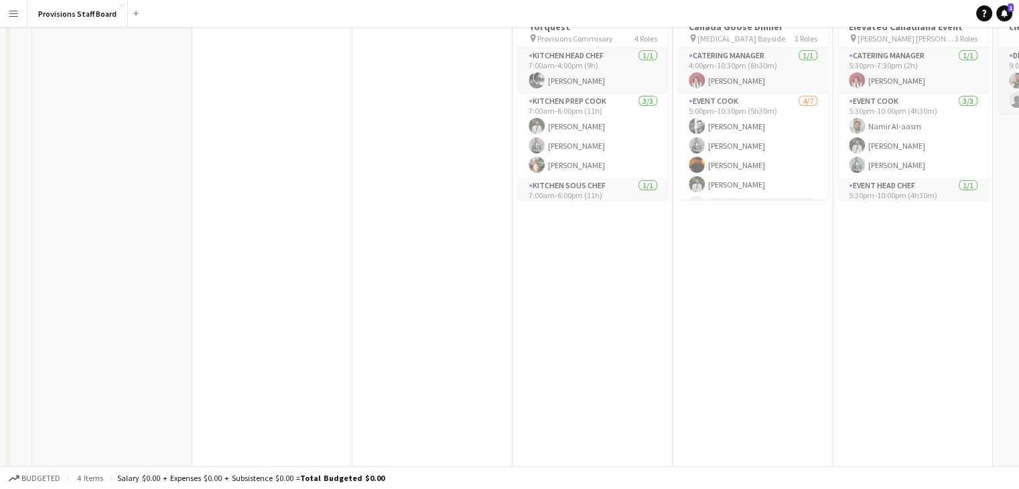
scroll to position [0, 0]
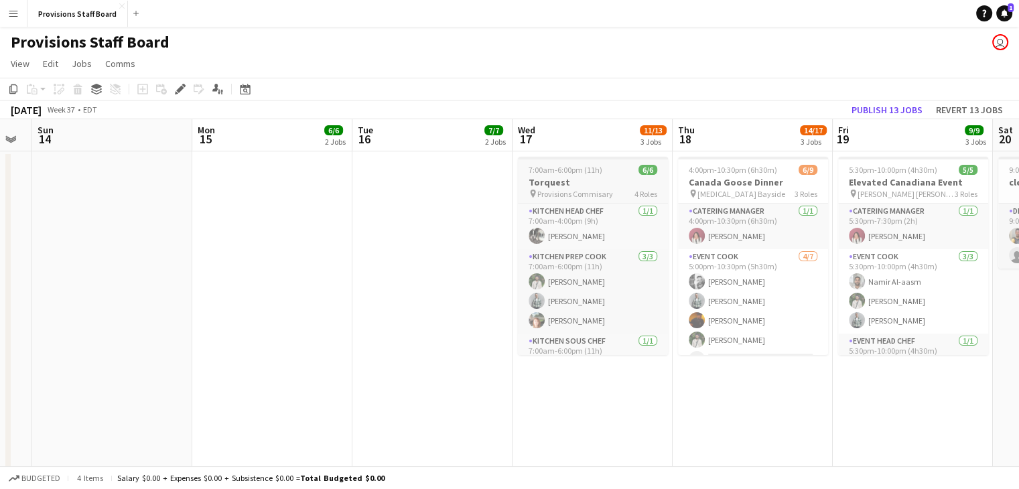
click at [587, 193] on span "Provisions Commisary" at bounding box center [575, 194] width 76 height 10
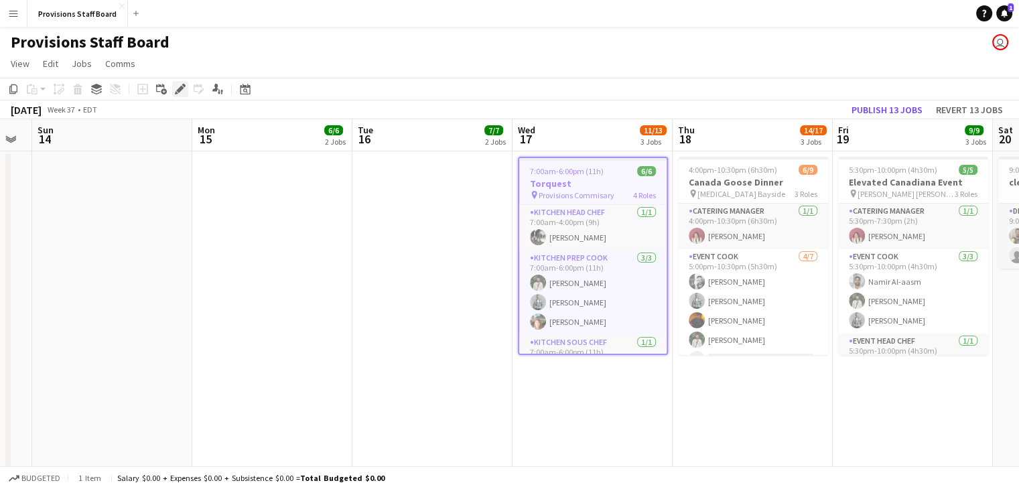
click at [180, 91] on icon at bounding box center [179, 89] width 7 height 7
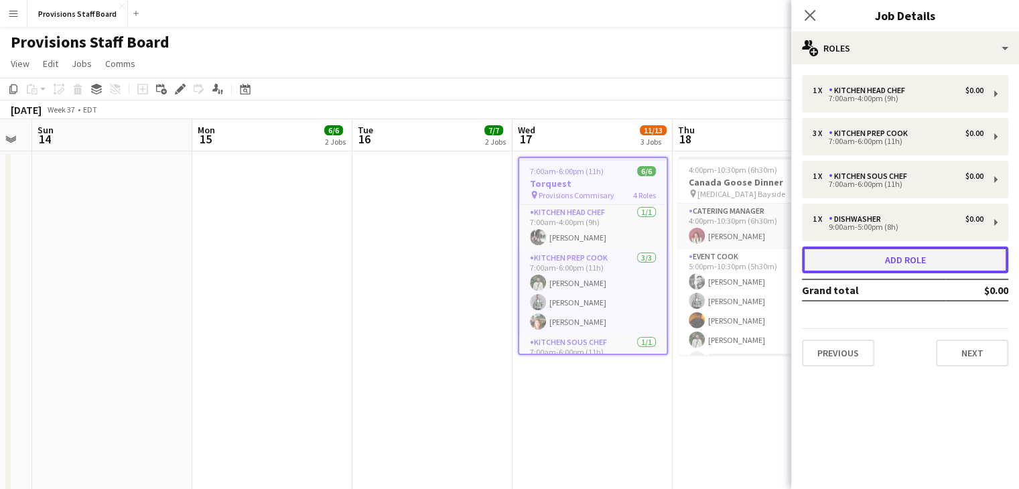
click at [868, 261] on button "Add role" at bounding box center [905, 260] width 206 height 27
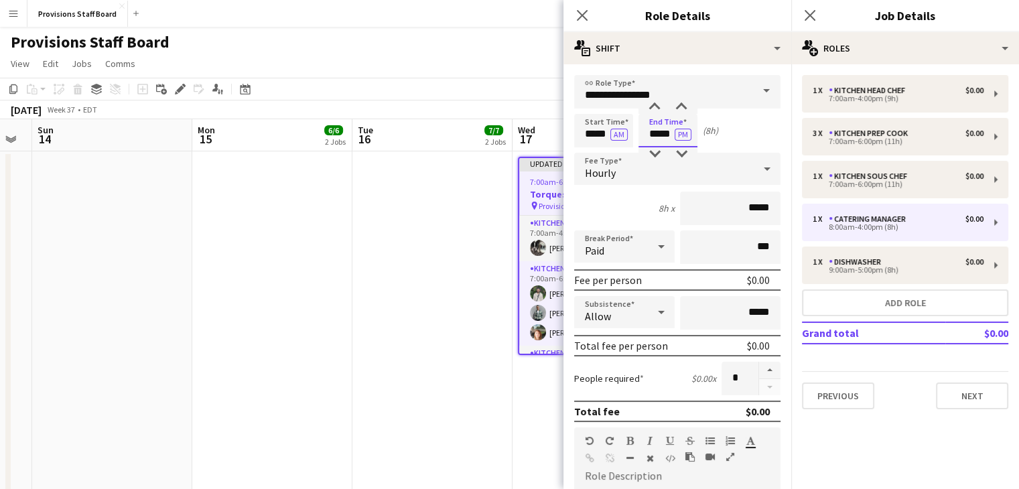
click at [662, 135] on input "*****" at bounding box center [668, 131] width 59 height 34
click at [657, 155] on div at bounding box center [654, 153] width 27 height 13
click at [686, 103] on div at bounding box center [681, 107] width 27 height 13
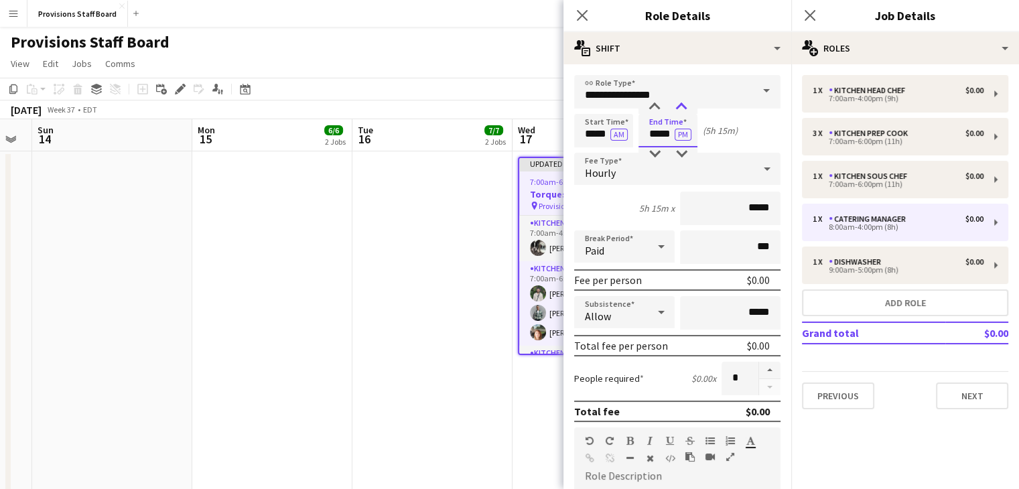
type input "*****"
click at [686, 103] on div at bounding box center [681, 107] width 27 height 13
click at [954, 401] on button "Next" at bounding box center [972, 396] width 72 height 27
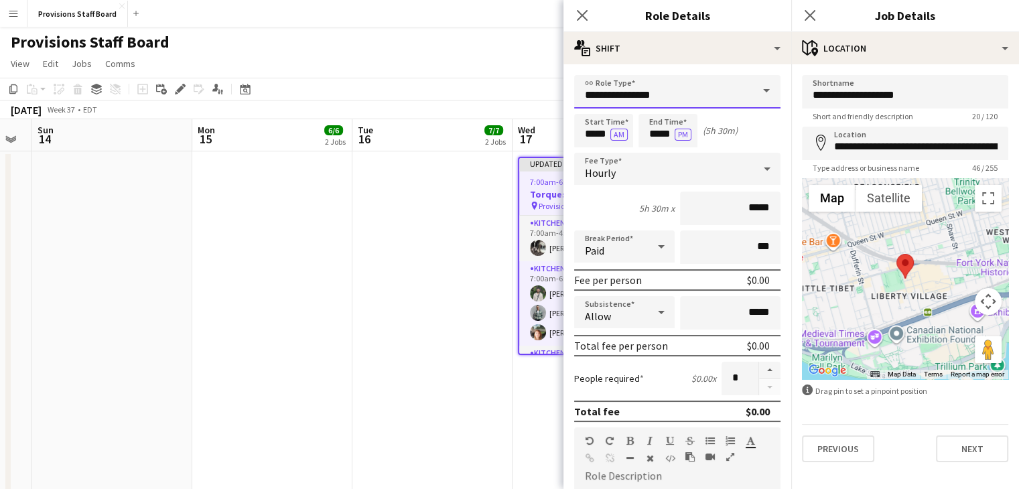
click at [624, 95] on input "**********" at bounding box center [677, 92] width 206 height 34
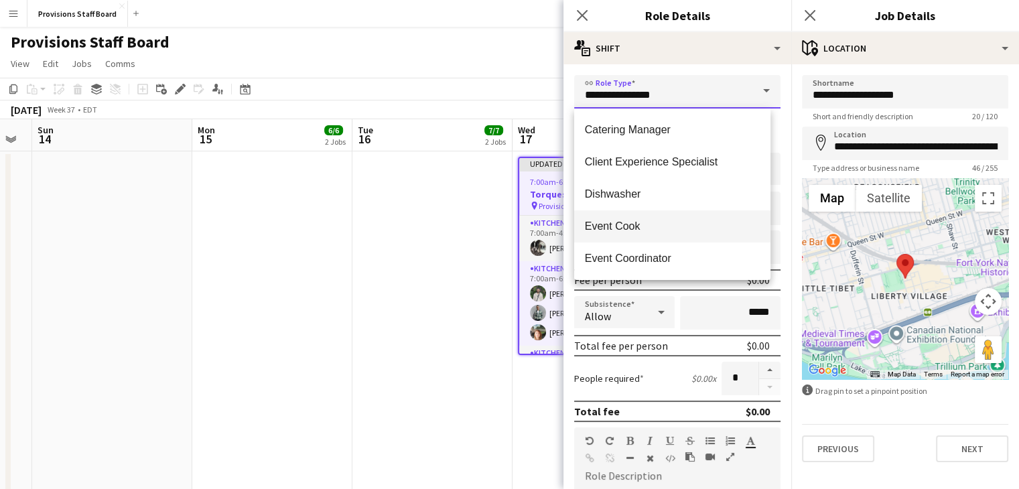
scroll to position [322, 0]
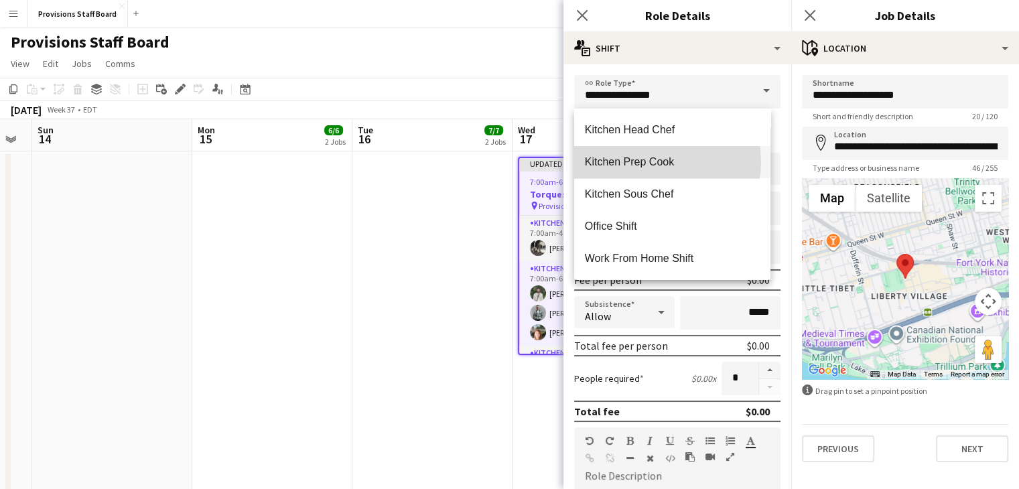
click at [648, 161] on span "Kitchen Prep Cook" at bounding box center [672, 161] width 175 height 13
type input "**********"
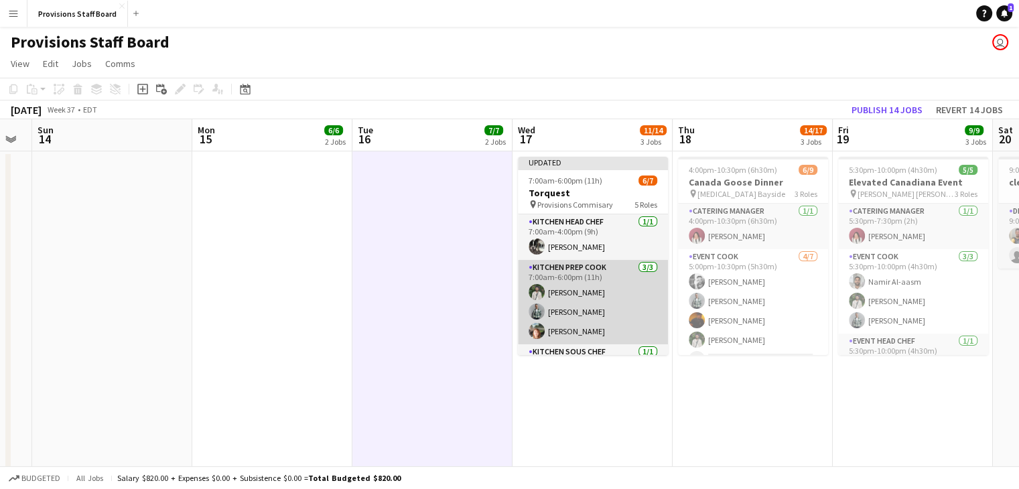
scroll to position [126, 0]
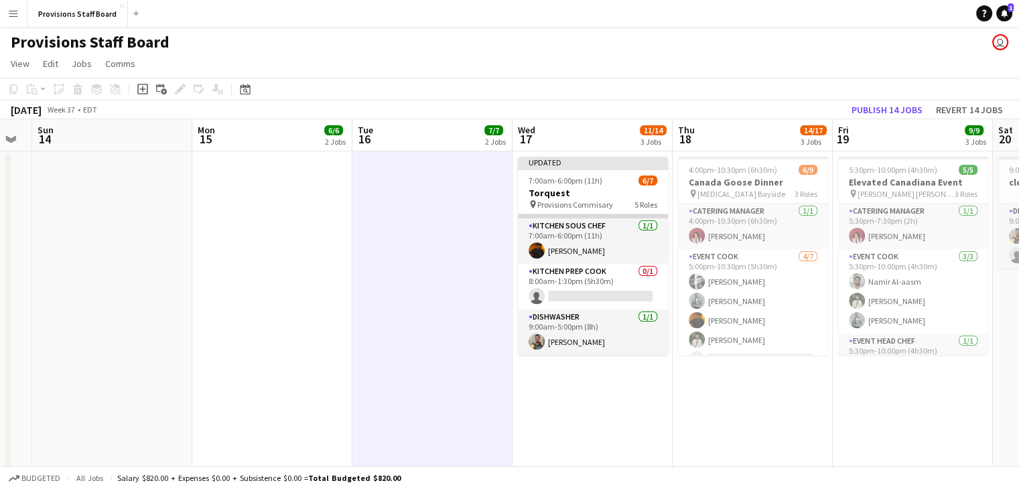
click at [568, 297] on app-card-role "Kitchen Prep Cook 0/1 8:00am-1:30pm (5h30m) single-neutral-actions" at bounding box center [593, 287] width 150 height 46
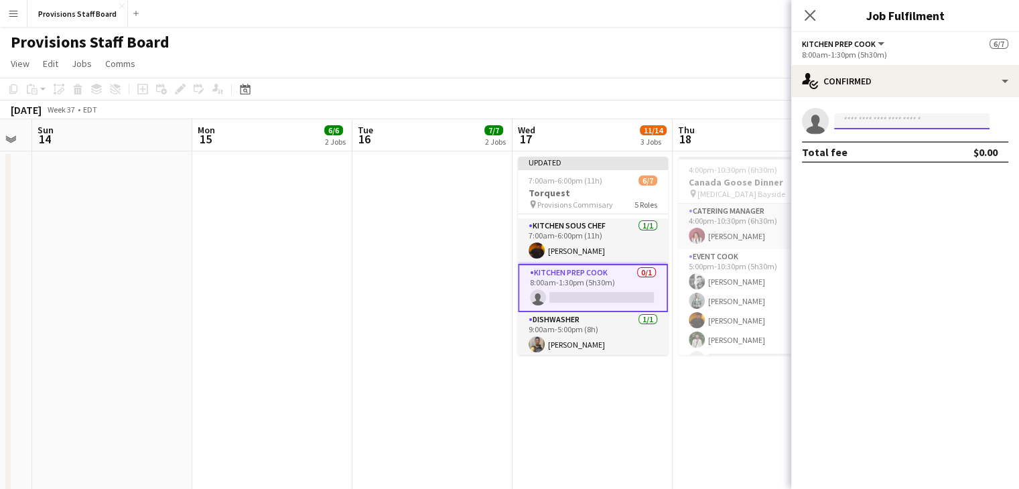
click at [868, 119] on input at bounding box center [911, 121] width 155 height 16
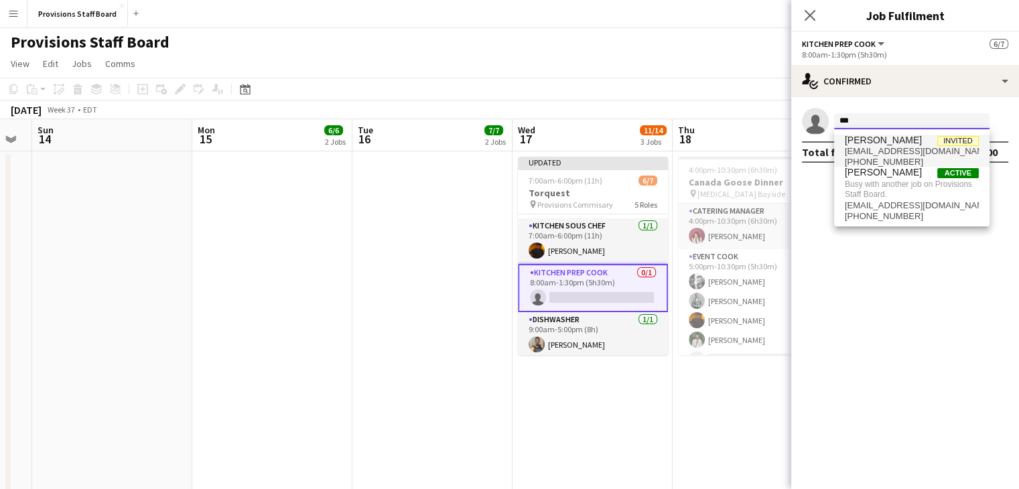
type input "***"
click at [890, 140] on span "[PERSON_NAME]" at bounding box center [883, 140] width 77 height 11
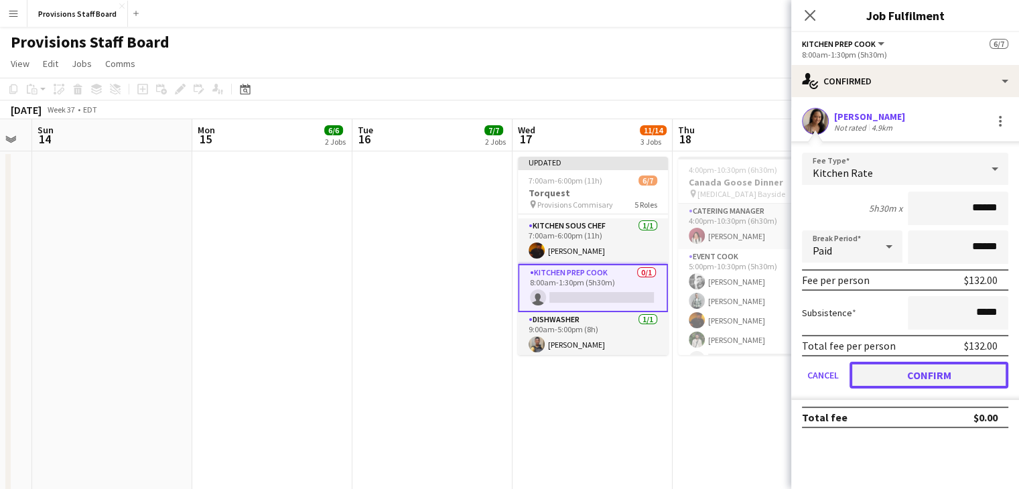
click at [967, 362] on button "Confirm" at bounding box center [929, 375] width 159 height 27
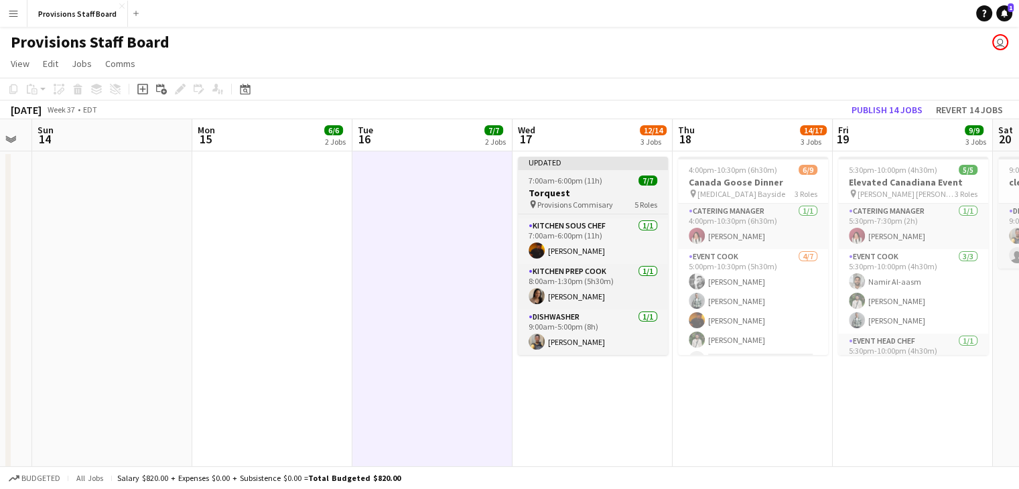
click at [563, 195] on h3 "Torquest" at bounding box center [593, 193] width 150 height 12
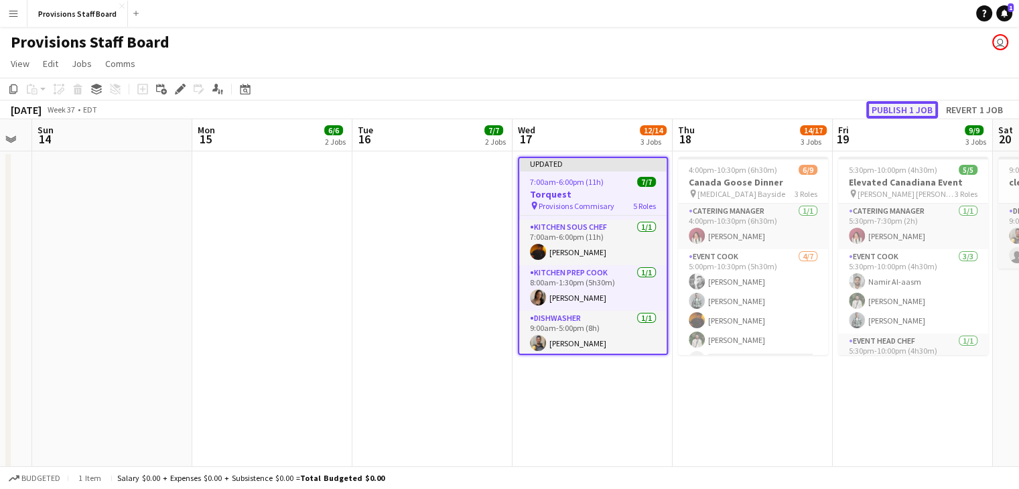
click at [911, 103] on button "Publish 1 job" at bounding box center [902, 109] width 72 height 17
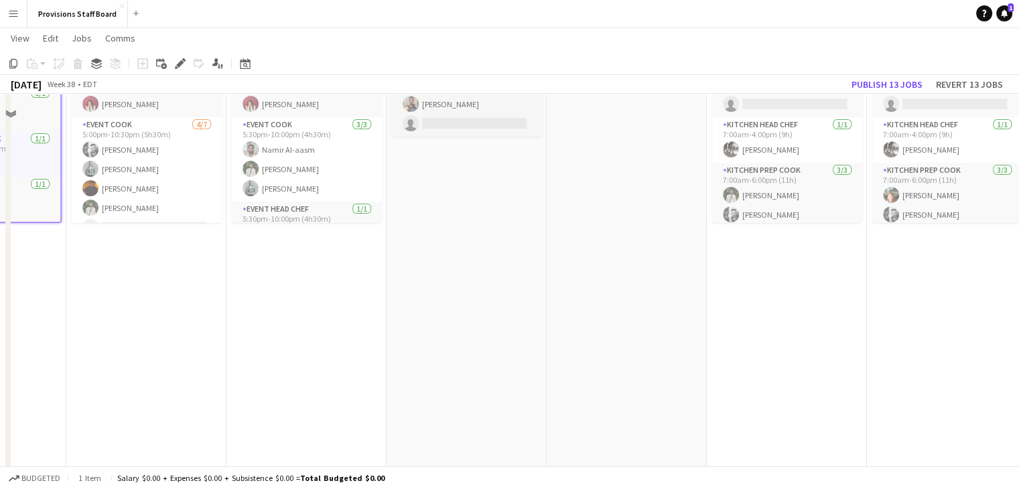
scroll to position [0, 0]
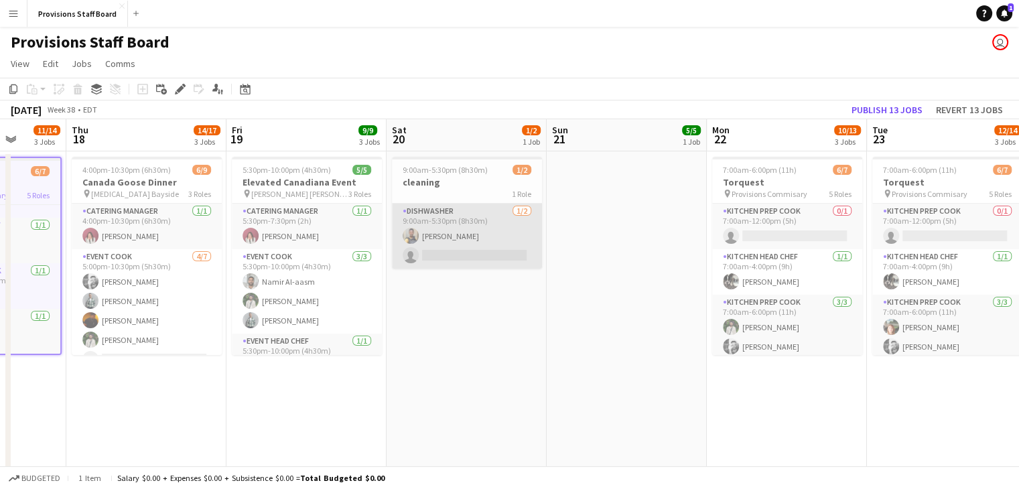
click at [441, 254] on app-card-role "Dishwasher [DATE] 9:00am-5:30pm (8h30m) [PERSON_NAME] single-neutral-actions" at bounding box center [467, 236] width 150 height 65
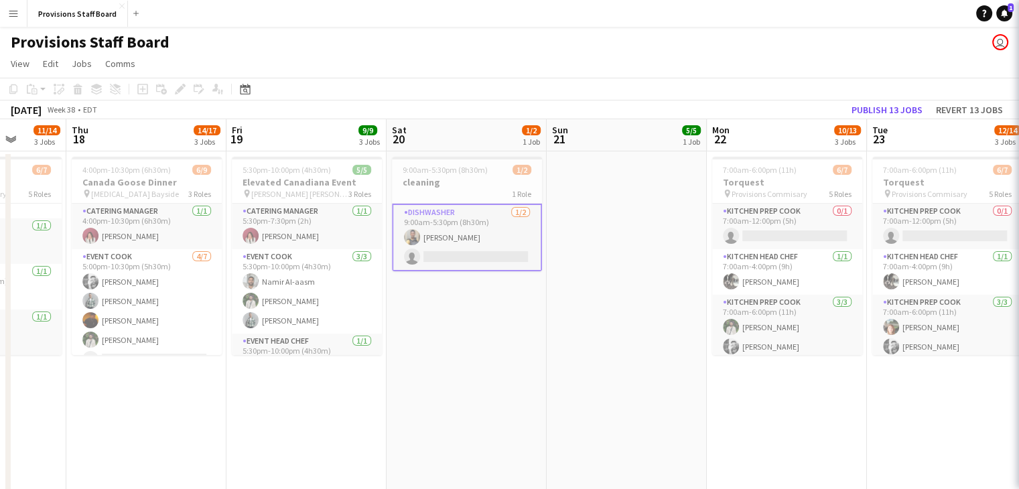
scroll to position [115, 0]
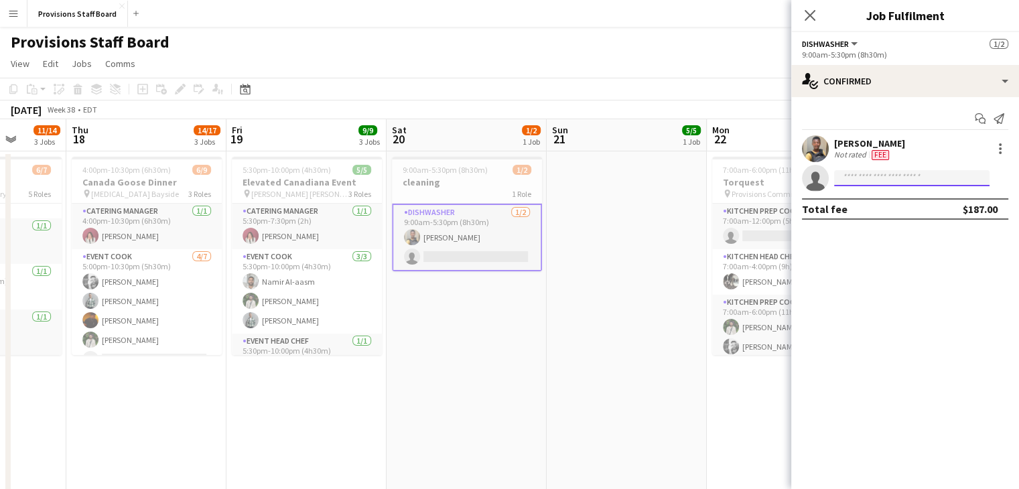
click at [904, 179] on input at bounding box center [911, 178] width 155 height 16
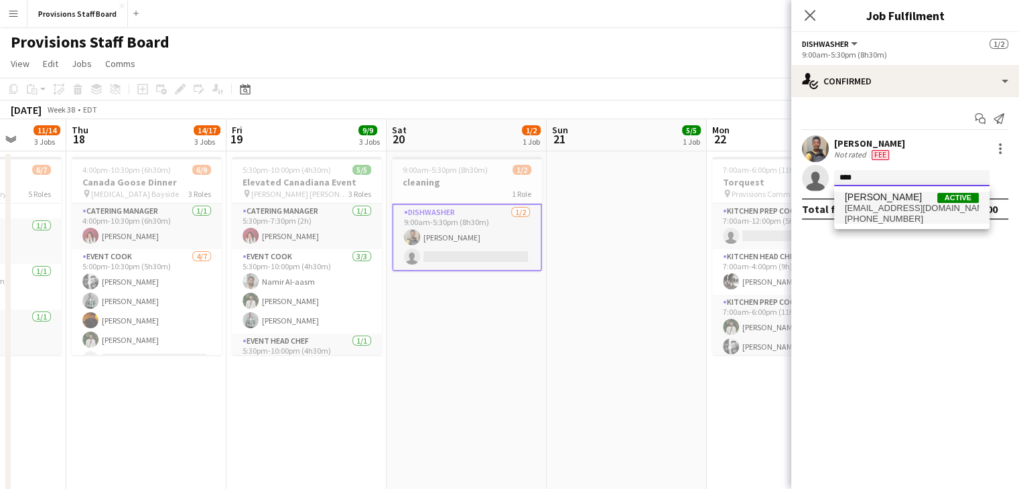
type input "****"
click at [863, 210] on span "[EMAIL_ADDRESS][DOMAIN_NAME]" at bounding box center [912, 208] width 134 height 11
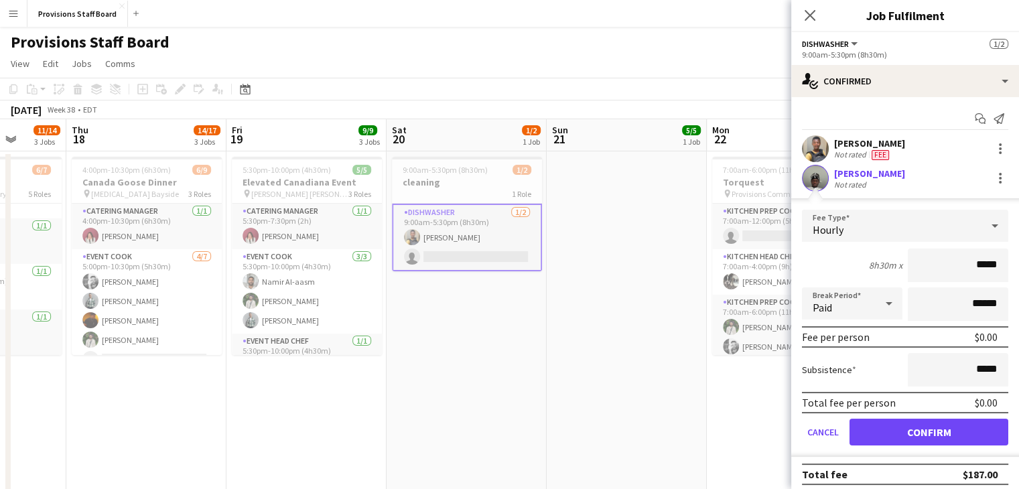
click at [859, 168] on div "[PERSON_NAME]" at bounding box center [869, 174] width 71 height 12
click at [855, 173] on div "[PERSON_NAME]" at bounding box center [869, 174] width 71 height 12
click at [815, 183] on app-user-avatar at bounding box center [815, 178] width 27 height 27
click at [862, 172] on div "[PERSON_NAME]" at bounding box center [869, 174] width 71 height 12
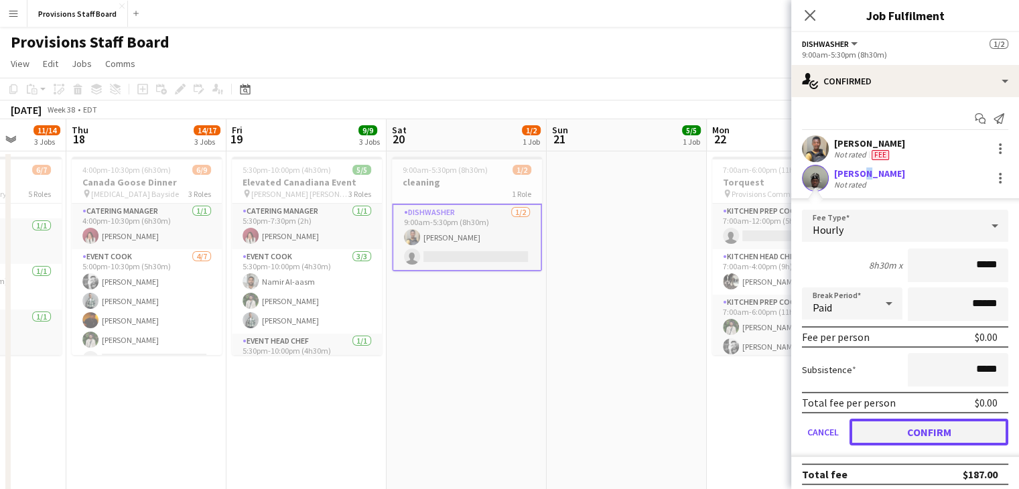
click at [903, 433] on button "Confirm" at bounding box center [929, 432] width 159 height 27
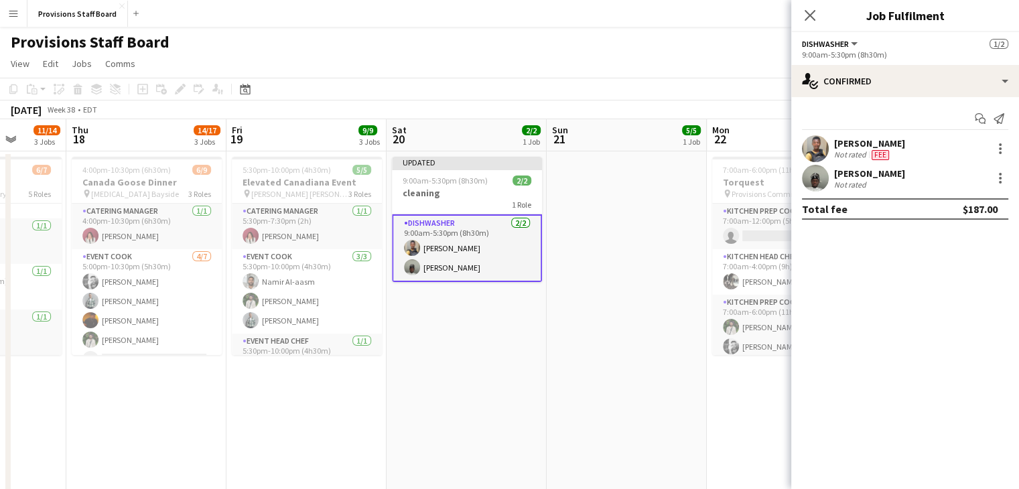
click at [900, 168] on div "[PERSON_NAME]" at bounding box center [869, 174] width 71 height 12
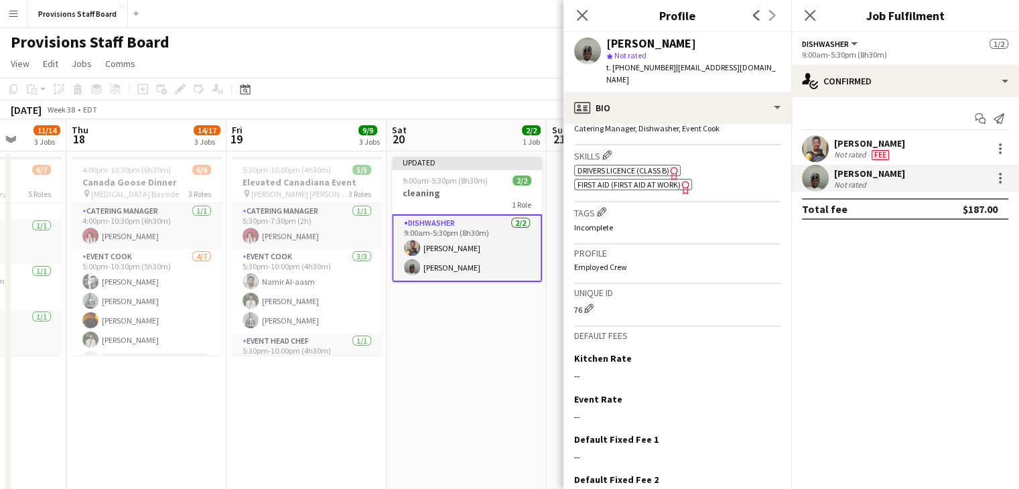
scroll to position [490, 0]
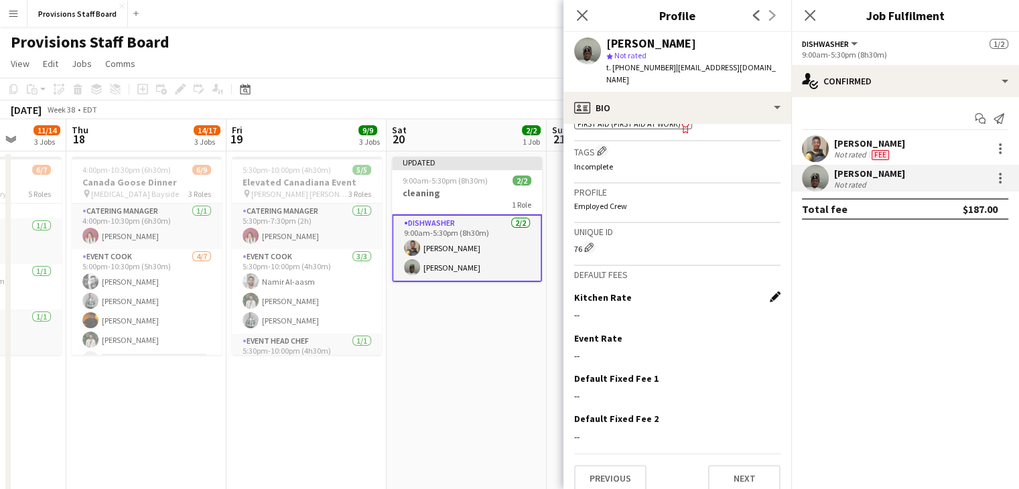
click at [770, 291] on app-icon "Edit this field" at bounding box center [775, 296] width 11 height 11
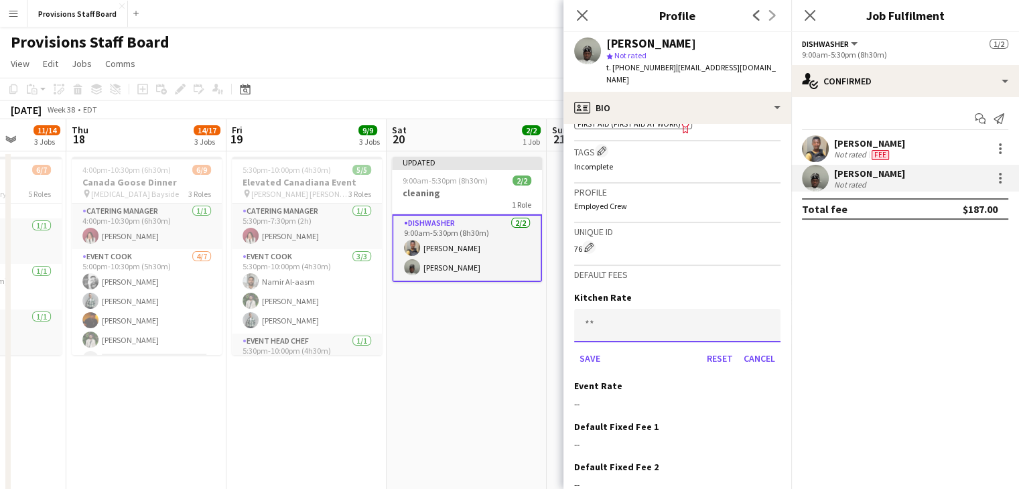
click at [587, 309] on input at bounding box center [677, 326] width 206 height 34
type input "***"
click at [598, 348] on button "Save" at bounding box center [589, 358] width 31 height 21
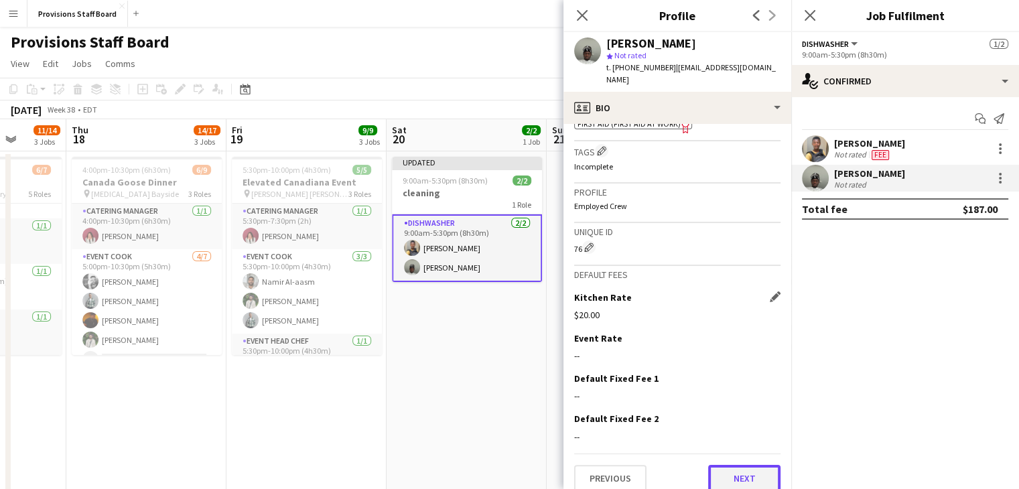
click at [734, 465] on button "Next" at bounding box center [744, 478] width 72 height 27
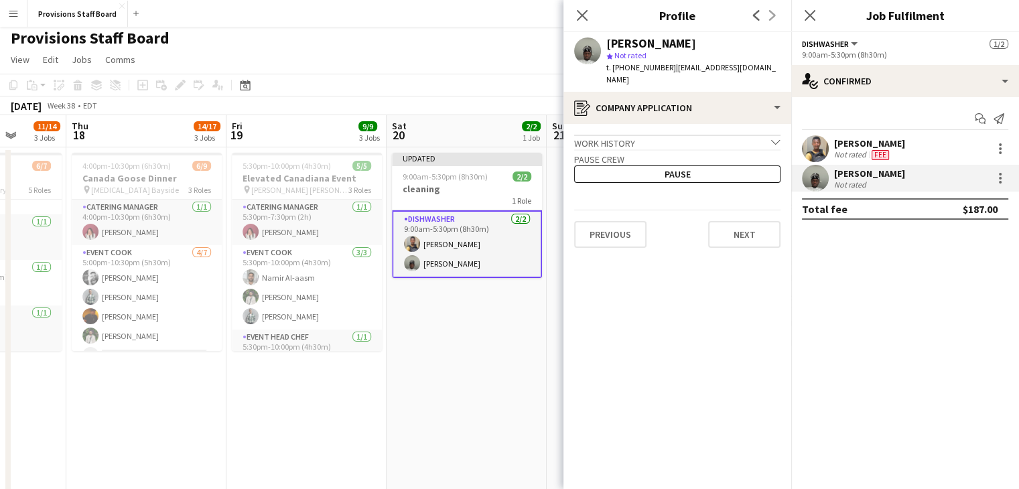
scroll to position [0, 0]
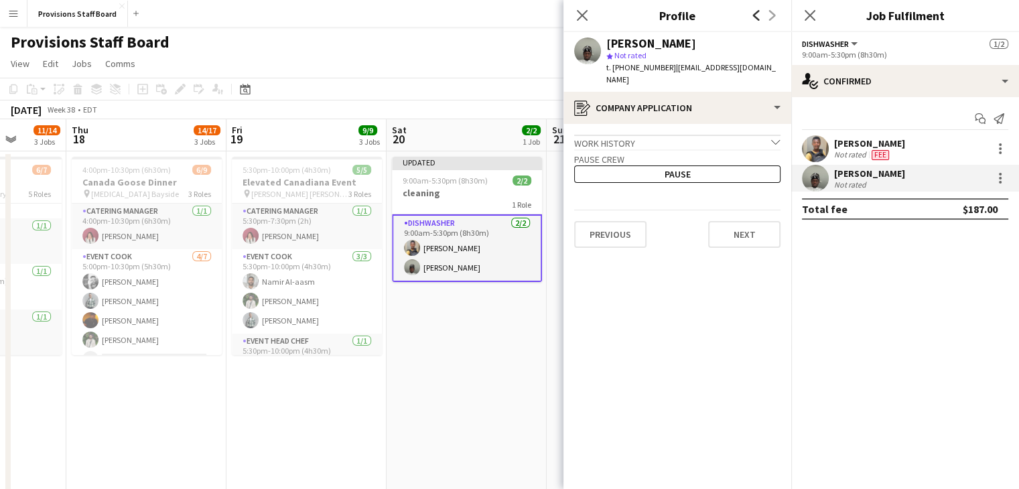
click at [754, 17] on icon at bounding box center [756, 15] width 7 height 11
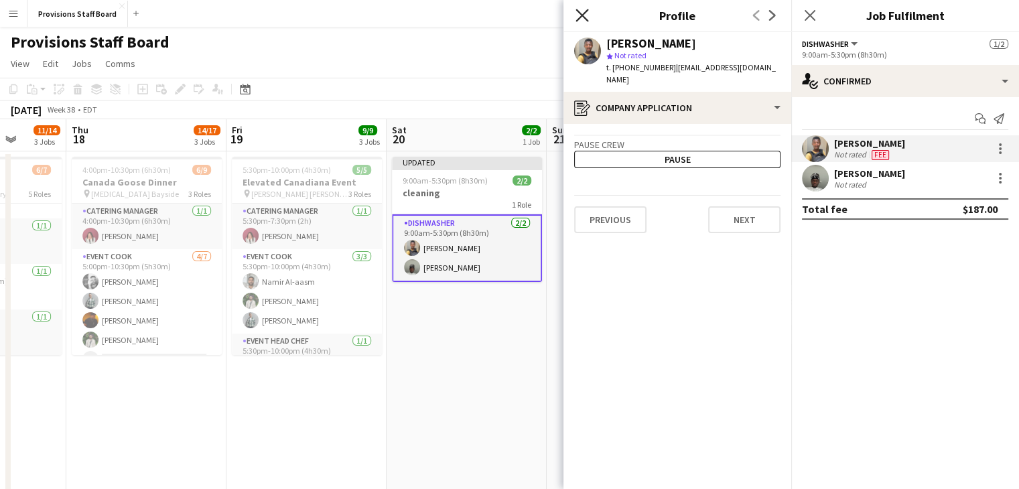
click at [582, 14] on icon at bounding box center [582, 15] width 13 height 13
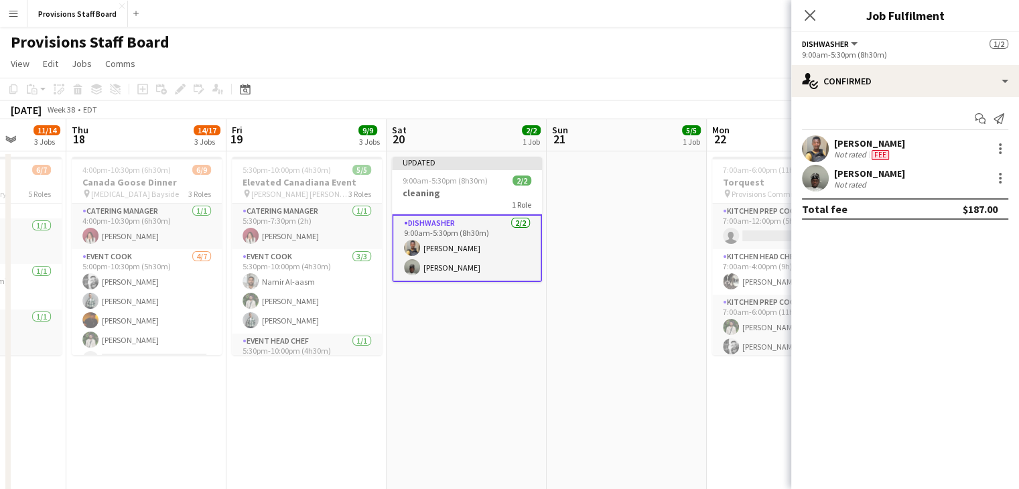
click at [844, 172] on div "[PERSON_NAME]" at bounding box center [869, 174] width 71 height 12
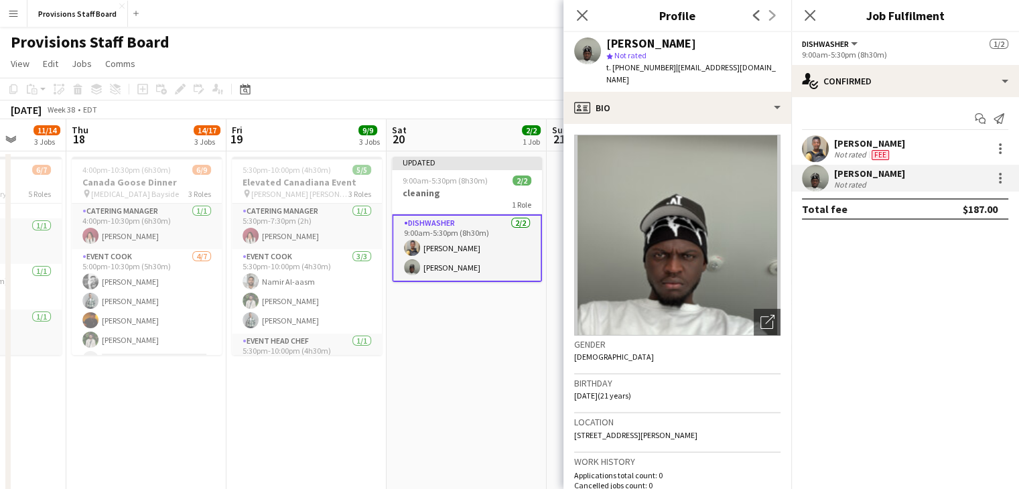
scroll to position [490, 0]
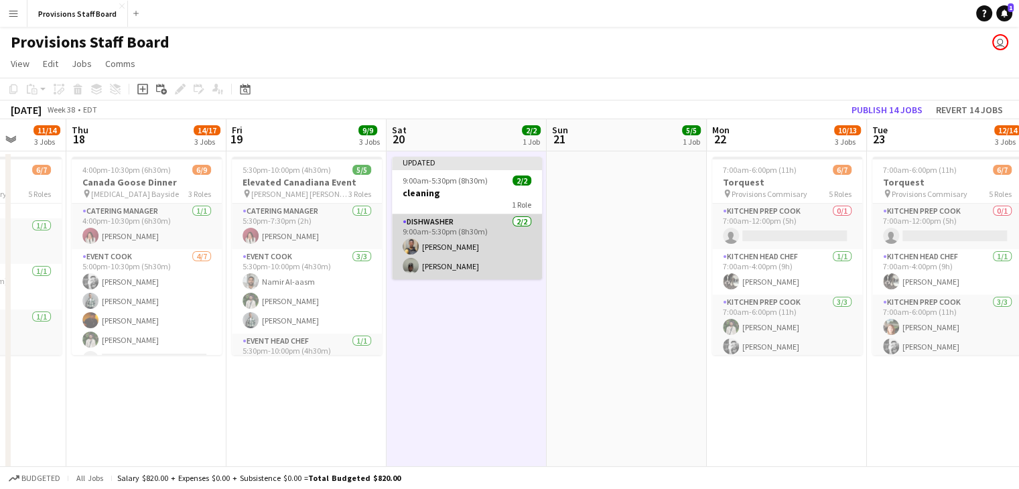
click at [468, 251] on app-card-role "Dishwasher [DATE] 9:00am-5:30pm (8h30m) [PERSON_NAME] Akindun [PERSON_NAME]" at bounding box center [467, 246] width 150 height 65
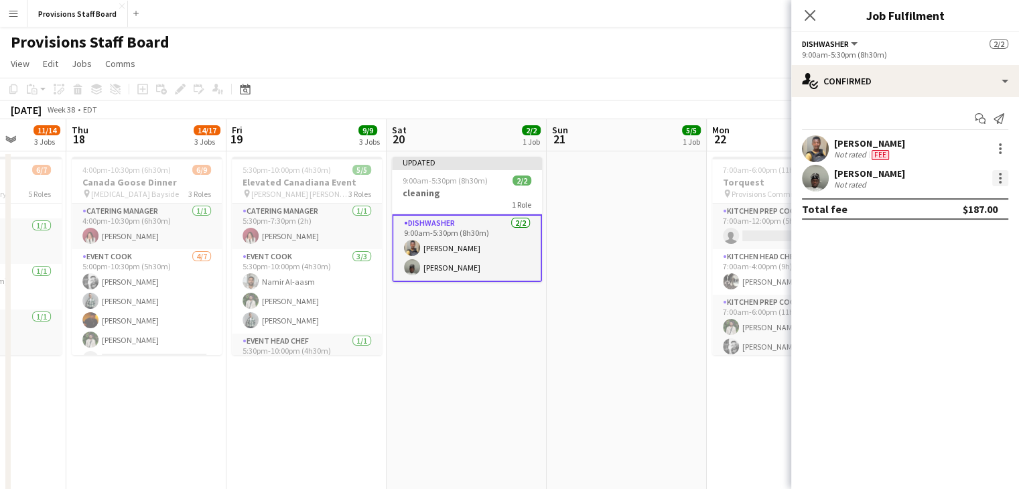
click at [1000, 177] on div at bounding box center [1000, 178] width 3 height 3
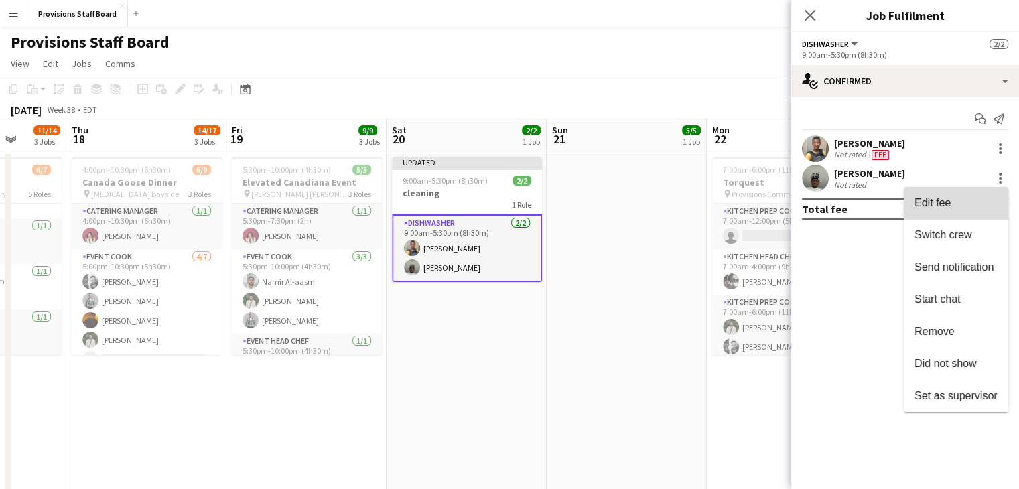
click at [932, 204] on span "Edit fee" at bounding box center [933, 202] width 36 height 11
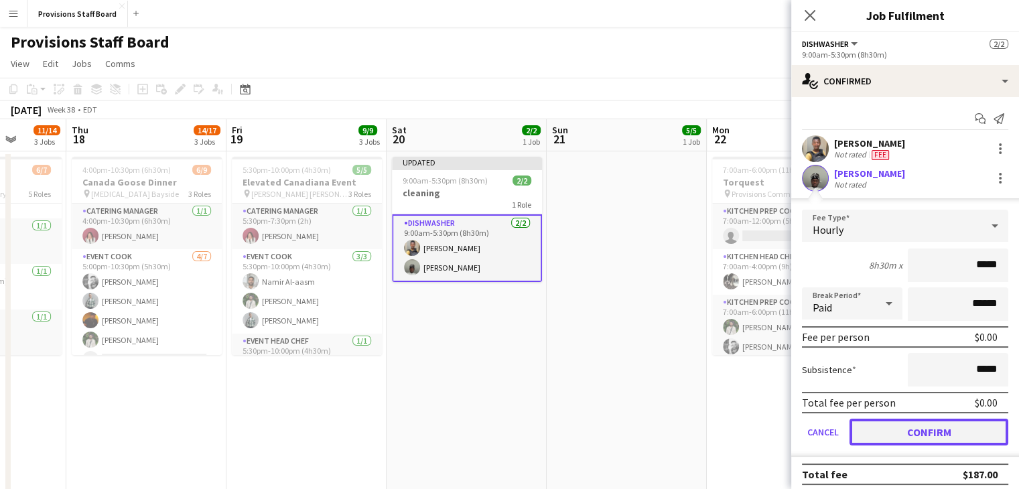
click at [921, 421] on button "Confirm" at bounding box center [929, 432] width 159 height 27
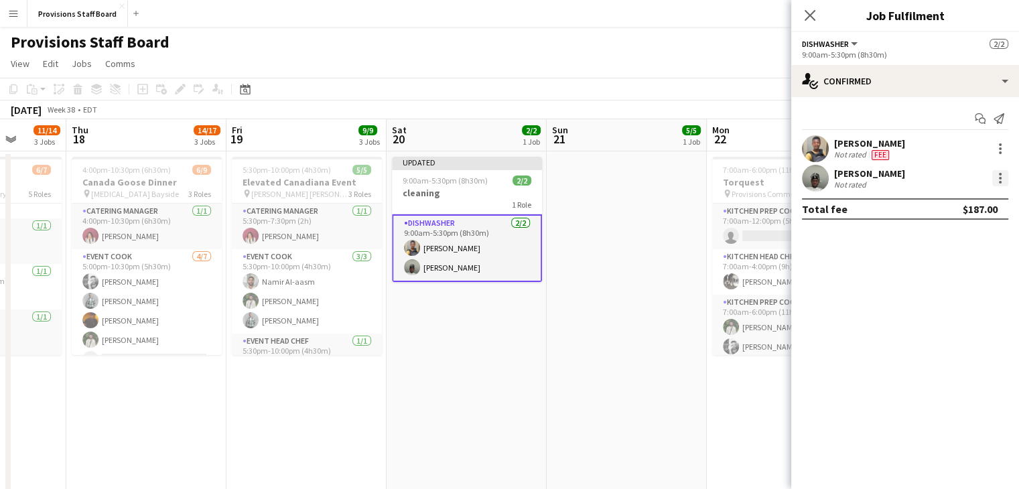
click at [1002, 174] on div at bounding box center [1000, 178] width 16 height 16
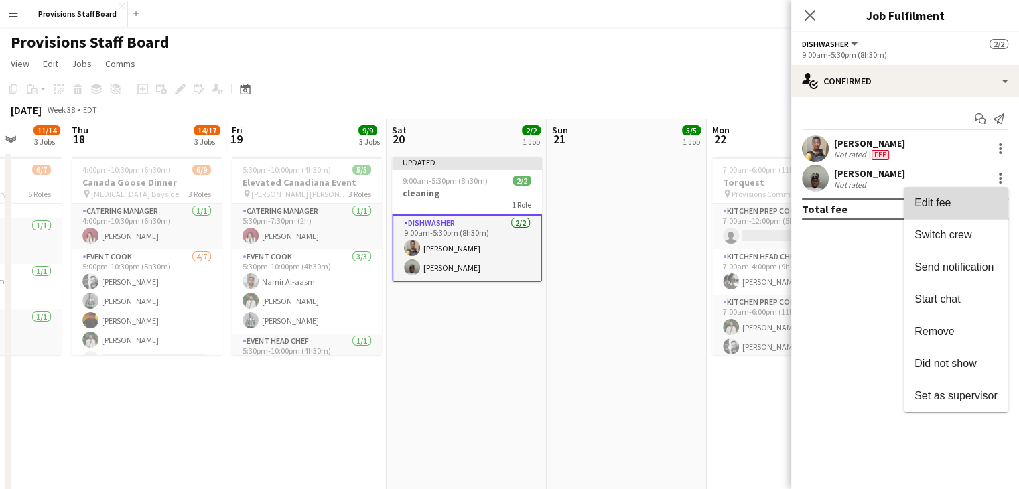
click at [960, 202] on span "Edit fee" at bounding box center [956, 203] width 83 height 12
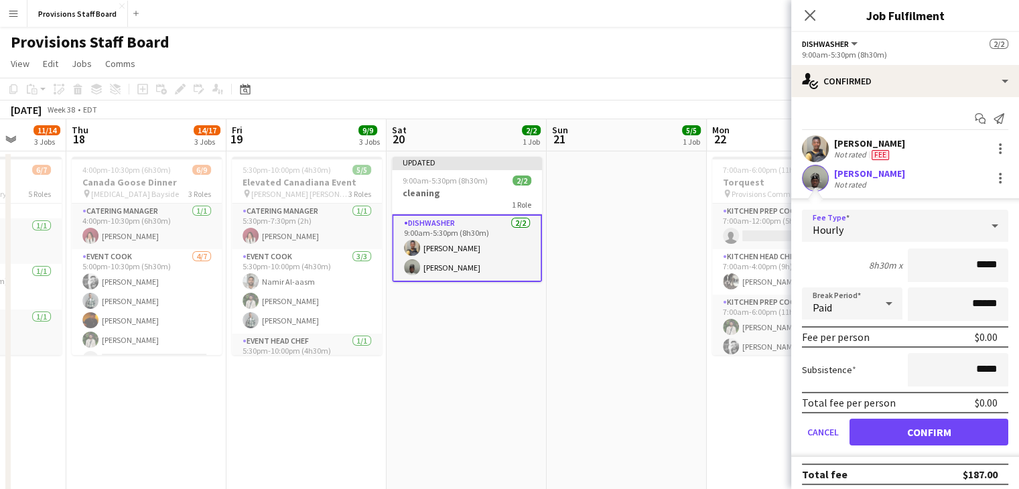
click at [893, 222] on div "Hourly" at bounding box center [892, 226] width 180 height 32
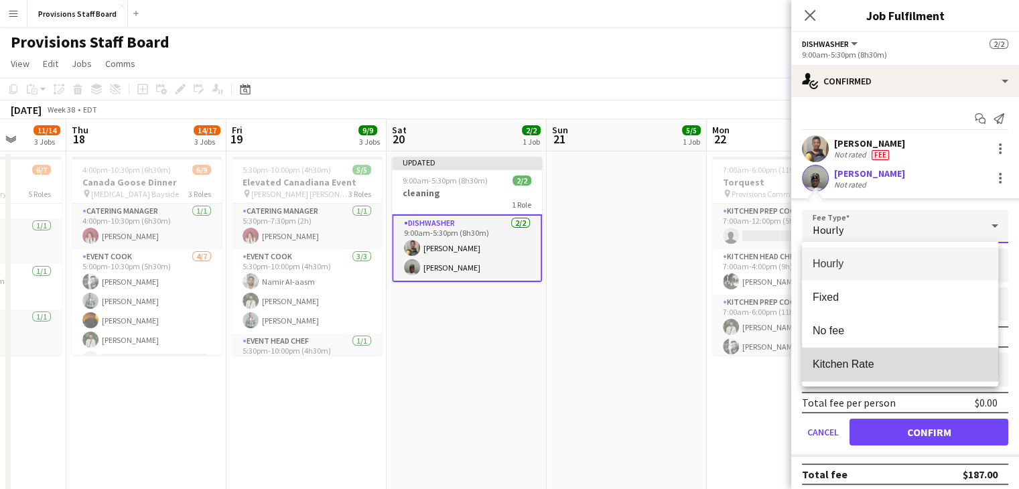
click at [838, 360] on span "Kitchen Rate" at bounding box center [900, 364] width 175 height 13
type input "******"
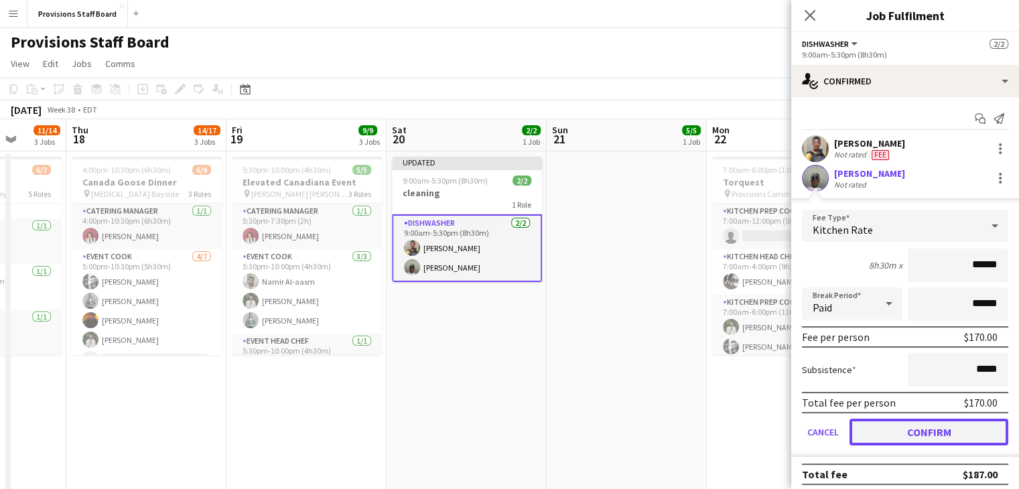
click at [891, 429] on button "Confirm" at bounding box center [929, 432] width 159 height 27
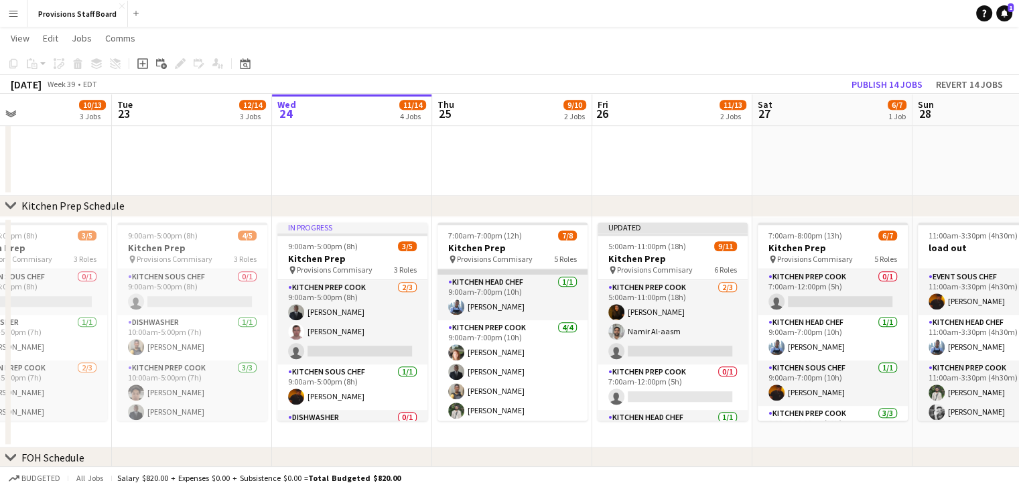
scroll to position [134, 0]
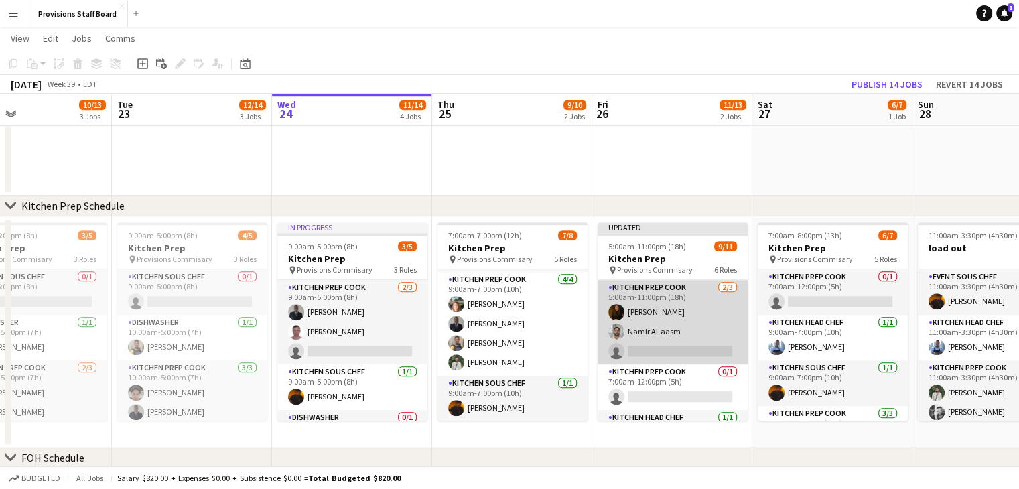
click at [662, 328] on app-card-role "Kitchen Prep Cook [DATE] 5:00am-11:00pm (18h) [PERSON_NAME] [PERSON_NAME] Al-aa…" at bounding box center [673, 322] width 150 height 84
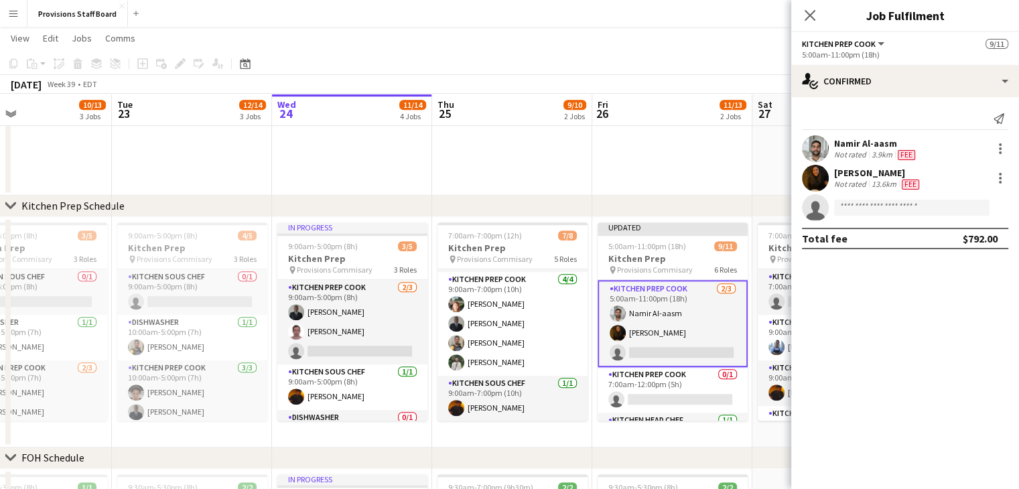
click at [662, 328] on app-card-role "Kitchen Prep Cook [DATE] 5:00am-11:00pm (18h) [PERSON_NAME] [PERSON_NAME] singl…" at bounding box center [673, 323] width 150 height 87
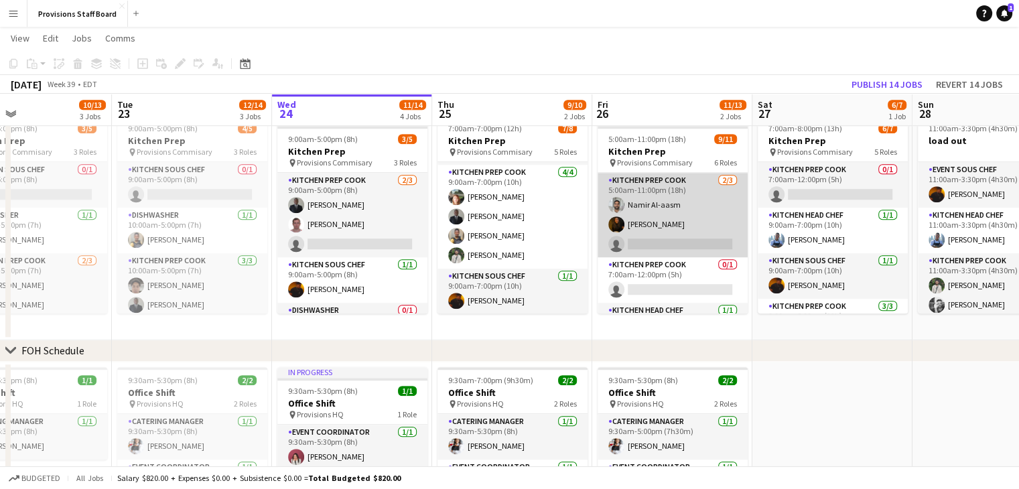
scroll to position [1, 0]
click at [666, 202] on app-card-role "Kitchen Prep Cook [DATE] 5:00am-11:00pm (18h) [PERSON_NAME] [PERSON_NAME] singl…" at bounding box center [673, 214] width 150 height 84
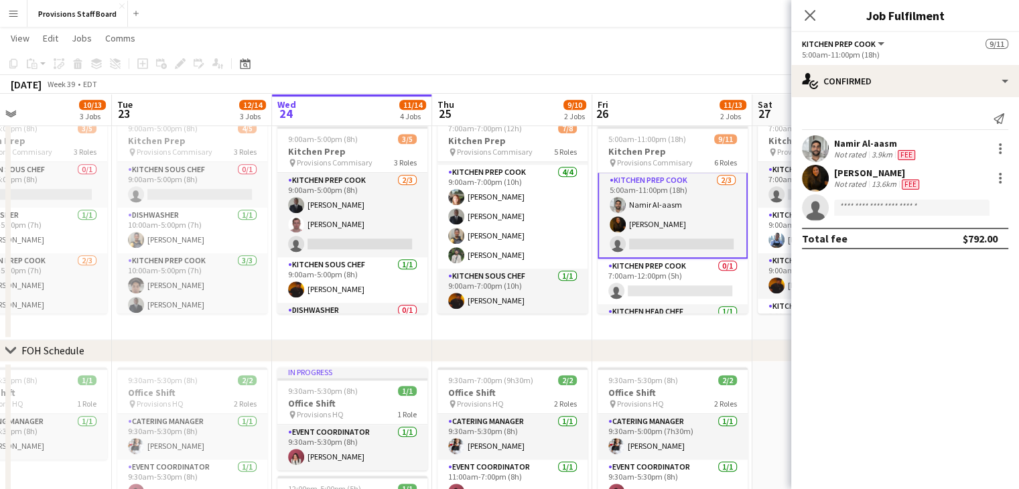
scroll to position [3, 0]
click at [997, 145] on div at bounding box center [1000, 149] width 16 height 16
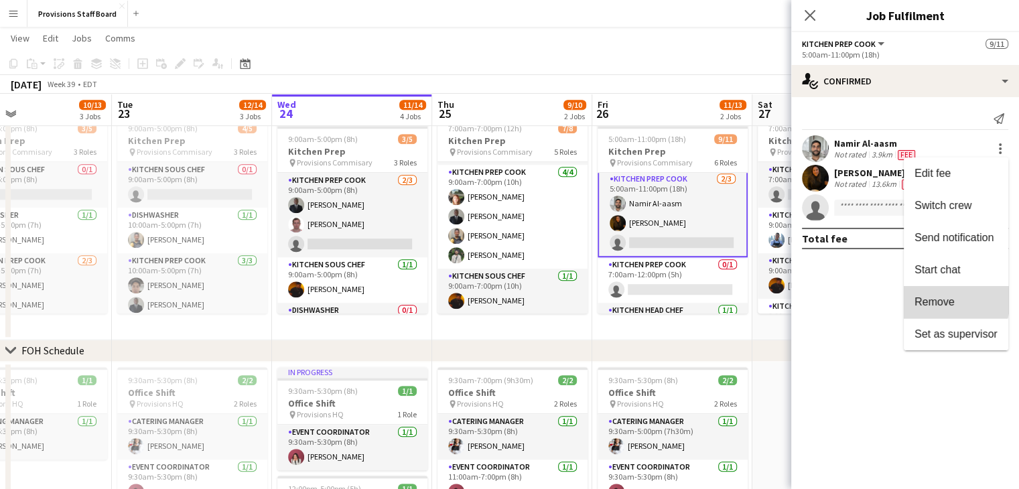
click at [941, 300] on span "Remove" at bounding box center [935, 301] width 40 height 11
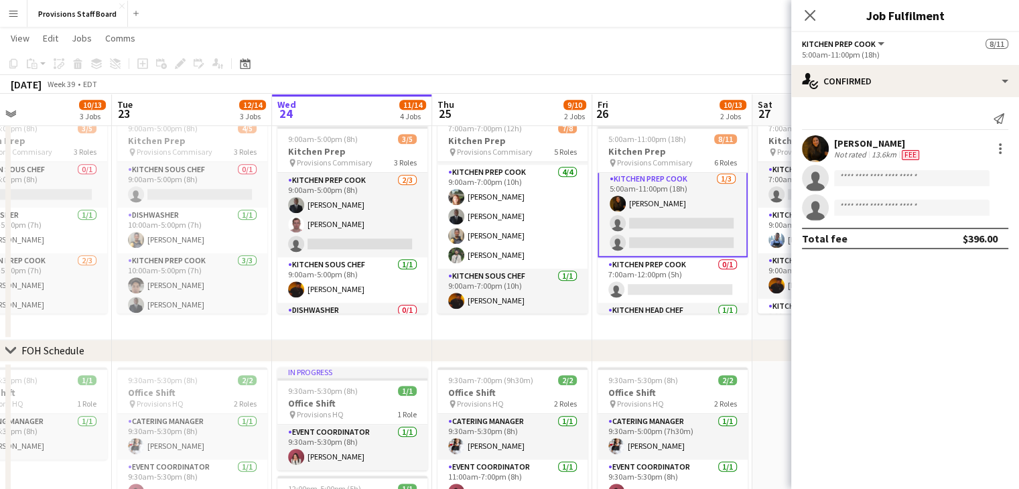
click at [690, 73] on app-toolbar "Copy Paste Paste Ctrl+V Paste with crew Ctrl+Shift+V Paste linked Job [GEOGRAPH…" at bounding box center [509, 63] width 1019 height 23
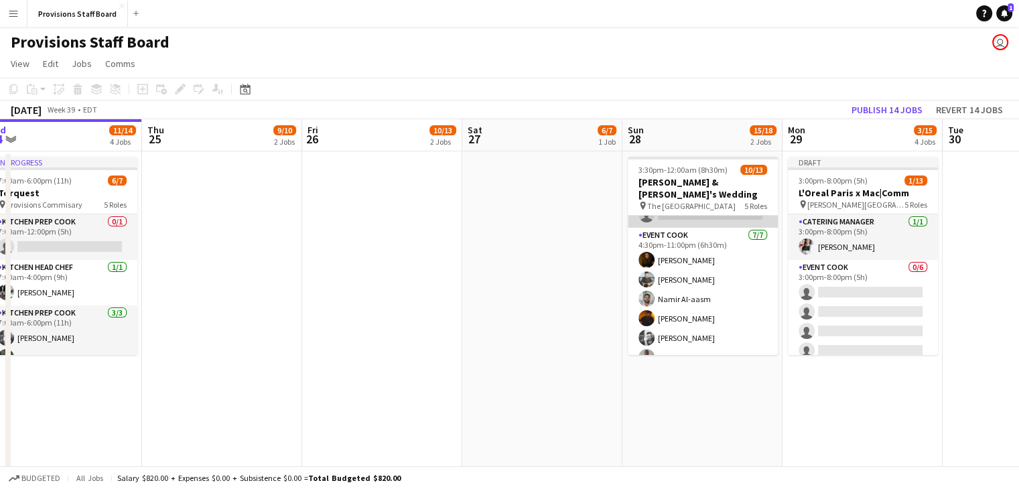
scroll to position [221, 0]
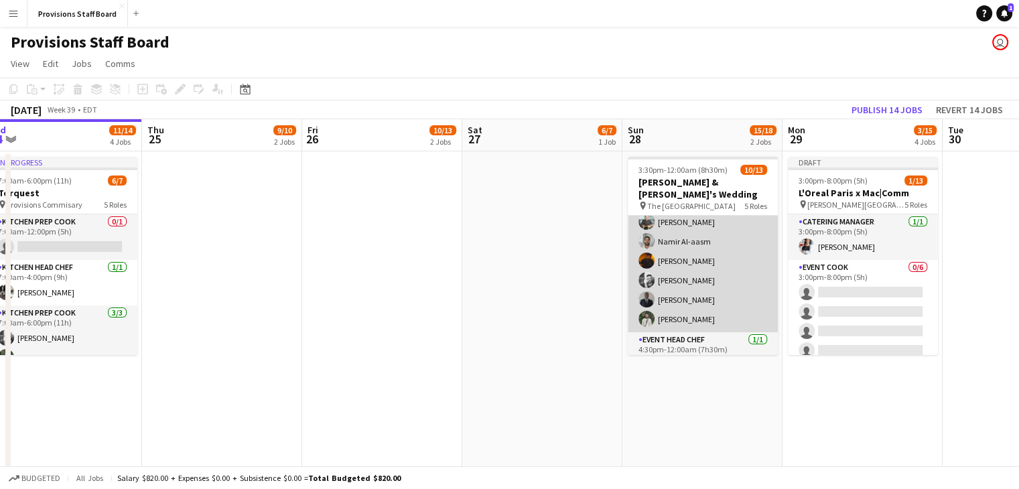
click at [697, 228] on app-card-role "Event Cook [DATE] 4:30pm-11:00pm (6h30m) [PERSON_NAME] [PERSON_NAME] [PERSON_NA…" at bounding box center [703, 251] width 150 height 162
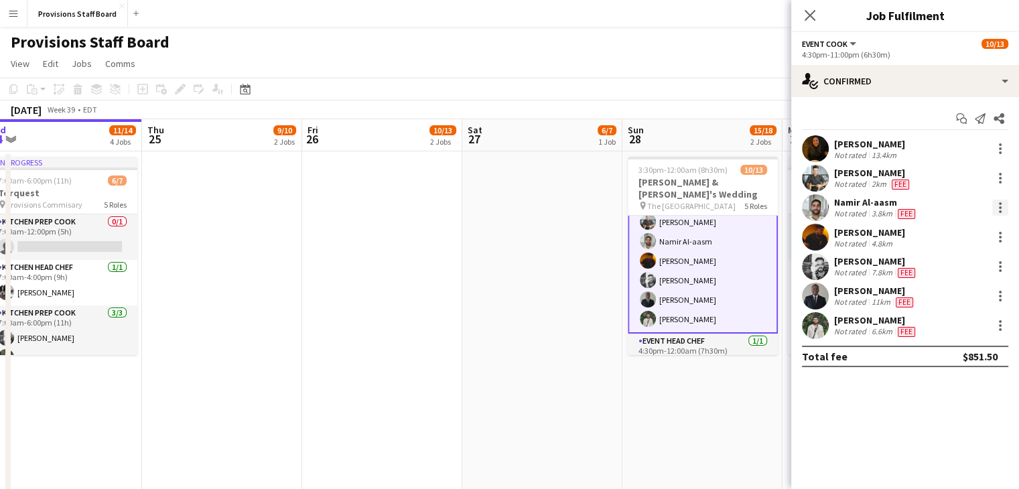
click at [1001, 206] on div at bounding box center [1000, 207] width 3 height 3
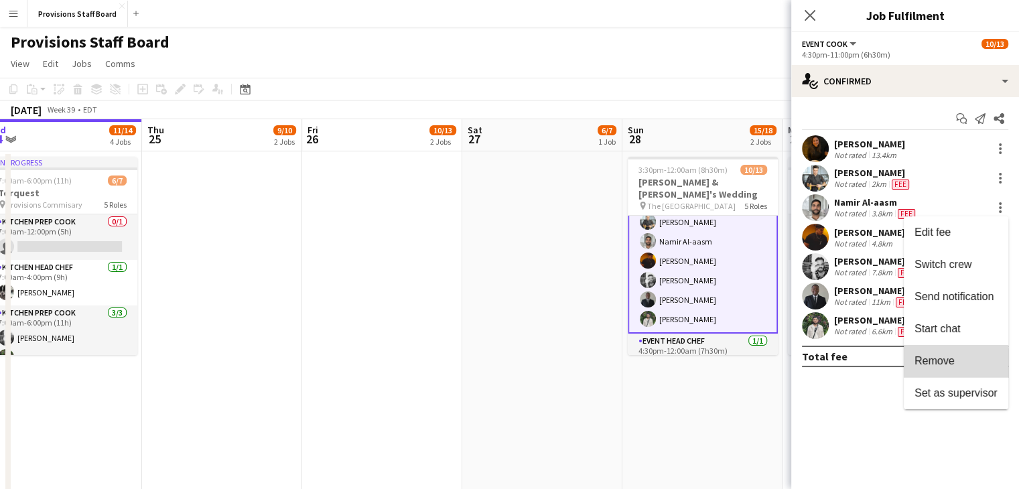
click at [941, 365] on span "Remove" at bounding box center [935, 360] width 40 height 11
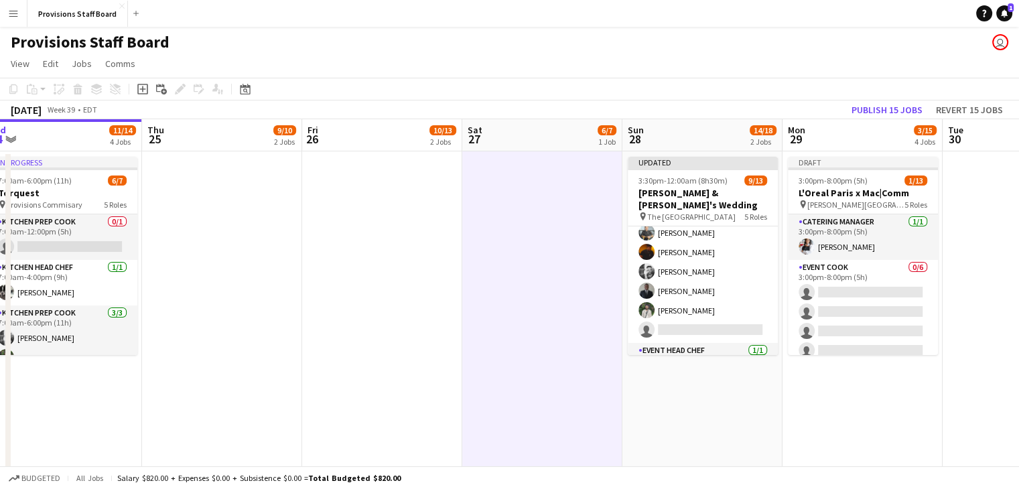
scroll to position [0, 0]
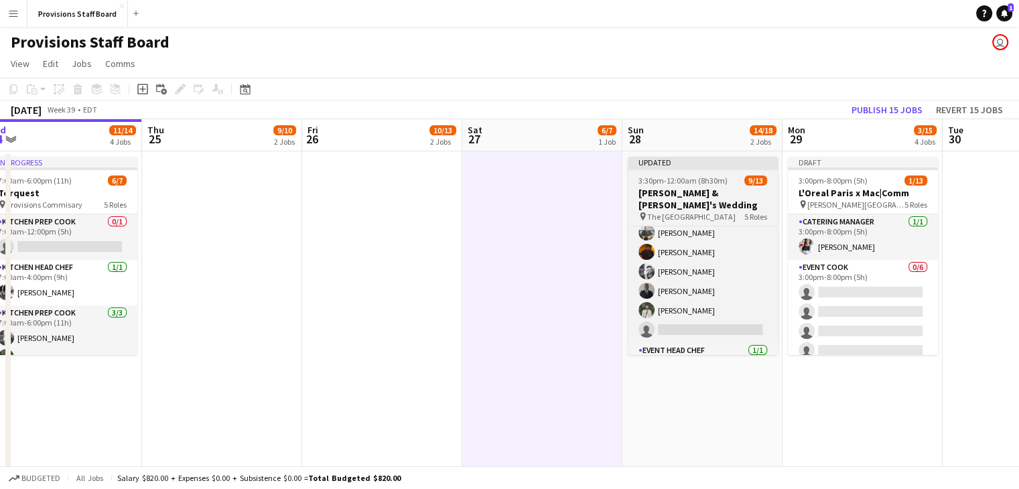
click at [663, 188] on h3 "[PERSON_NAME] & [PERSON_NAME]'s Wedding" at bounding box center [703, 199] width 150 height 24
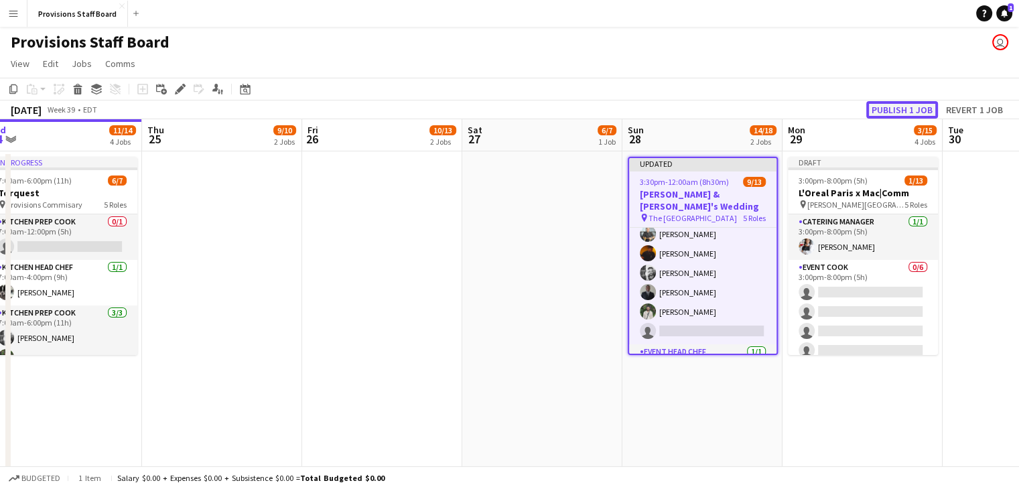
drag, startPoint x: 894, startPoint y: 101, endPoint x: 925, endPoint y: 108, distance: 31.7
click at [925, 108] on button "Publish 1 job" at bounding box center [902, 109] width 72 height 17
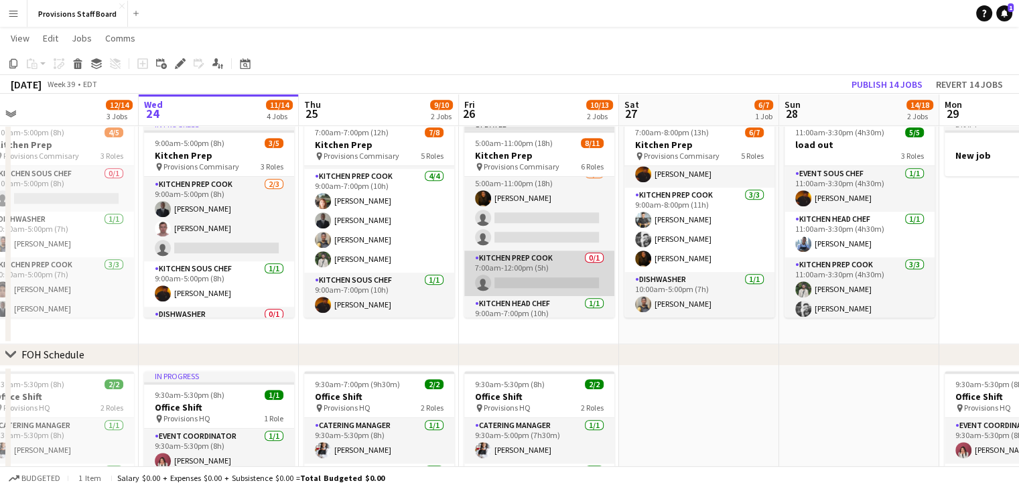
scroll to position [11, 0]
click at [525, 260] on app-card-role "Kitchen Prep Cook 0/1 7:00am-12:00pm (5h) single-neutral-actions" at bounding box center [539, 274] width 150 height 46
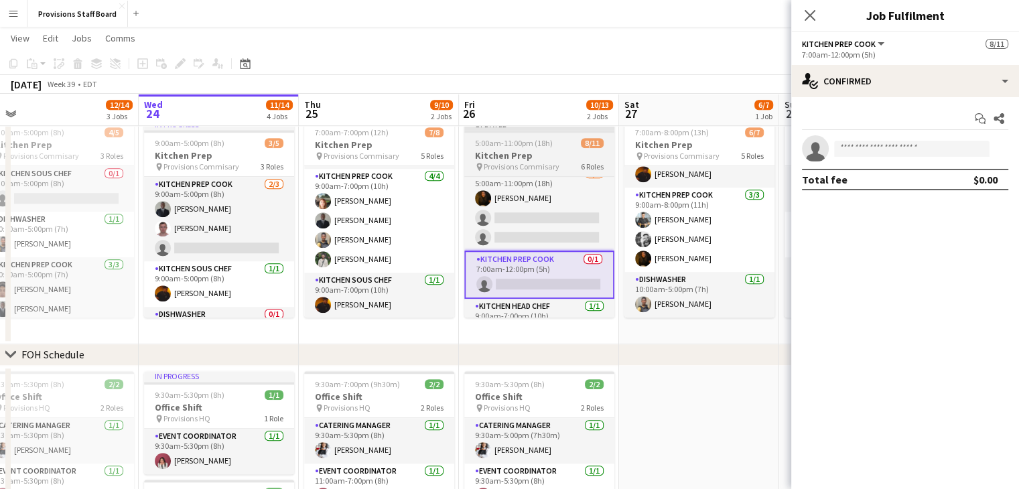
click at [507, 153] on h3 "Kitchen Prep" at bounding box center [539, 155] width 150 height 12
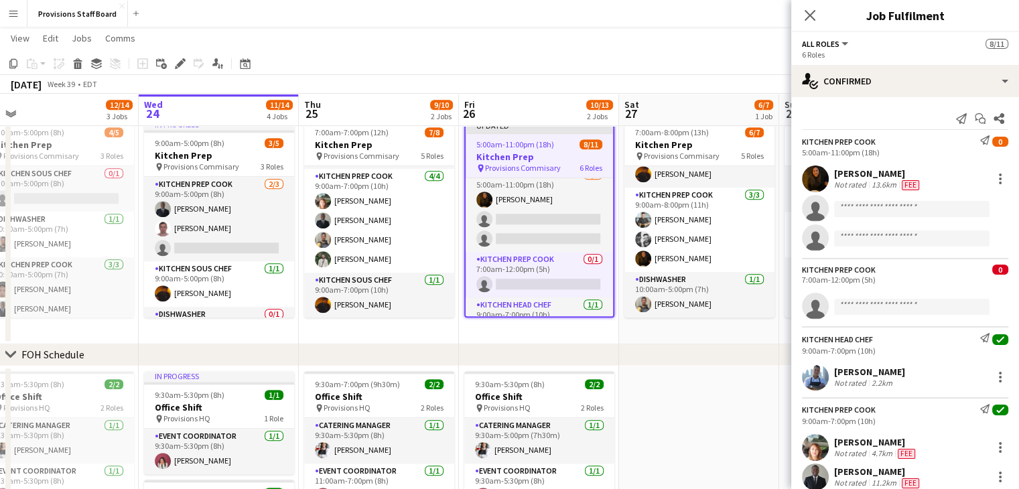
click at [547, 41] on app-page-menu "View Day view expanded Day view collapsed Month view Date picker Jump to [DATE]…" at bounding box center [509, 39] width 1019 height 25
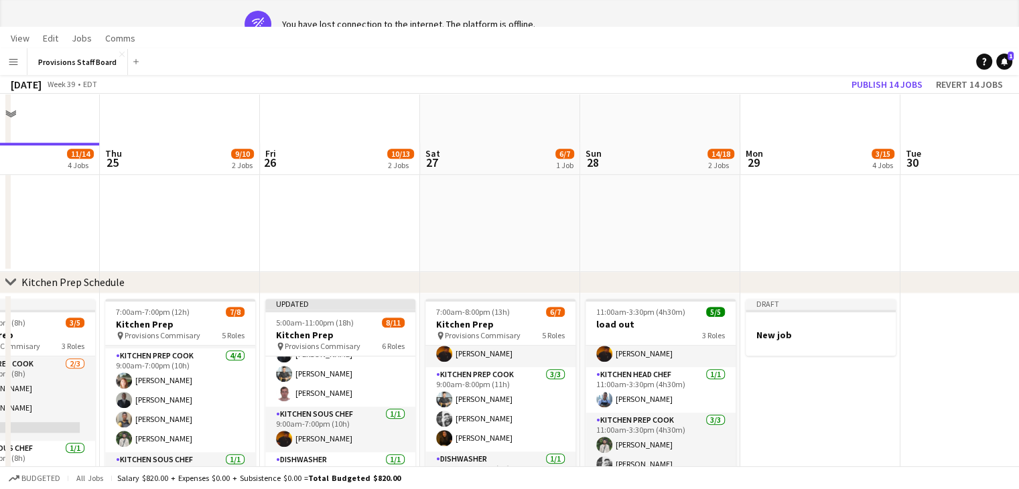
scroll to position [0, 0]
